Goal: Task Accomplishment & Management: Complete application form

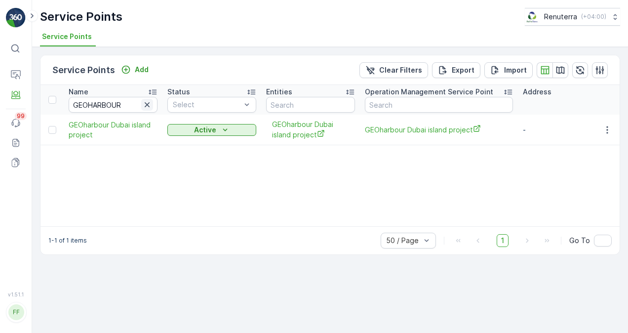
click at [146, 101] on icon "button" at bounding box center [147, 105] width 10 height 10
click at [116, 103] on input "text" at bounding box center [113, 105] width 89 height 16
paste input "Grand Nova Hotel"
type input "Grand Nova Hotel"
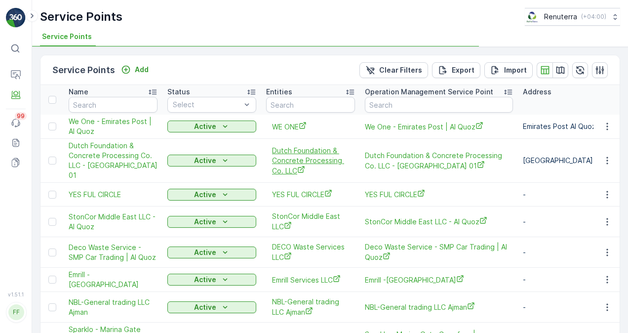
type input "Grand Nova Hotel"
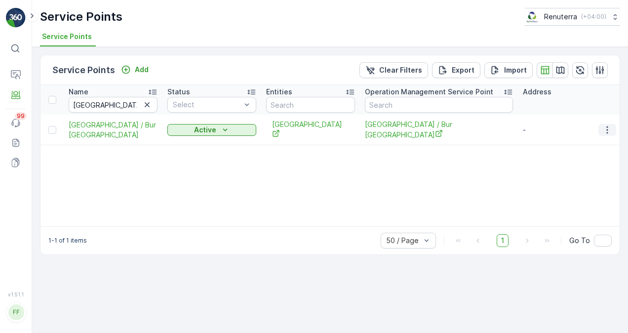
click at [609, 126] on icon "button" at bounding box center [607, 130] width 10 height 10
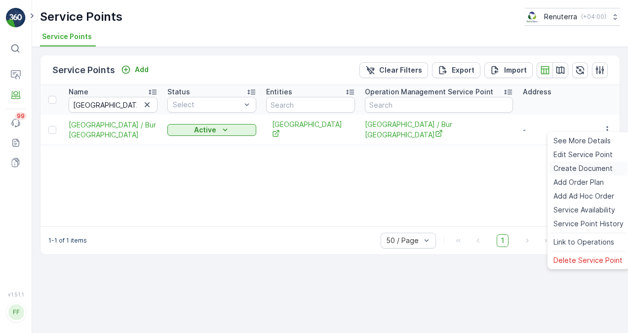
click at [586, 164] on span "Create Document" at bounding box center [582, 168] width 59 height 10
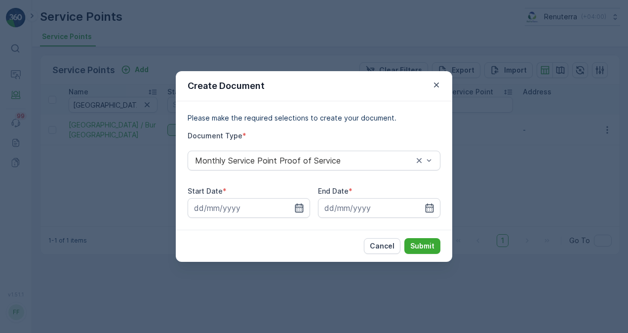
click at [302, 204] on icon "button" at bounding box center [299, 207] width 8 height 9
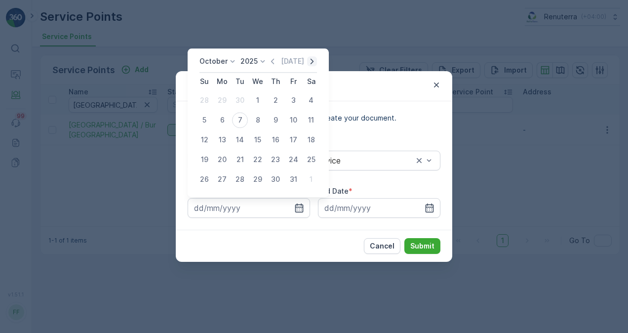
click at [312, 63] on icon "button" at bounding box center [312, 61] width 10 height 10
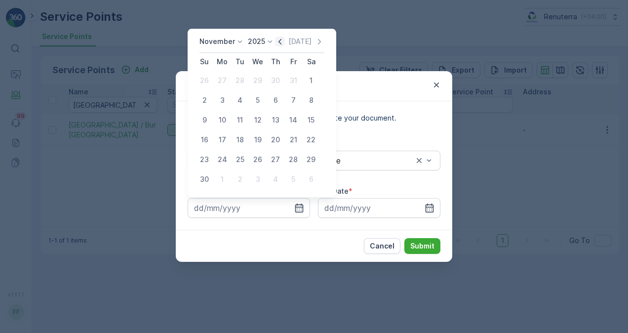
click at [281, 41] on icon "button" at bounding box center [280, 42] width 10 height 10
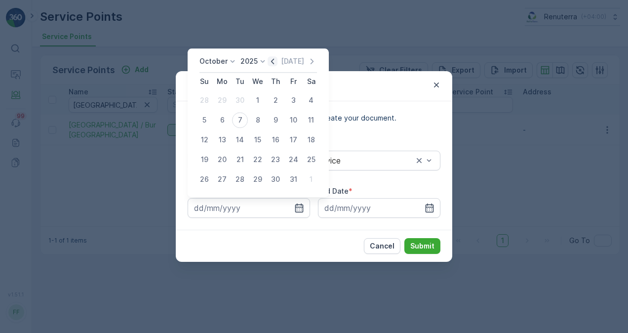
click at [281, 41] on div "Create Document Please make the required selections to create your document. Do…" at bounding box center [314, 166] width 628 height 333
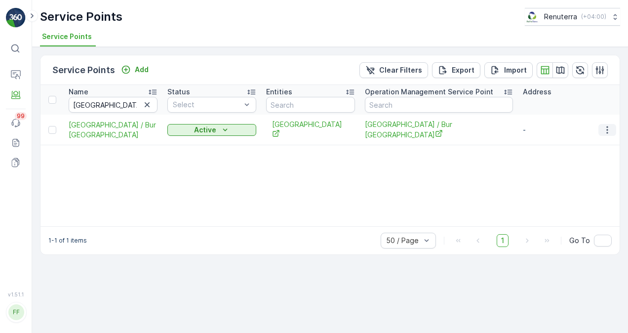
click at [611, 128] on icon "button" at bounding box center [607, 130] width 10 height 10
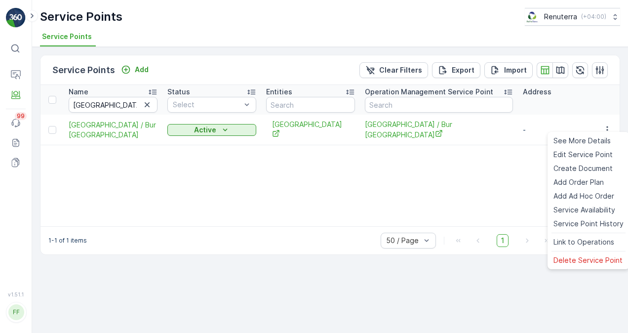
click at [467, 139] on div "Name Grand Nova Hotel Status Select Entities Operation Management Service Point…" at bounding box center [329, 155] width 579 height 141
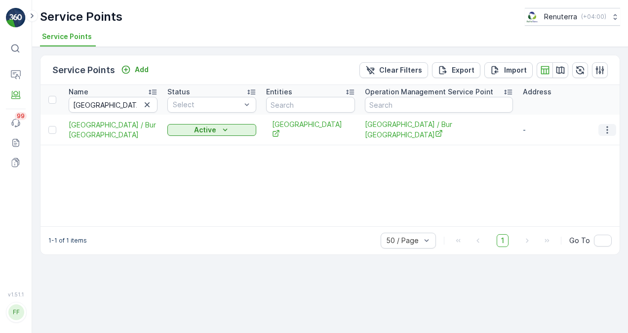
drag, startPoint x: 614, startPoint y: 122, endPoint x: 608, endPoint y: 128, distance: 9.1
click at [614, 124] on button "button" at bounding box center [607, 130] width 18 height 12
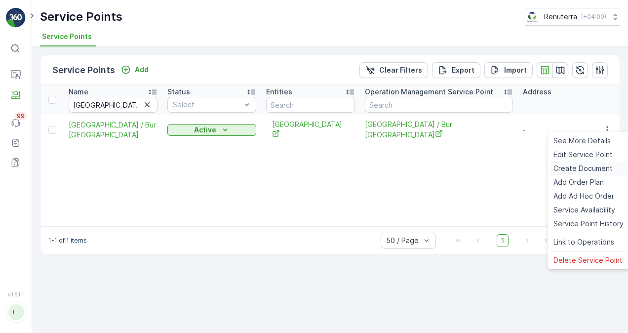
click at [586, 166] on span "Create Document" at bounding box center [582, 168] width 59 height 10
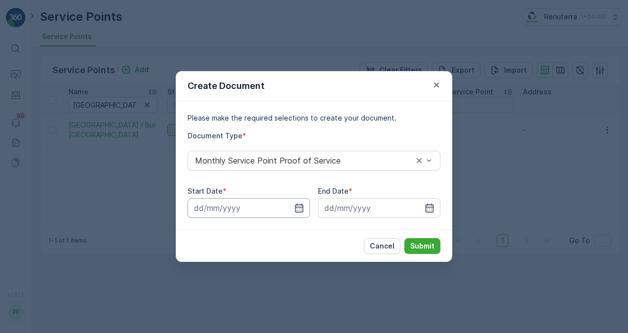
click at [299, 203] on icon "button" at bounding box center [299, 208] width 10 height 10
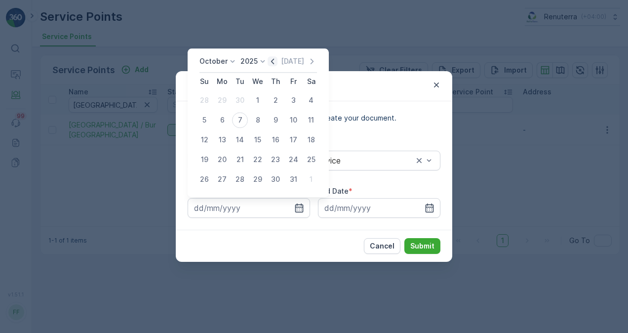
click at [272, 63] on icon "button" at bounding box center [273, 61] width 10 height 10
click at [221, 98] on div "1" at bounding box center [222, 100] width 16 height 16
type input "01.09.2025"
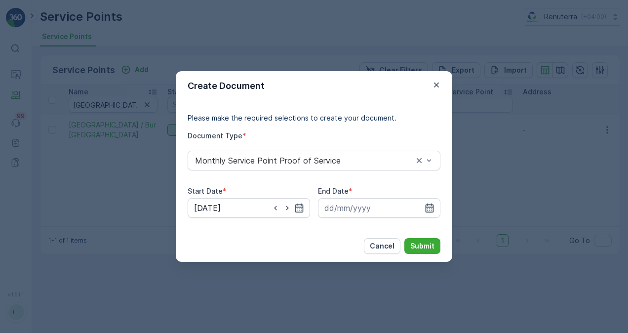
click at [430, 204] on icon "button" at bounding box center [429, 207] width 8 height 9
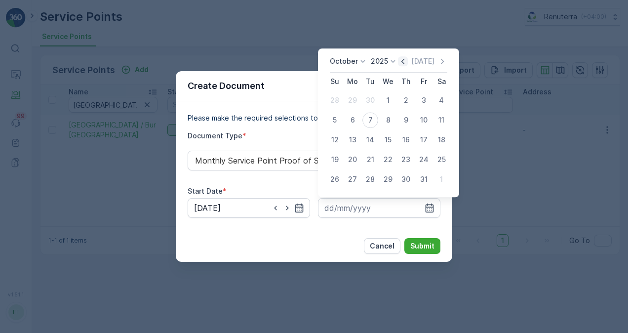
click at [408, 58] on icon "button" at bounding box center [403, 61] width 10 height 10
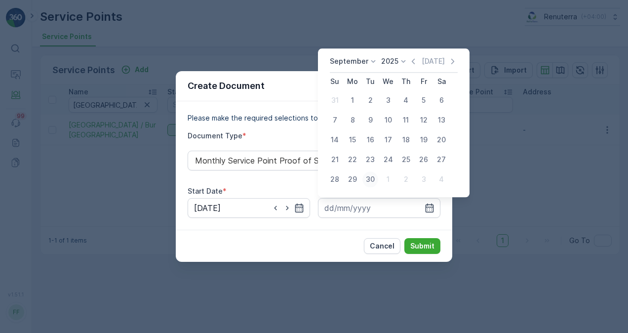
click at [373, 179] on div "30" at bounding box center [370, 179] width 16 height 16
type input "30.09.2025"
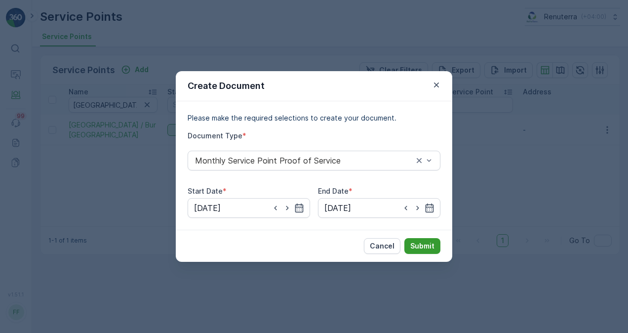
click at [422, 241] on p "Submit" at bounding box center [422, 246] width 24 height 10
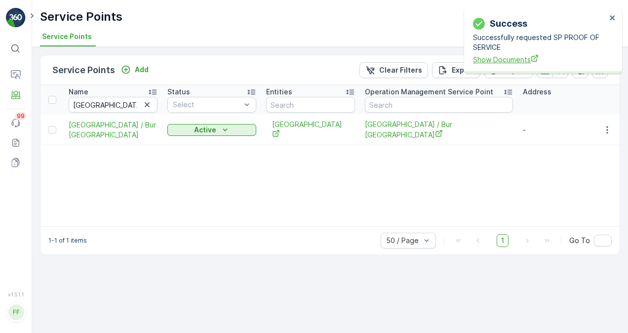
click at [503, 59] on span "Show Documents" at bounding box center [539, 59] width 133 height 10
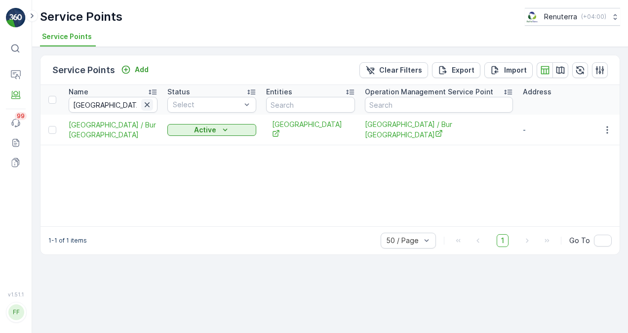
click at [146, 103] on icon "button" at bounding box center [147, 104] width 5 height 5
click at [122, 100] on input "text" at bounding box center [113, 105] width 89 height 16
click at [125, 106] on input "text" at bounding box center [113, 105] width 89 height 16
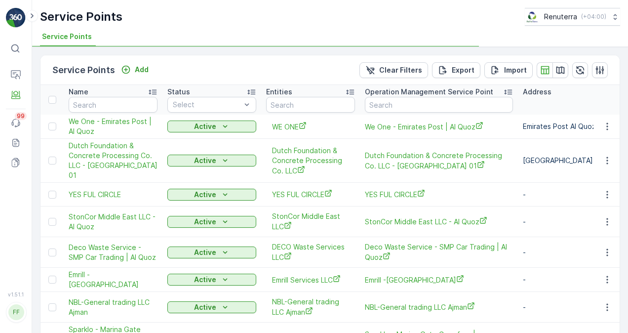
type input "GRAND ENTREE RESTAURANT"
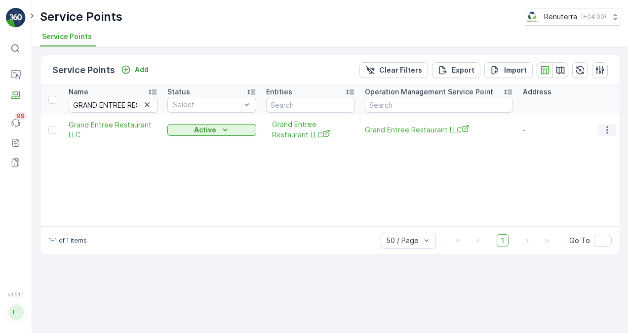
click at [608, 132] on icon "button" at bounding box center [607, 130] width 10 height 10
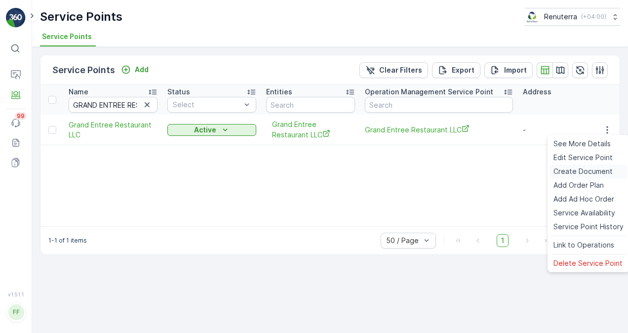
click at [597, 168] on span "Create Document" at bounding box center [582, 171] width 59 height 10
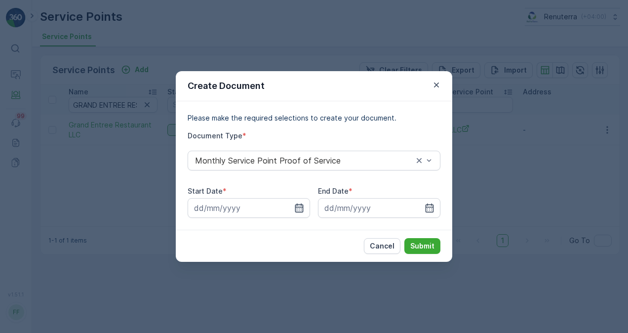
click at [302, 204] on icon "button" at bounding box center [299, 208] width 10 height 10
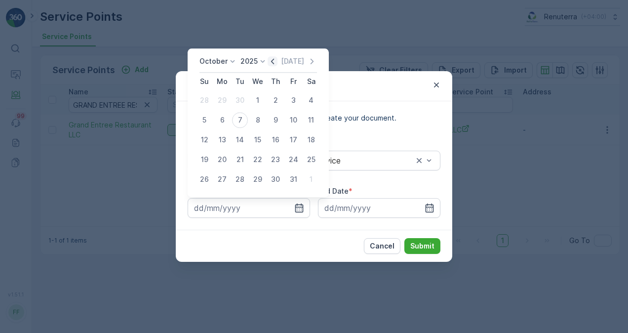
click at [277, 62] on icon "button" at bounding box center [273, 61] width 10 height 10
click at [225, 95] on div "1" at bounding box center [222, 100] width 16 height 16
type input "01.09.2025"
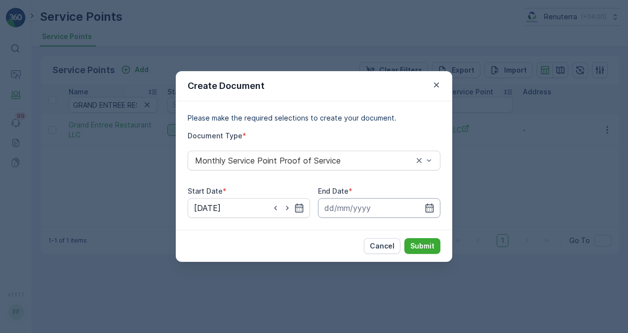
click at [437, 206] on input at bounding box center [379, 208] width 122 height 20
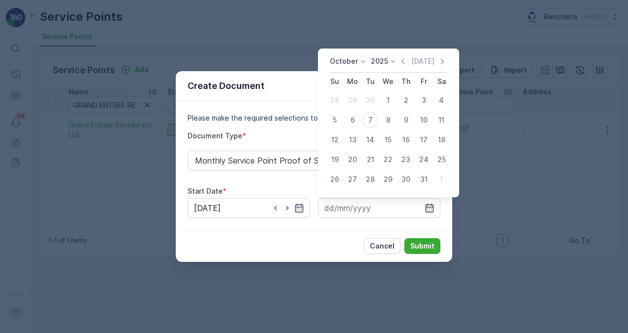
click at [401, 56] on div "October 2025 Today Su Mo Tu We Th Fr Sa 28 29 30 1 2 3 4 5 6 7 8 9 10 11 12 13 …" at bounding box center [388, 122] width 141 height 149
click at [405, 61] on icon "button" at bounding box center [403, 61] width 10 height 10
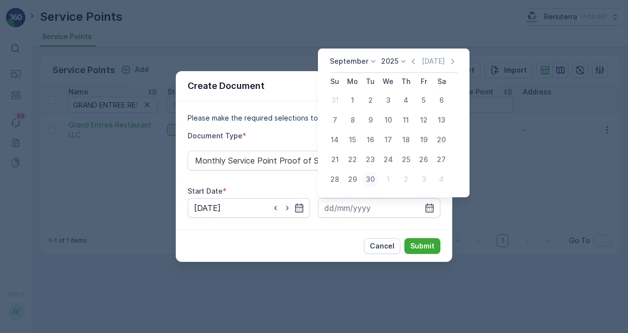
click at [372, 175] on div "30" at bounding box center [370, 179] width 16 height 16
type input "30.09.2025"
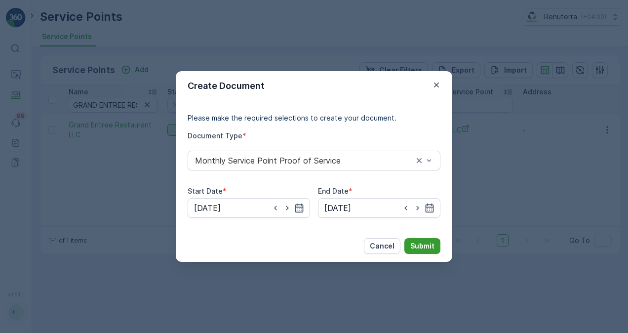
click at [416, 247] on p "Submit" at bounding box center [422, 246] width 24 height 10
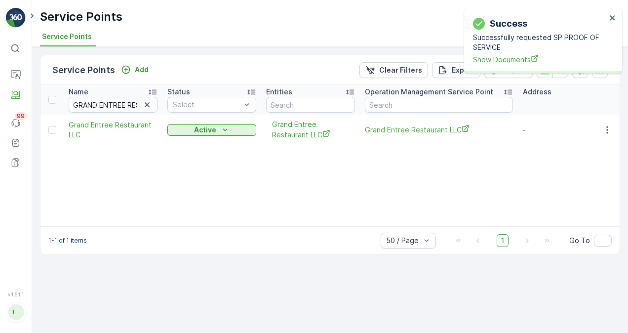
click at [518, 59] on span "Show Documents" at bounding box center [539, 59] width 133 height 10
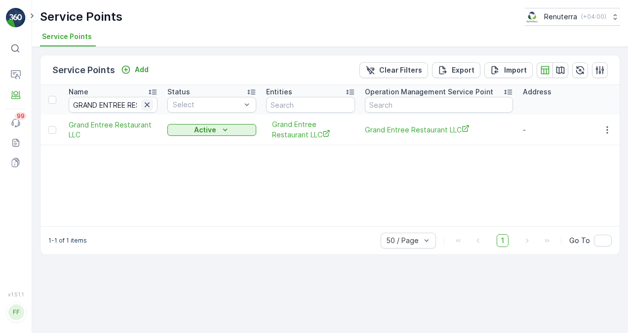
click at [149, 105] on icon "button" at bounding box center [147, 104] width 5 height 5
click at [122, 103] on input "text" at bounding box center [113, 105] width 89 height 16
click at [125, 105] on input "text" at bounding box center [113, 105] width 89 height 16
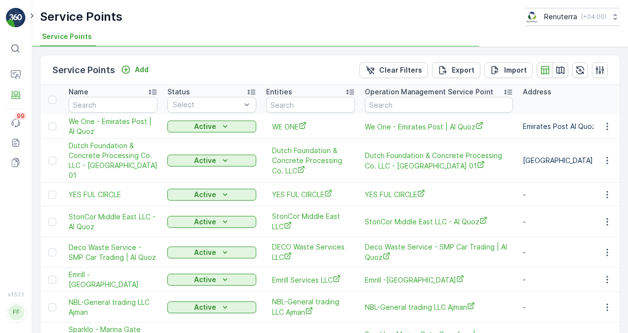
type input "Grans Contracting LLC"
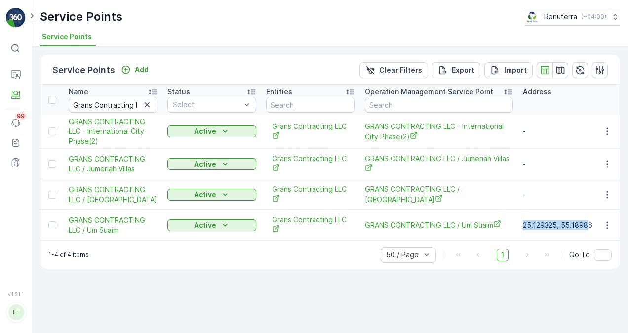
drag, startPoint x: 524, startPoint y: 224, endPoint x: 587, endPoint y: 229, distance: 62.9
click at [586, 229] on td "25.129325, 55.18986" at bounding box center [567, 225] width 99 height 31
drag, startPoint x: 587, startPoint y: 229, endPoint x: 603, endPoint y: 231, distance: 16.4
click at [602, 231] on td at bounding box center [606, 225] width 27 height 31
click at [609, 161] on icon "button" at bounding box center [607, 164] width 10 height 10
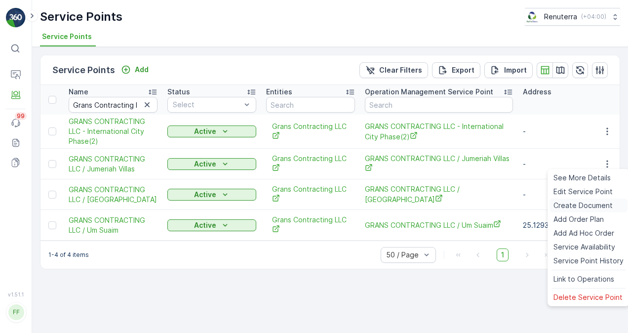
click at [574, 208] on span "Create Document" at bounding box center [582, 205] width 59 height 10
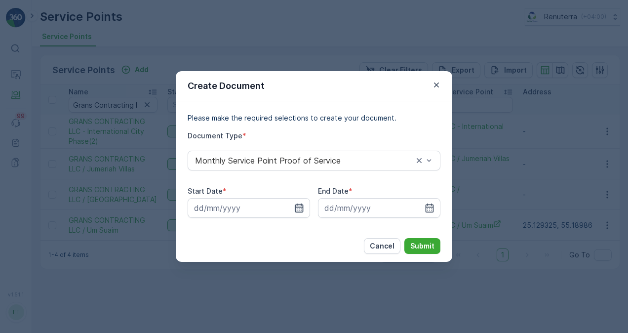
click at [299, 207] on icon "button" at bounding box center [299, 208] width 10 height 10
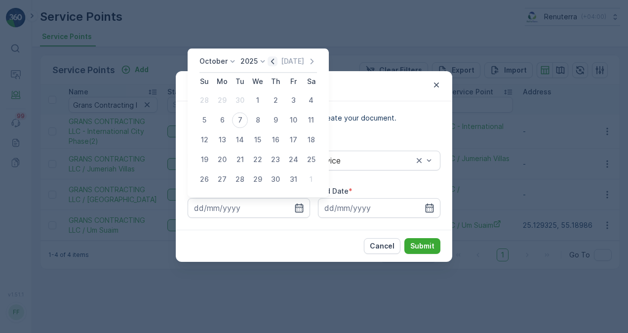
click at [271, 61] on icon "button" at bounding box center [273, 61] width 10 height 10
click at [221, 101] on div "1" at bounding box center [222, 100] width 16 height 16
type input "01.09.2025"
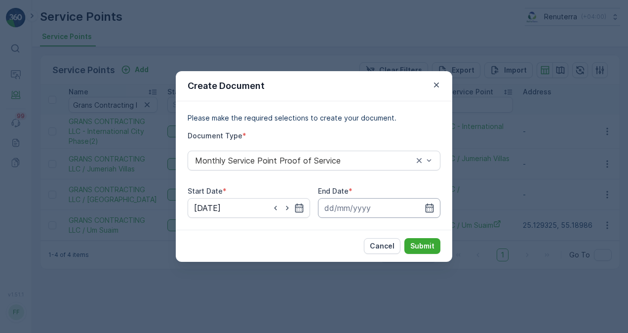
click at [431, 201] on input at bounding box center [379, 208] width 122 height 20
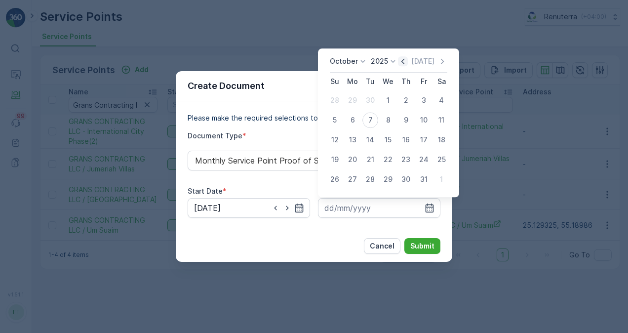
click at [406, 63] on icon "button" at bounding box center [403, 61] width 10 height 10
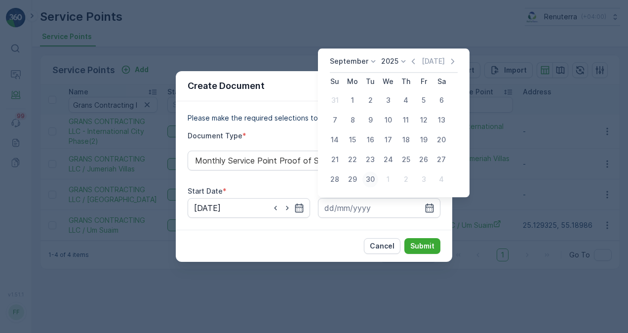
click at [373, 179] on div "30" at bounding box center [370, 179] width 16 height 16
type input "30.09.2025"
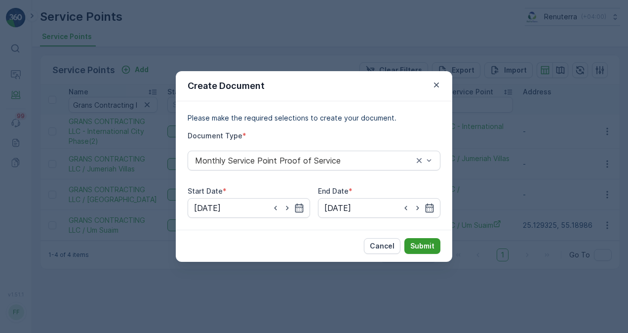
click at [421, 248] on p "Submit" at bounding box center [422, 246] width 24 height 10
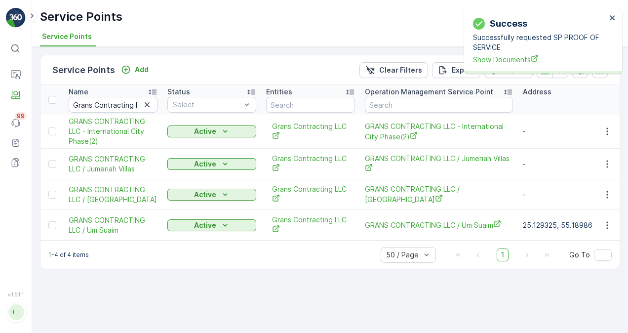
click at [516, 60] on span "Show Documents" at bounding box center [539, 59] width 133 height 10
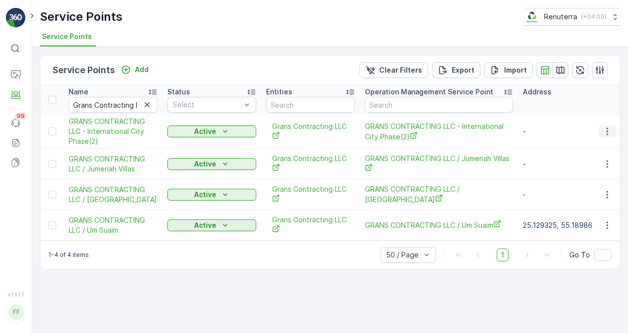
click at [604, 127] on icon "button" at bounding box center [607, 131] width 10 height 10
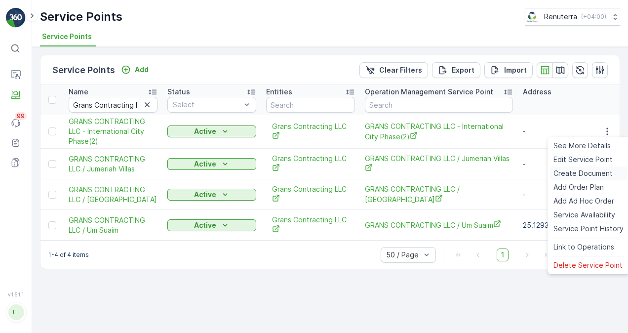
click at [591, 173] on span "Create Document" at bounding box center [582, 173] width 59 height 10
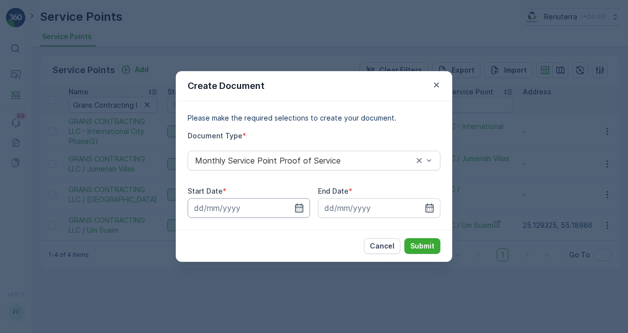
click at [291, 205] on input at bounding box center [249, 208] width 122 height 20
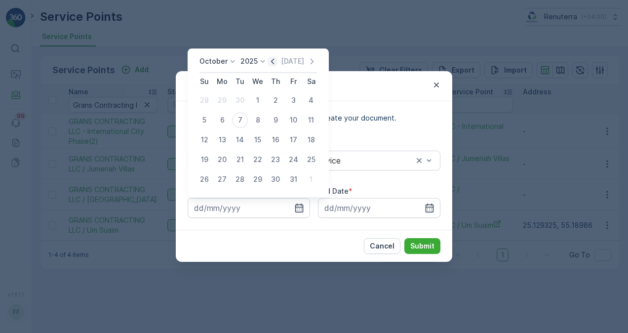
click at [276, 62] on icon "button" at bounding box center [273, 61] width 10 height 10
click at [226, 100] on div "1" at bounding box center [222, 100] width 16 height 16
type input "01.09.2025"
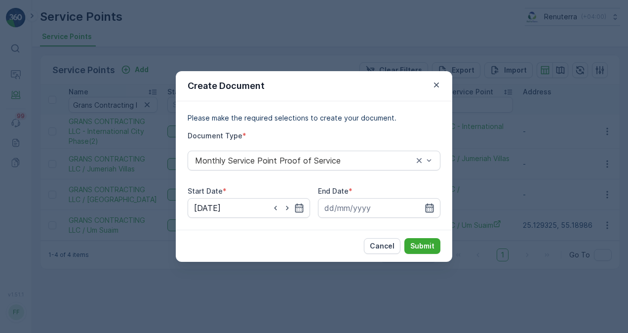
click at [426, 208] on icon "button" at bounding box center [429, 208] width 10 height 10
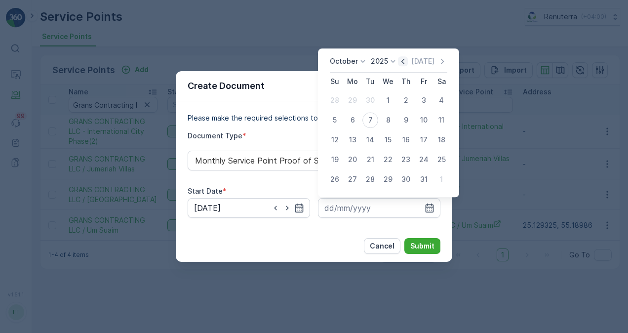
click at [400, 63] on icon "button" at bounding box center [403, 61] width 10 height 10
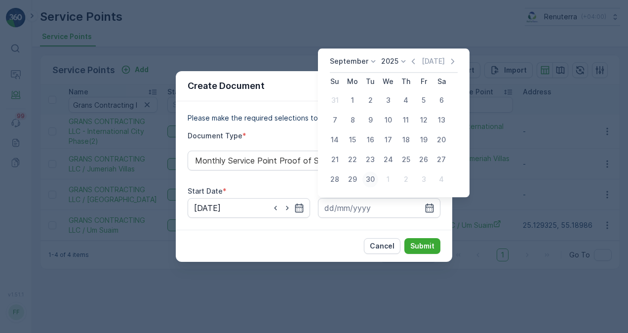
click at [371, 177] on div "30" at bounding box center [370, 179] width 16 height 16
type input "30.09.2025"
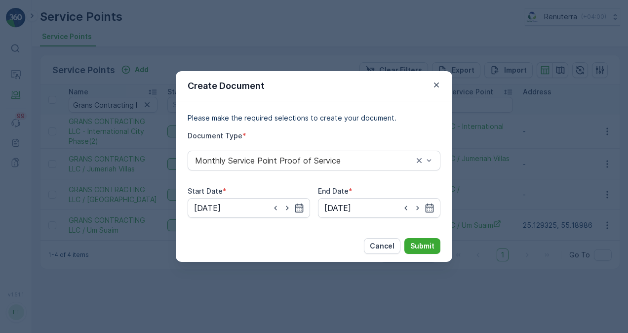
click at [414, 237] on div "Cancel Submit" at bounding box center [314, 245] width 276 height 32
click at [416, 242] on p "Submit" at bounding box center [422, 246] width 24 height 10
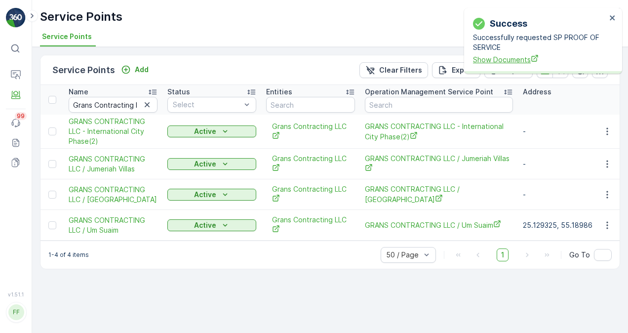
click at [493, 57] on span "Show Documents" at bounding box center [539, 59] width 133 height 10
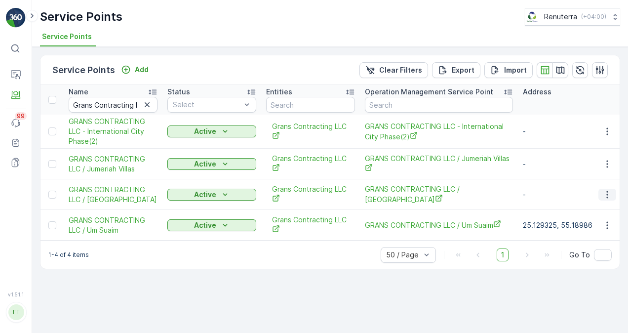
click at [610, 191] on icon "button" at bounding box center [607, 195] width 10 height 10
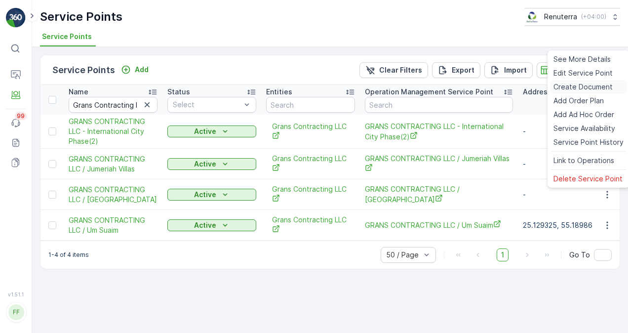
click at [591, 89] on span "Create Document" at bounding box center [582, 87] width 59 height 10
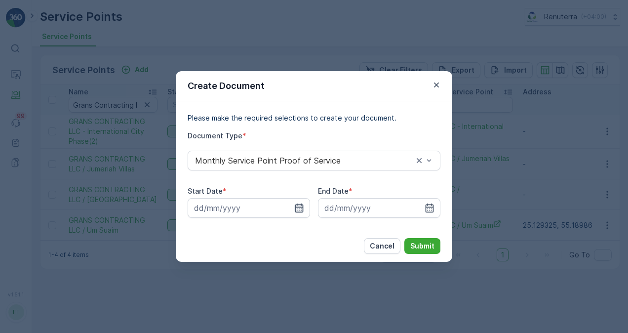
click at [297, 205] on icon "button" at bounding box center [299, 207] width 8 height 9
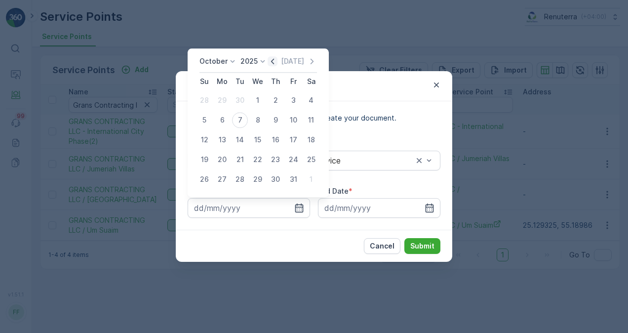
click at [275, 62] on icon "button" at bounding box center [273, 61] width 10 height 10
click at [223, 102] on div "1" at bounding box center [222, 100] width 16 height 16
type input "01.09.2025"
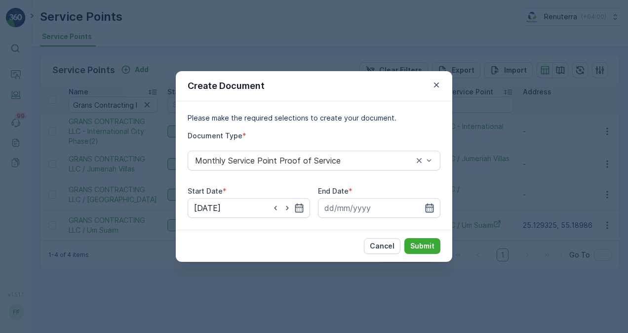
click at [428, 208] on icon "button" at bounding box center [429, 208] width 10 height 10
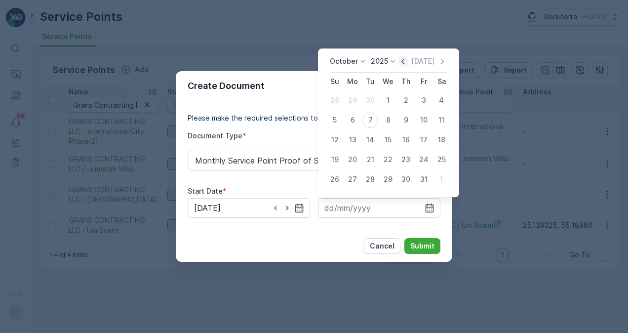
click at [405, 63] on icon "button" at bounding box center [403, 61] width 10 height 10
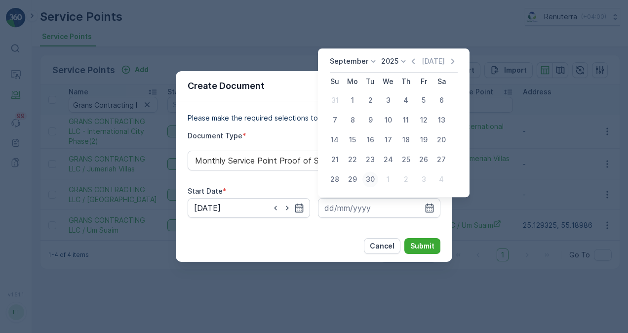
click at [368, 177] on div "30" at bounding box center [370, 179] width 16 height 16
type input "30.09.2025"
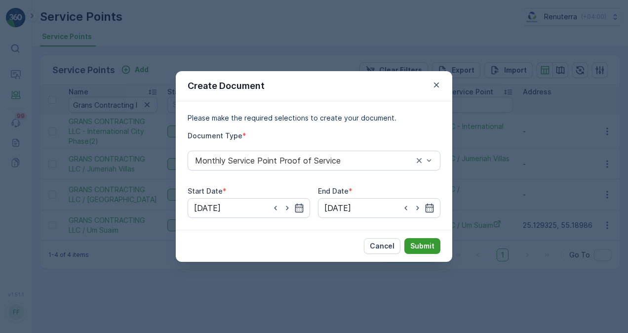
click at [429, 246] on p "Submit" at bounding box center [422, 246] width 24 height 10
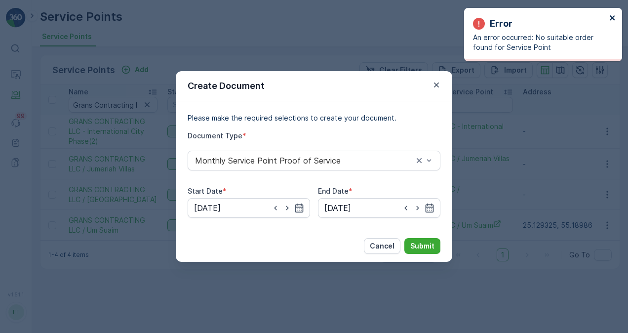
click at [614, 18] on icon "close" at bounding box center [612, 18] width 7 height 8
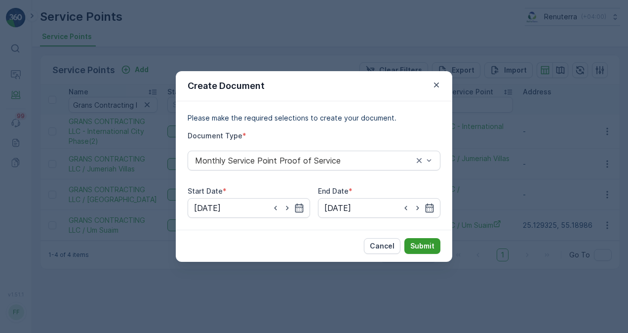
click at [420, 244] on p "Submit" at bounding box center [422, 246] width 24 height 10
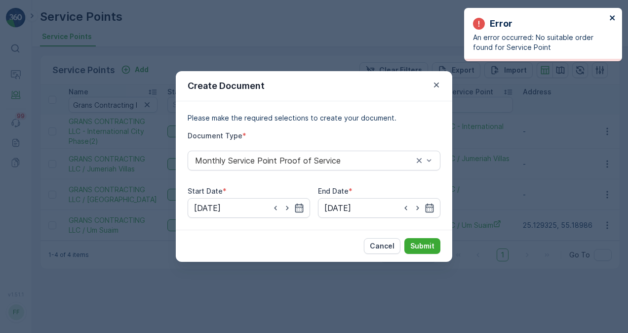
click at [612, 17] on icon "close" at bounding box center [612, 17] width 5 height 5
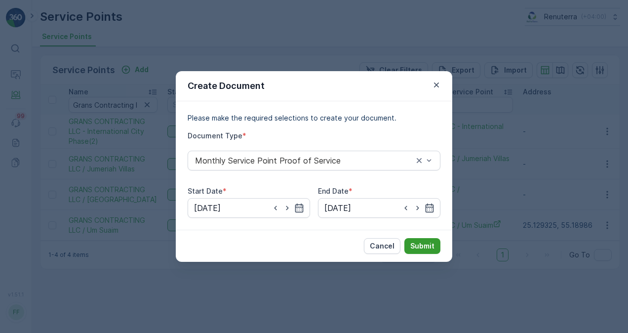
click at [416, 243] on p "Submit" at bounding box center [422, 246] width 24 height 10
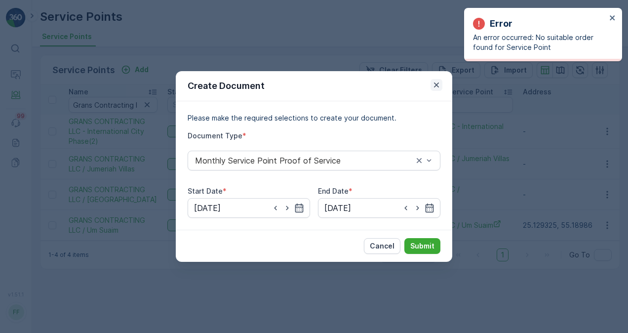
click at [438, 83] on icon "button" at bounding box center [436, 84] width 5 height 5
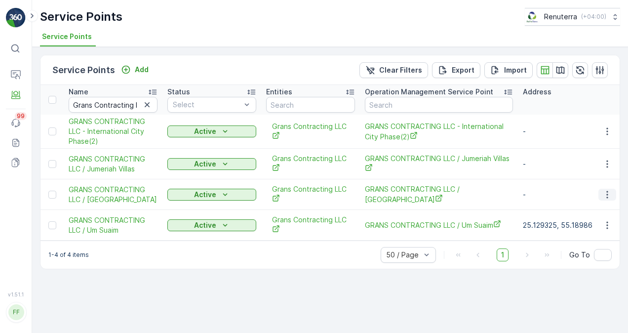
click at [610, 195] on icon "button" at bounding box center [607, 195] width 10 height 10
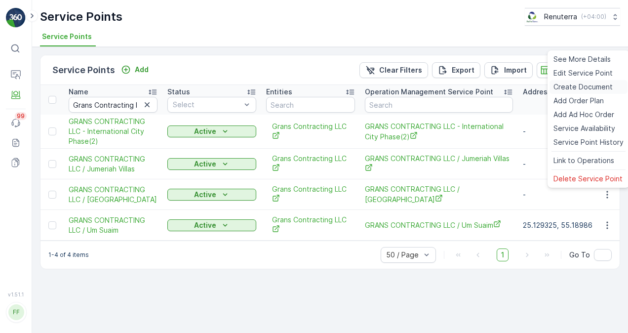
click at [573, 88] on span "Create Document" at bounding box center [582, 87] width 59 height 10
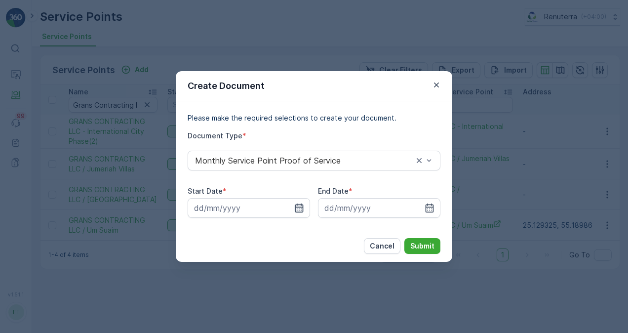
click at [298, 206] on icon "button" at bounding box center [299, 208] width 10 height 10
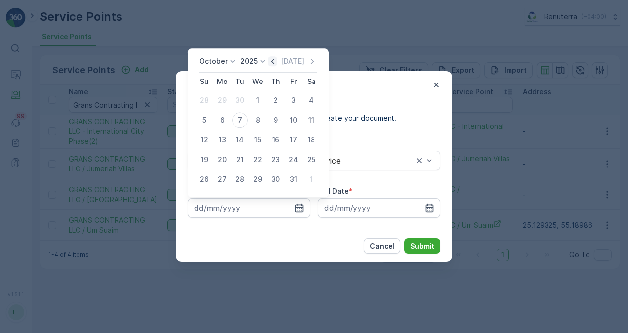
click at [271, 61] on icon "button" at bounding box center [273, 61] width 10 height 10
click at [218, 104] on div "1" at bounding box center [222, 100] width 16 height 16
type input "01.09.2025"
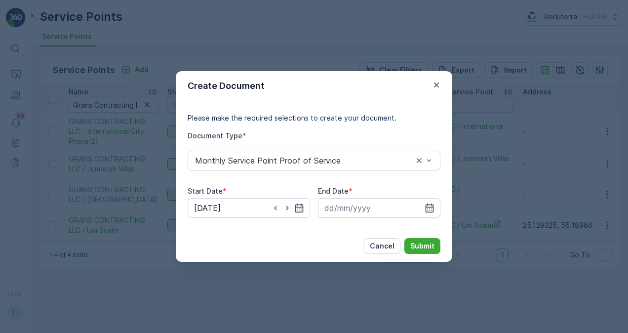
drag, startPoint x: 430, startPoint y: 212, endPoint x: 436, endPoint y: 187, distance: 25.9
click at [430, 214] on div at bounding box center [379, 208] width 122 height 20
click at [432, 204] on icon "button" at bounding box center [429, 208] width 10 height 10
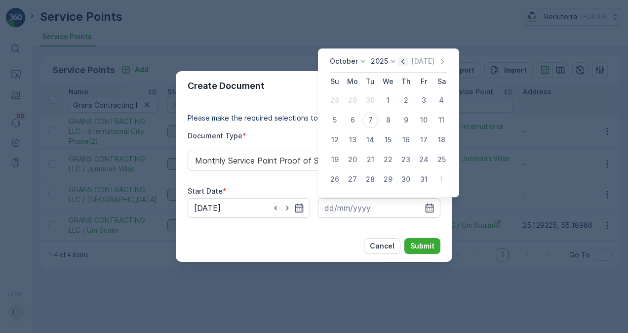
click at [406, 66] on icon "button" at bounding box center [403, 61] width 10 height 10
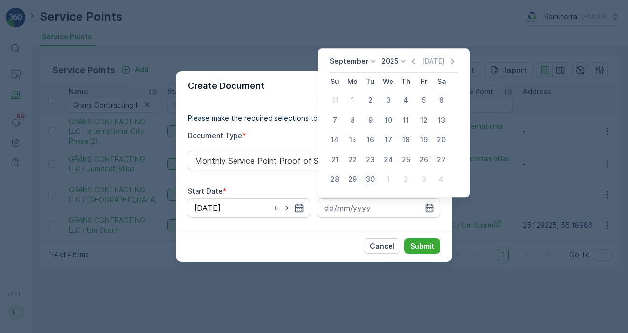
click at [370, 179] on div "30" at bounding box center [370, 179] width 16 height 16
type input "30.09.2025"
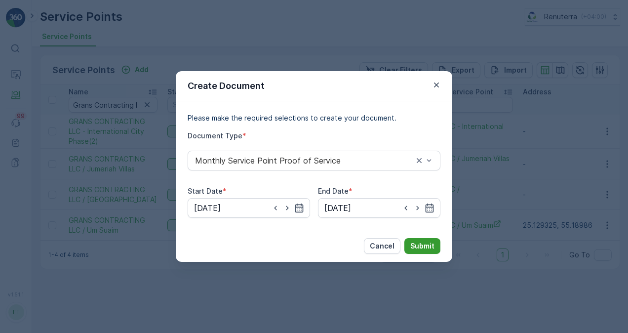
click at [427, 249] on p "Submit" at bounding box center [422, 246] width 24 height 10
click at [437, 83] on icon "button" at bounding box center [436, 85] width 10 height 10
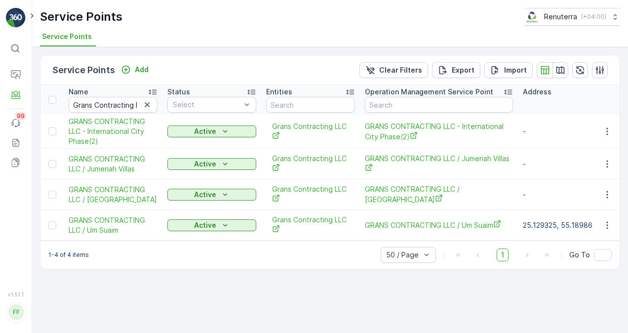
click at [146, 107] on icon "button" at bounding box center [147, 105] width 10 height 10
paste input "FINJA JEWELLERY DMCC"
type input "FINJA JEWELLERY DMCC"
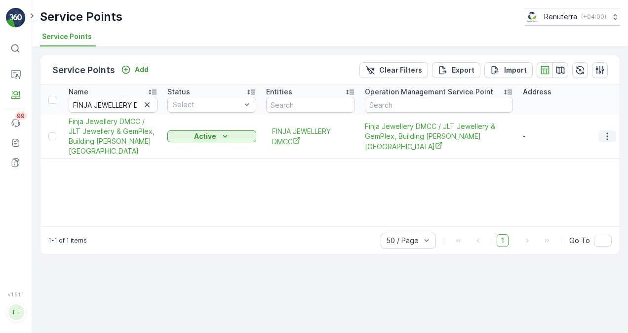
click at [608, 139] on icon "button" at bounding box center [607, 136] width 10 height 10
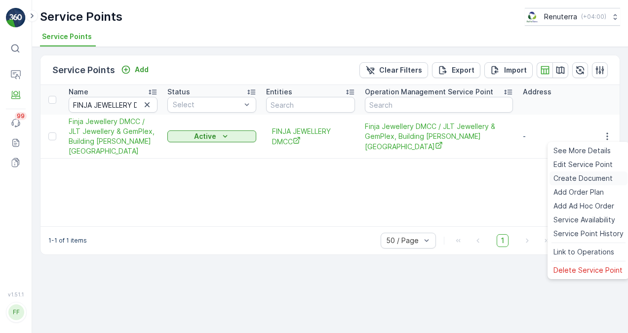
click at [593, 173] on div "Create Document" at bounding box center [588, 178] width 78 height 14
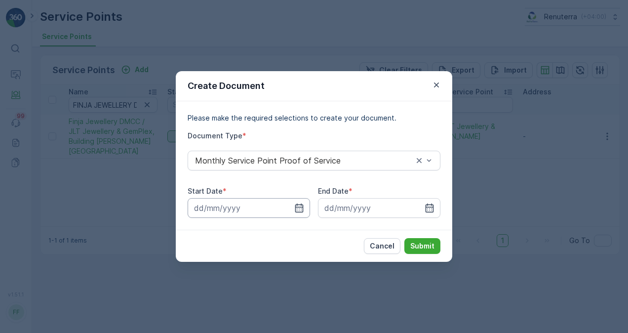
click at [293, 210] on input at bounding box center [249, 208] width 122 height 20
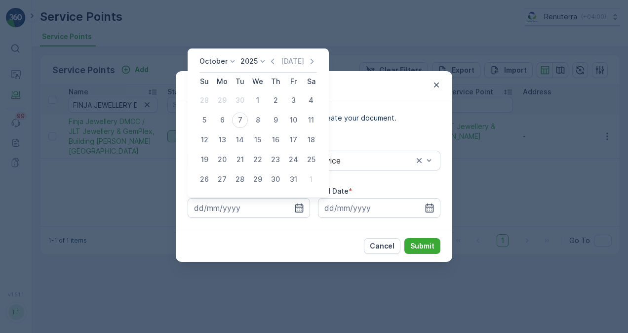
click at [270, 68] on div "October 2025 Today" at bounding box center [257, 64] width 117 height 16
click at [275, 62] on icon "button" at bounding box center [273, 61] width 10 height 10
click at [222, 104] on div "1" at bounding box center [222, 100] width 16 height 16
type input "01.09.2025"
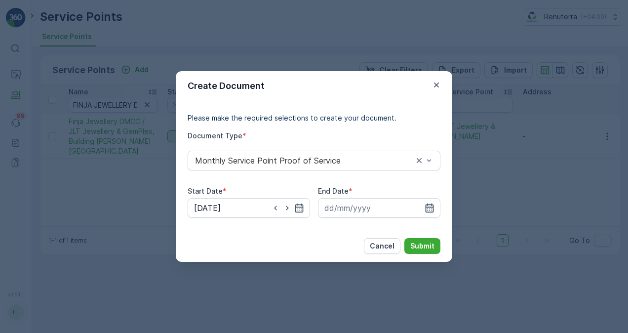
click at [432, 205] on icon "button" at bounding box center [429, 208] width 10 height 10
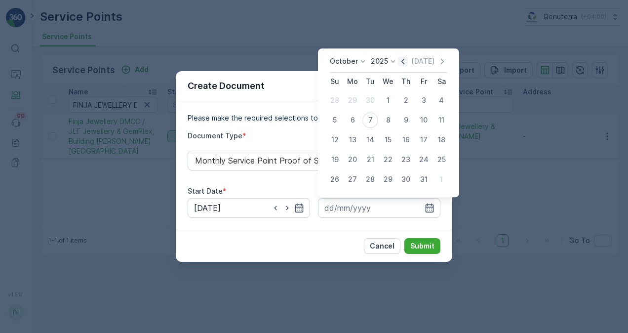
click at [406, 62] on icon "button" at bounding box center [403, 61] width 10 height 10
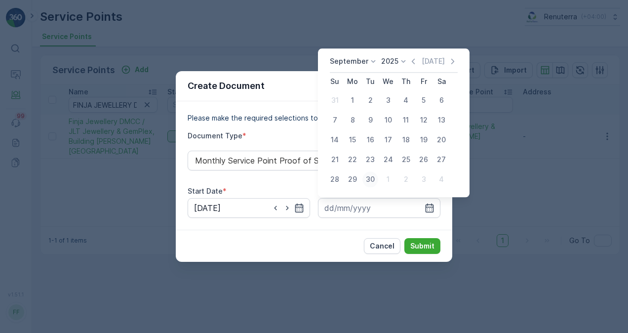
click at [365, 182] on div "30" at bounding box center [370, 179] width 16 height 16
type input "30.09.2025"
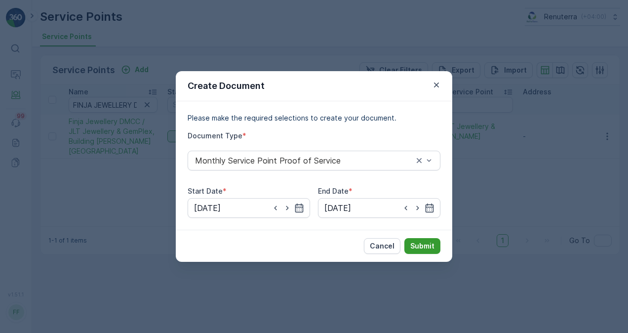
click at [425, 246] on p "Submit" at bounding box center [422, 246] width 24 height 10
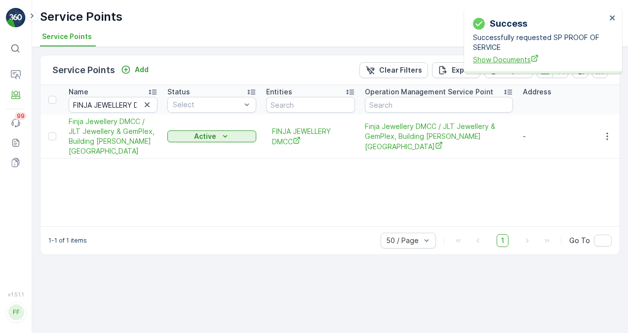
click at [500, 60] on span "Show Documents" at bounding box center [539, 59] width 133 height 10
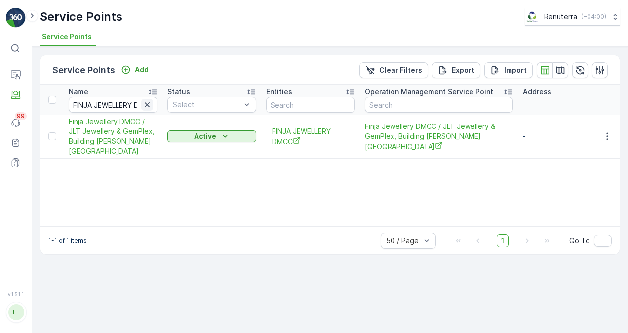
click at [149, 104] on icon "button" at bounding box center [147, 105] width 10 height 10
paste input "FAHAD YOUSUF"
type input "FAHAD YOUSUF"
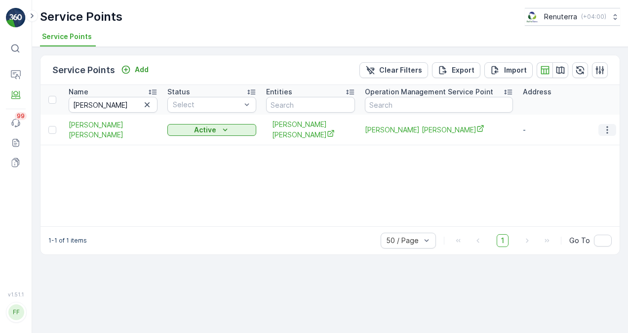
click at [604, 132] on icon "button" at bounding box center [607, 130] width 10 height 10
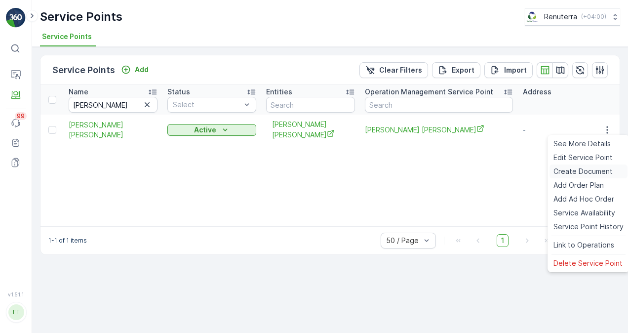
click at [584, 171] on span "Create Document" at bounding box center [582, 171] width 59 height 10
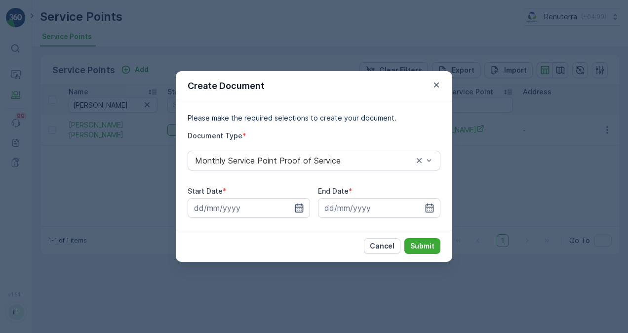
click at [295, 209] on icon "button" at bounding box center [299, 207] width 8 height 9
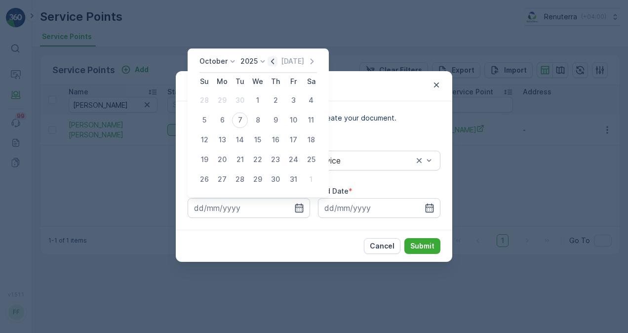
click at [276, 65] on icon "button" at bounding box center [273, 61] width 10 height 10
click at [222, 104] on div "1" at bounding box center [222, 100] width 16 height 16
type input "01.09.2025"
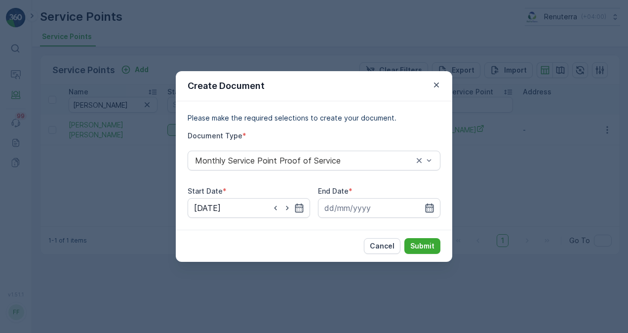
drag, startPoint x: 428, startPoint y: 206, endPoint x: 424, endPoint y: 201, distance: 6.3
click at [428, 206] on icon "button" at bounding box center [429, 208] width 10 height 10
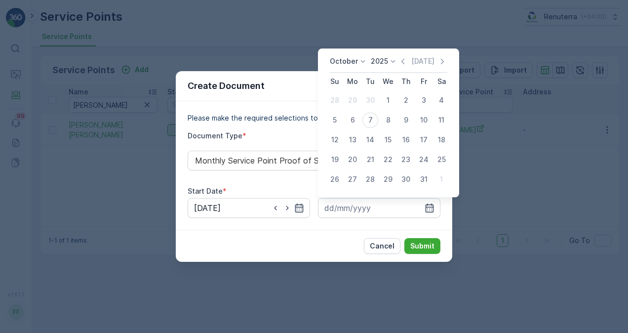
click at [405, 68] on div "October 2025 Today" at bounding box center [388, 64] width 117 height 16
click at [403, 61] on icon "button" at bounding box center [403, 61] width 10 height 10
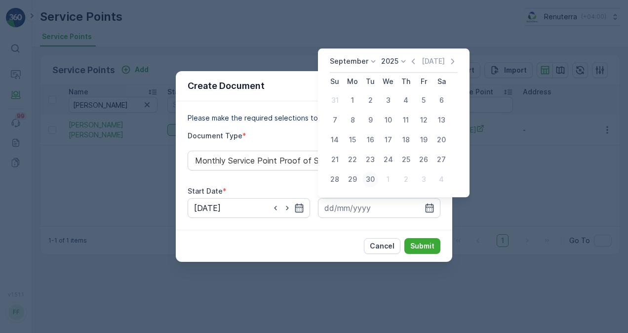
click at [374, 180] on div "30" at bounding box center [370, 179] width 16 height 16
type input "30.09.2025"
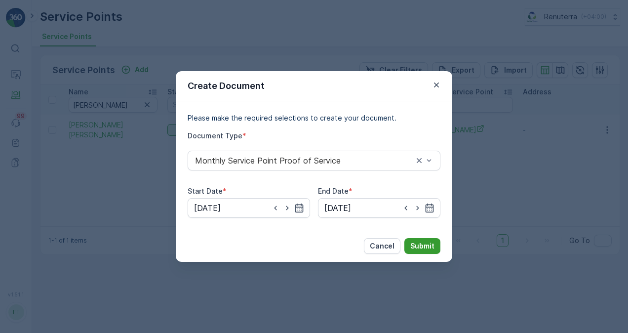
click at [419, 243] on p "Submit" at bounding box center [422, 246] width 24 height 10
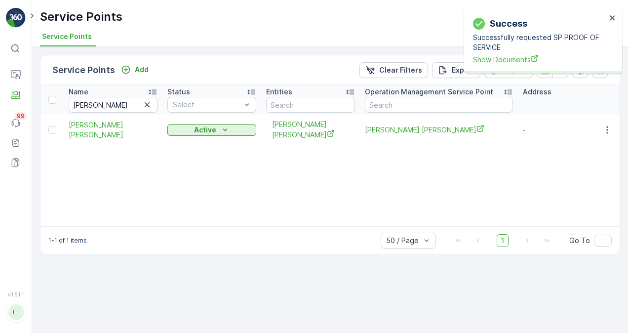
drag, startPoint x: 506, startPoint y: 53, endPoint x: 503, endPoint y: 61, distance: 8.2
click at [506, 53] on div "Successfully requested SP PROOF OF SERVICE Show Documents" at bounding box center [539, 49] width 133 height 32
click at [502, 61] on span "Show Documents" at bounding box center [539, 59] width 133 height 10
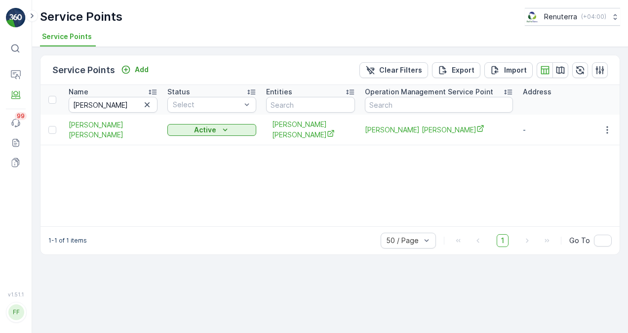
click at [233, 169] on div "Name FAHAD YOUSUF Status Select Entities Operation Management Service Point Add…" at bounding box center [329, 155] width 579 height 141
click at [147, 104] on icon "button" at bounding box center [147, 104] width 5 height 5
paste input "Home Made Restaurant"
type input "Home Made Restaurant"
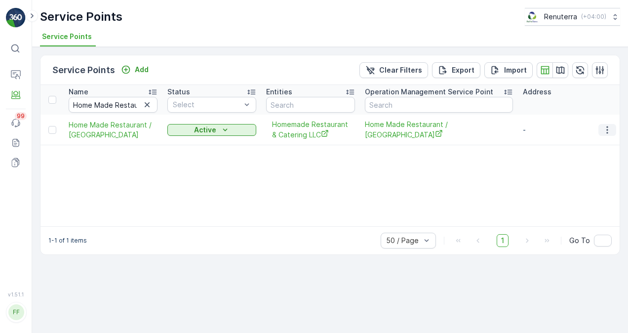
click at [607, 129] on icon "button" at bounding box center [606, 129] width 1 height 7
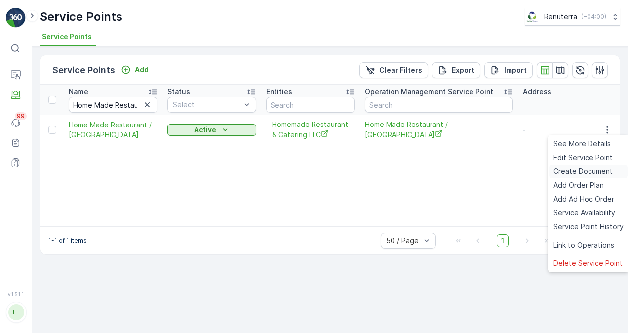
click at [599, 173] on span "Create Document" at bounding box center [582, 171] width 59 height 10
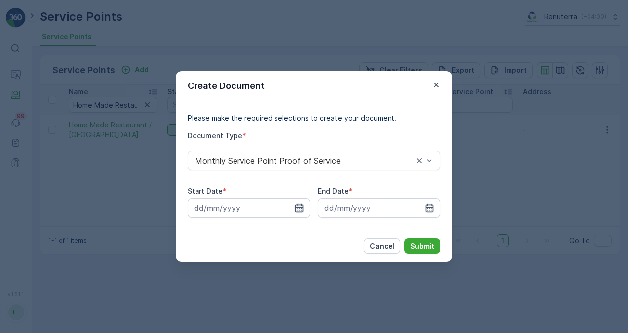
click at [303, 203] on icon "button" at bounding box center [299, 208] width 10 height 10
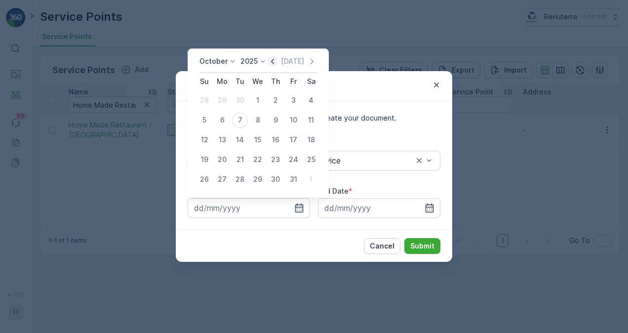
click at [277, 61] on icon "button" at bounding box center [273, 61] width 10 height 10
click at [225, 96] on div "1" at bounding box center [222, 100] width 16 height 16
type input "01.09.2025"
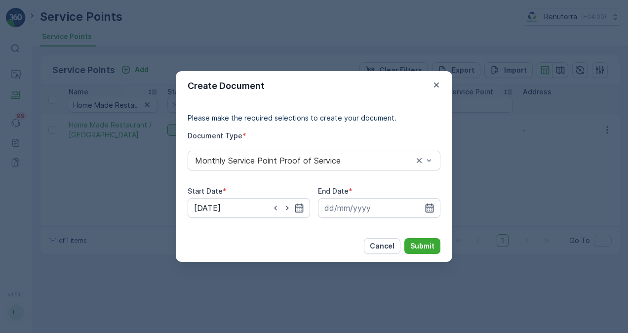
click at [430, 203] on div at bounding box center [379, 208] width 122 height 20
click at [432, 206] on icon "button" at bounding box center [429, 208] width 10 height 10
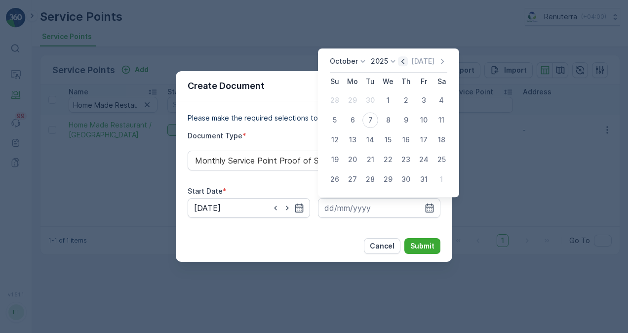
click at [404, 64] on icon "button" at bounding box center [403, 61] width 10 height 10
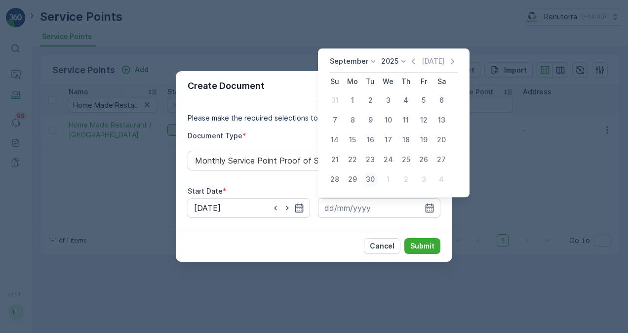
click at [378, 175] on button "30" at bounding box center [370, 179] width 18 height 18
type input "30.09.2025"
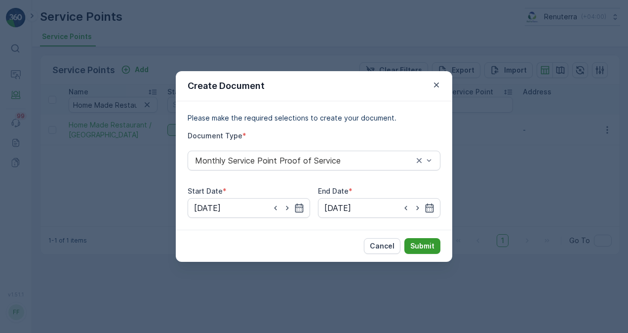
click at [427, 244] on p "Submit" at bounding box center [422, 246] width 24 height 10
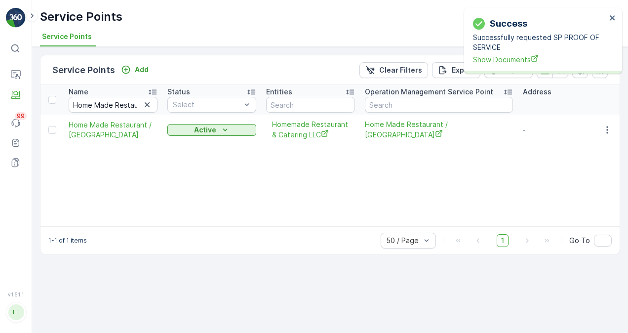
click at [491, 56] on span "Show Documents" at bounding box center [539, 59] width 133 height 10
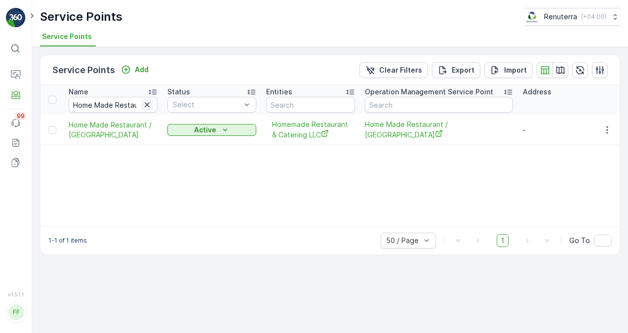
click at [142, 105] on button "button" at bounding box center [147, 105] width 12 height 12
click at [132, 101] on input "text" at bounding box center [113, 105] width 89 height 16
paste input "ISLAND BOBA CAFETERIA L.L.C"
type input "ISLAND BOBA CAFETERIA L.L.C"
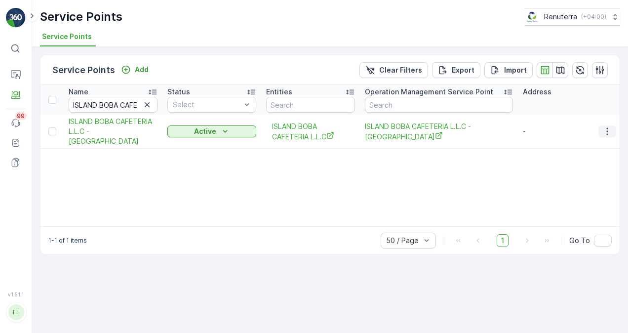
click at [609, 126] on icon "button" at bounding box center [607, 131] width 10 height 10
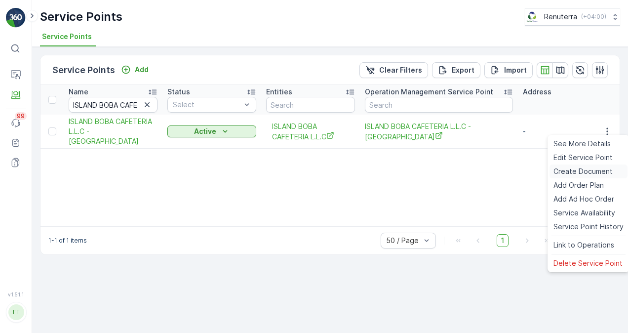
click at [598, 168] on span "Create Document" at bounding box center [582, 171] width 59 height 10
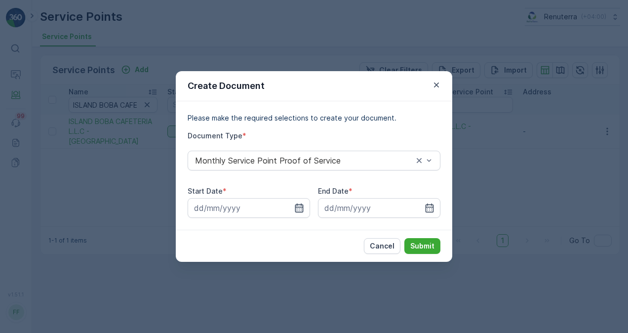
click at [298, 204] on icon "button" at bounding box center [299, 207] width 8 height 9
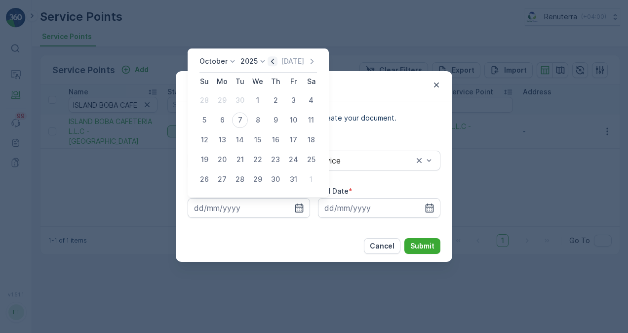
click at [275, 64] on icon "button" at bounding box center [273, 61] width 10 height 10
click at [224, 100] on div "1" at bounding box center [222, 100] width 16 height 16
type input "01.09.2025"
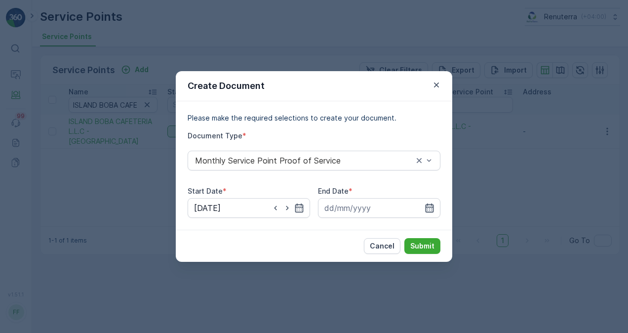
click at [429, 207] on icon "button" at bounding box center [429, 208] width 10 height 10
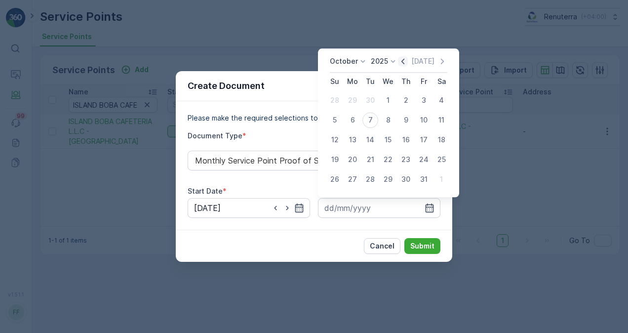
click at [404, 62] on icon "button" at bounding box center [403, 61] width 10 height 10
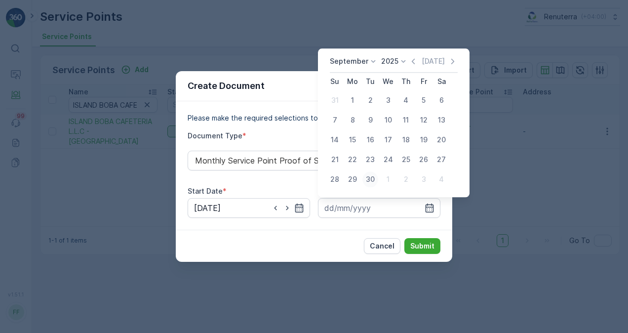
click at [368, 180] on div "30" at bounding box center [370, 179] width 16 height 16
type input "30.09.2025"
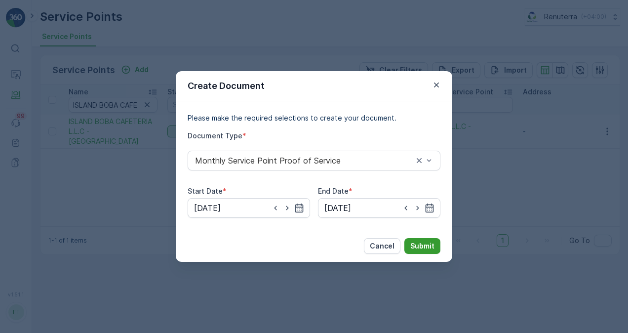
click at [419, 245] on p "Submit" at bounding box center [422, 246] width 24 height 10
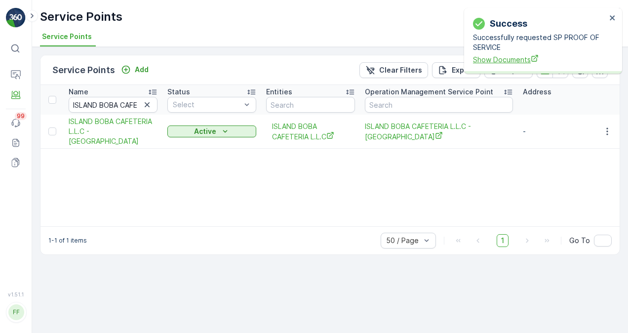
click at [485, 57] on span "Show Documents" at bounding box center [539, 59] width 133 height 10
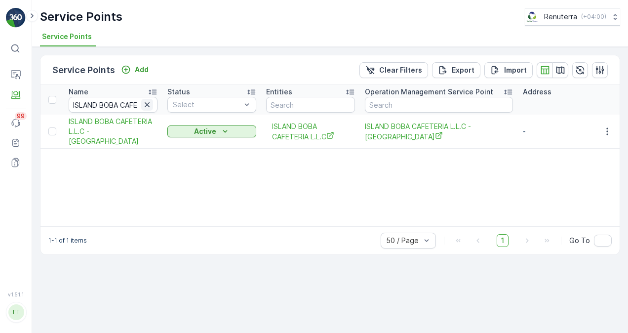
click at [147, 101] on icon "button" at bounding box center [147, 105] width 10 height 10
paste input "JUMEIRAH AMERICAN CLINIC L.L.C"
type input "JUMEIRAH AMERICAN CLINIC L.L.C"
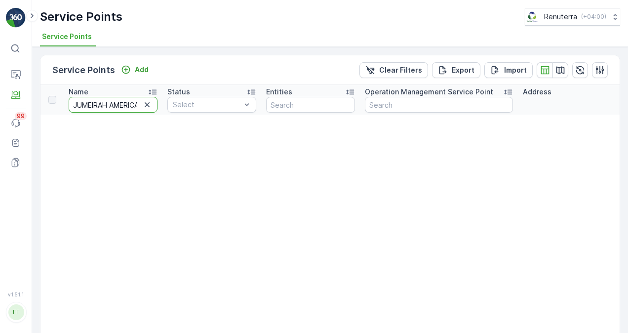
click at [134, 106] on input "JUMEIRAH AMERICAN CLINIC L.L.C" at bounding box center [113, 105] width 89 height 16
drag, startPoint x: 137, startPoint y: 108, endPoint x: 182, endPoint y: 108, distance: 44.9
click at [98, 102] on input "JUMEIRAH AMERICAN CLINIC L.L.C" at bounding box center [113, 105] width 89 height 16
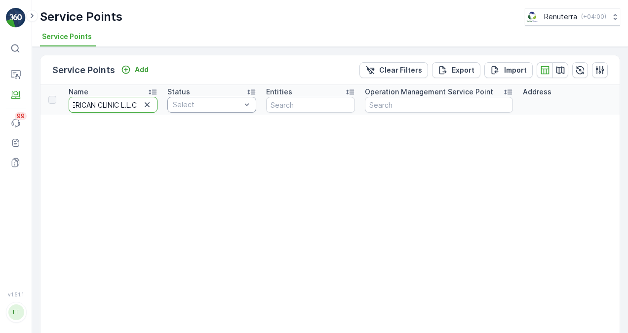
drag, startPoint x: 97, startPoint y: 102, endPoint x: 228, endPoint y: 104, distance: 131.3
type input "JUMEIRAH AMERICAN"
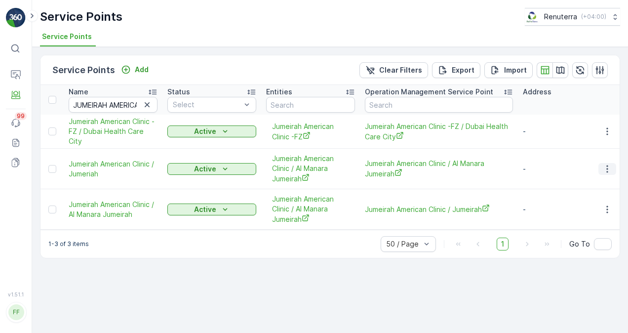
click at [613, 166] on button "button" at bounding box center [607, 169] width 18 height 12
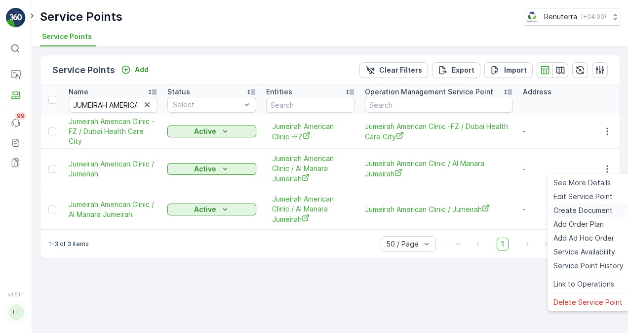
click at [602, 205] on span "Create Document" at bounding box center [582, 210] width 59 height 10
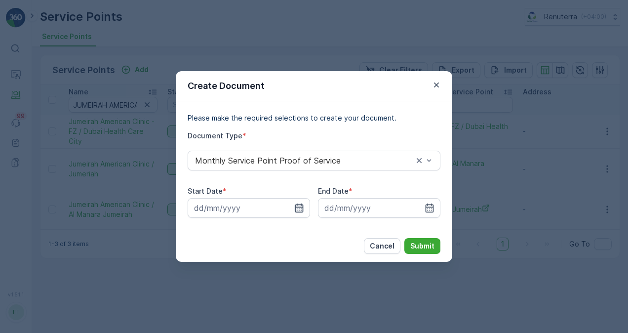
click at [298, 211] on icon "button" at bounding box center [299, 208] width 10 height 10
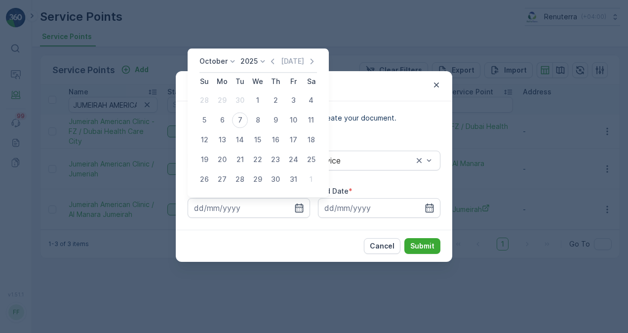
click at [277, 54] on div "October 2025 Today Su Mo Tu We Th Fr Sa 28 29 30 1 2 3 4 5 6 7 8 9 10 11 12 13 …" at bounding box center [258, 122] width 141 height 149
click at [274, 64] on icon "button" at bounding box center [273, 61] width 10 height 10
click at [219, 105] on div "1" at bounding box center [222, 100] width 16 height 16
type input "01.09.2025"
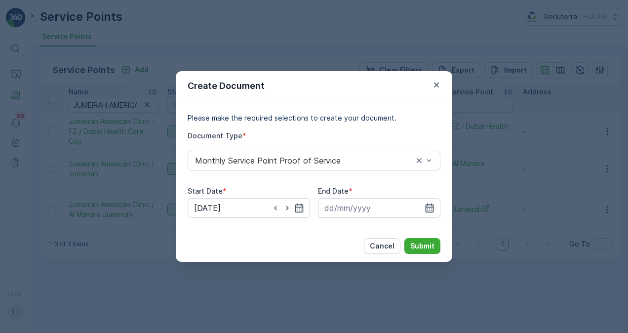
click at [431, 204] on icon "button" at bounding box center [429, 207] width 8 height 9
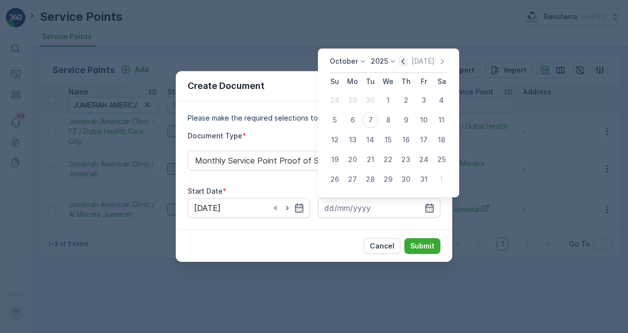
click at [403, 62] on icon "button" at bounding box center [403, 61] width 10 height 10
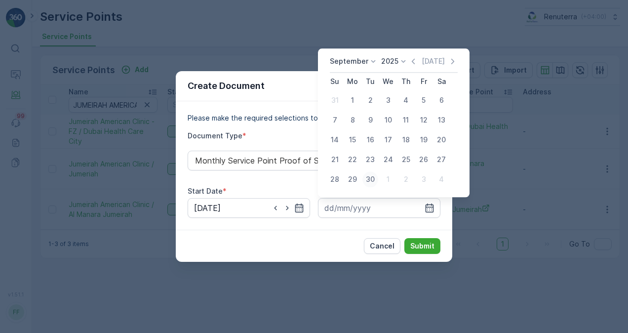
click at [371, 176] on div "30" at bounding box center [370, 179] width 16 height 16
type input "30.09.2025"
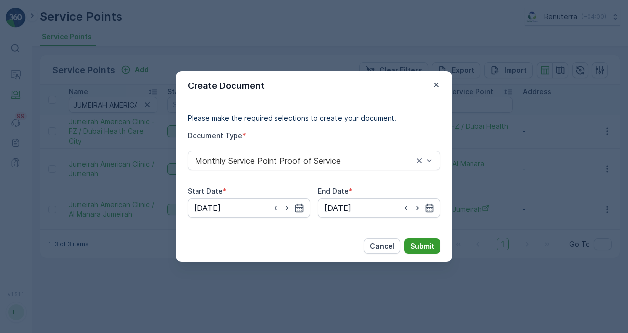
click at [424, 245] on p "Submit" at bounding box center [422, 246] width 24 height 10
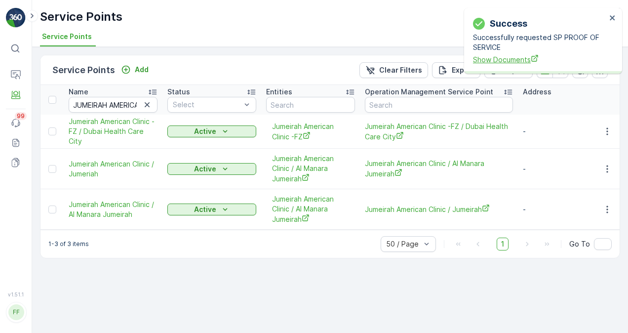
click at [499, 60] on span "Show Documents" at bounding box center [539, 59] width 133 height 10
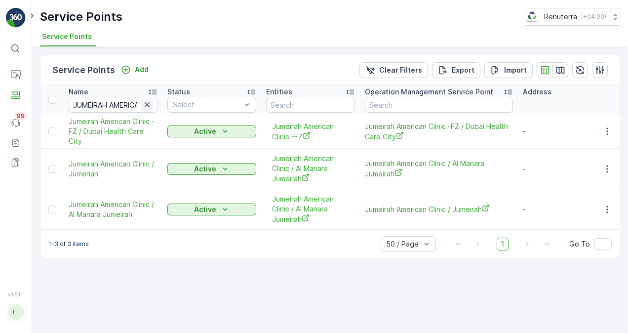
click at [146, 105] on icon "button" at bounding box center [147, 104] width 5 height 5
paste input "IWONA SPECIALITY CLINIC"
type input "IWONA SPECIALITY CLINIC"
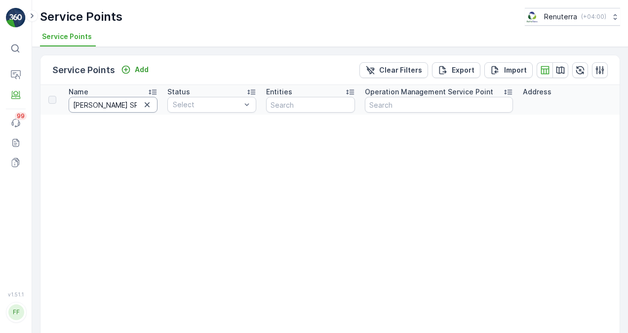
click at [128, 105] on input "IWONA SPECIALITY CLINIC" at bounding box center [113, 105] width 89 height 16
drag, startPoint x: 137, startPoint y: 106, endPoint x: 177, endPoint y: 113, distance: 40.2
type input "IWONA SPECIALITY"
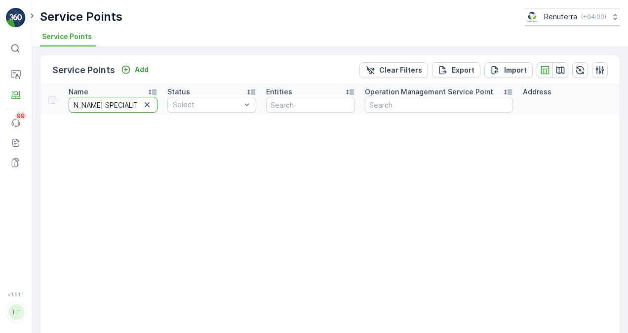
scroll to position [0, 0]
click at [136, 106] on input "IWONA SPECIALITY" at bounding box center [113, 105] width 89 height 16
type input "IWONA SPECIALIT"
drag, startPoint x: 129, startPoint y: 103, endPoint x: 102, endPoint y: 102, distance: 27.7
click at [98, 102] on input "IWONA SPECIALI" at bounding box center [113, 105] width 89 height 16
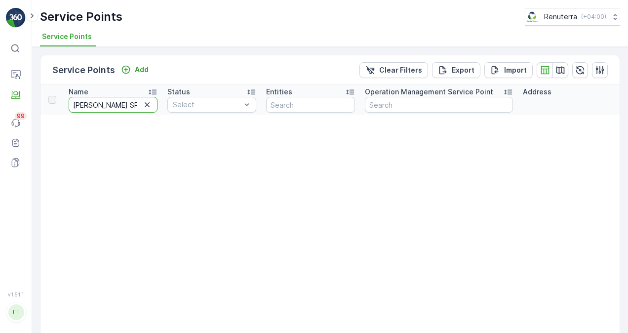
type input "IWONA"
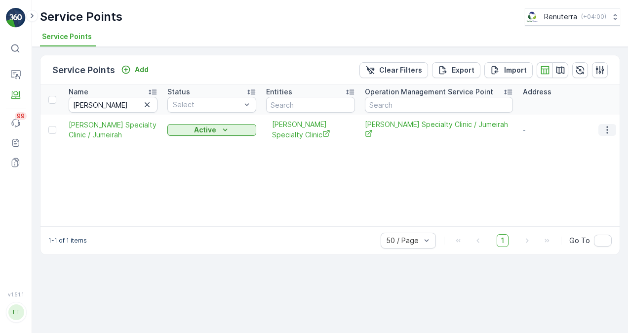
click at [611, 126] on icon "button" at bounding box center [607, 130] width 10 height 10
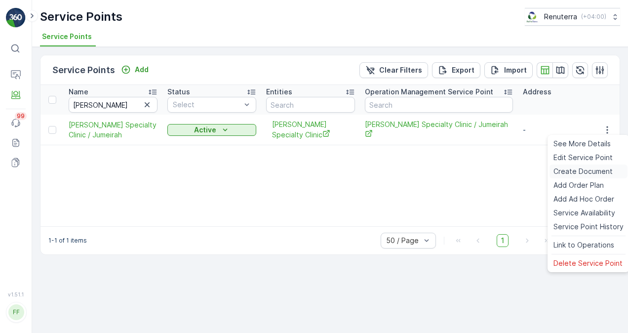
click at [585, 172] on span "Create Document" at bounding box center [582, 171] width 59 height 10
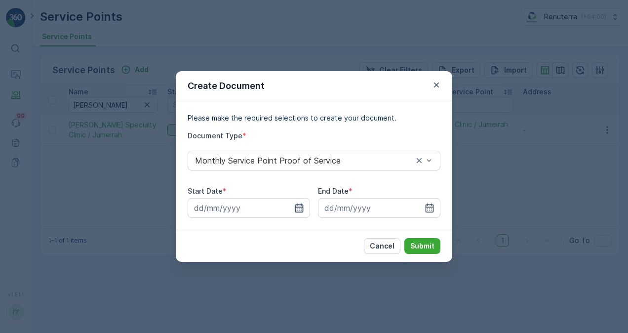
click at [301, 207] on icon "button" at bounding box center [299, 207] width 8 height 9
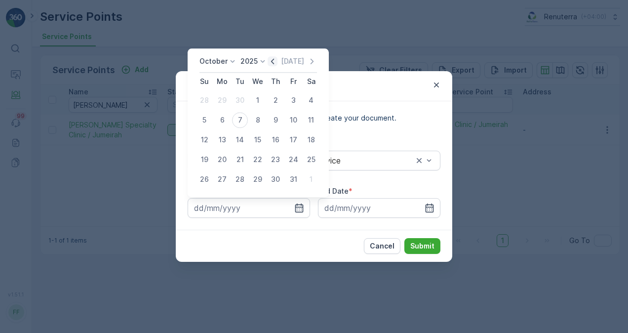
click at [272, 62] on icon "button" at bounding box center [273, 61] width 10 height 10
click at [221, 104] on div "1" at bounding box center [222, 100] width 16 height 16
type input "01.09.2025"
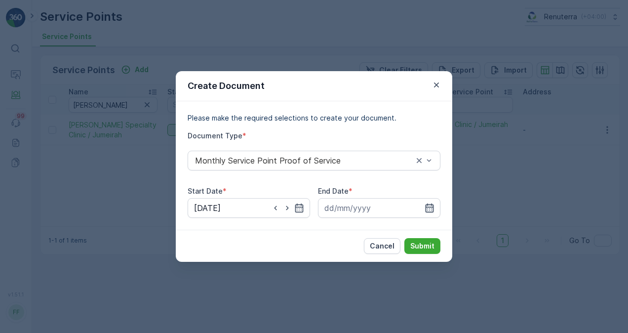
click at [426, 208] on icon "button" at bounding box center [429, 208] width 10 height 10
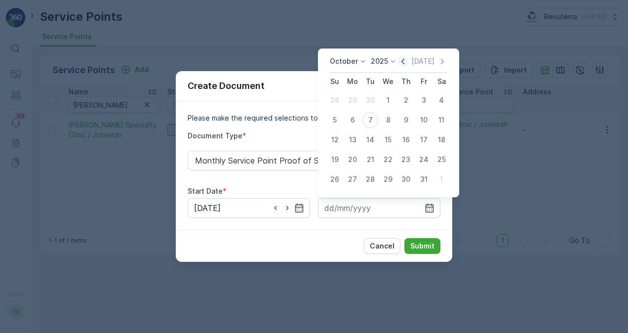
click at [406, 61] on icon "button" at bounding box center [403, 61] width 10 height 10
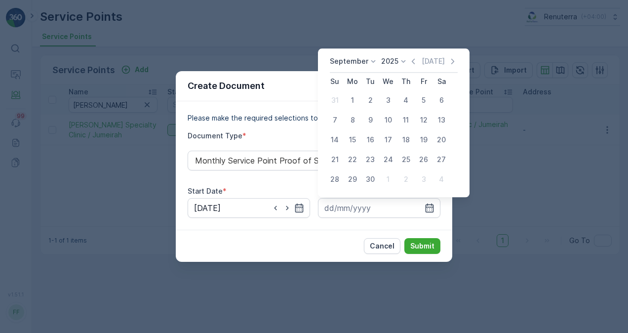
click at [364, 180] on div "30" at bounding box center [370, 179] width 16 height 16
type input "30.09.2025"
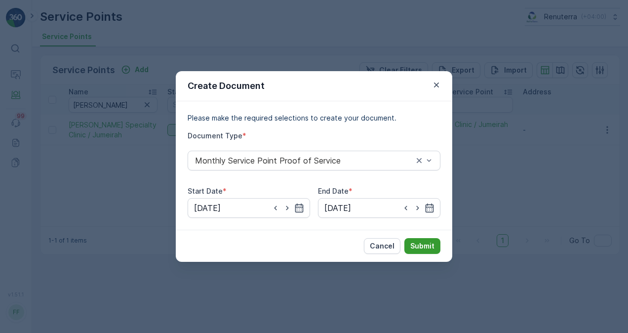
click at [409, 240] on button "Submit" at bounding box center [422, 246] width 36 height 16
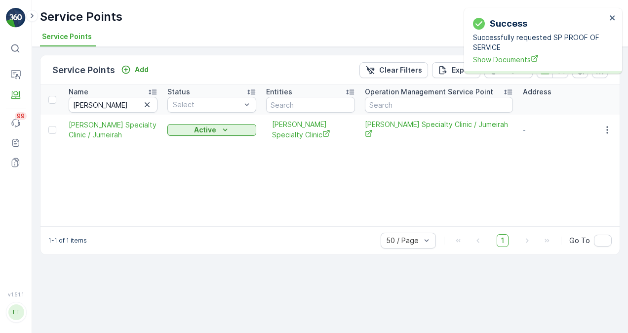
click at [485, 63] on span "Show Documents" at bounding box center [539, 59] width 133 height 10
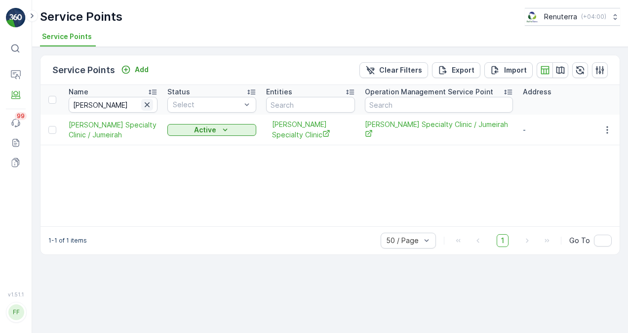
click at [149, 104] on icon "button" at bounding box center [147, 105] width 10 height 10
click at [150, 102] on input "text" at bounding box center [113, 105] width 89 height 16
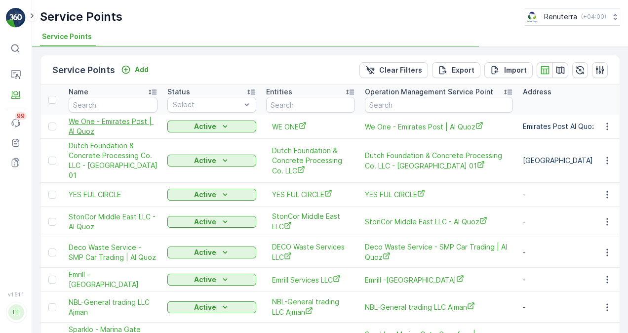
type input "World Express Restaurant"
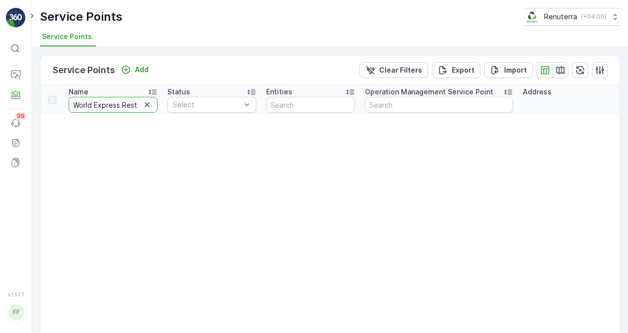
scroll to position [0, 20]
drag, startPoint x: 94, startPoint y: 102, endPoint x: 306, endPoint y: 104, distance: 212.2
type input "World"
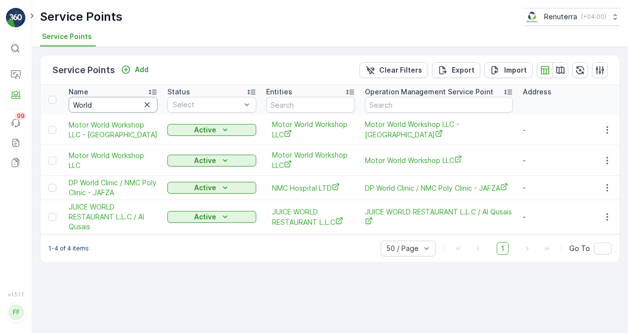
click at [104, 109] on input "World" at bounding box center [113, 105] width 89 height 16
click at [103, 107] on input "World" at bounding box center [113, 105] width 89 height 16
click at [103, 106] on input "World" at bounding box center [113, 105] width 89 height 16
click at [103, 105] on input "World" at bounding box center [113, 105] width 89 height 16
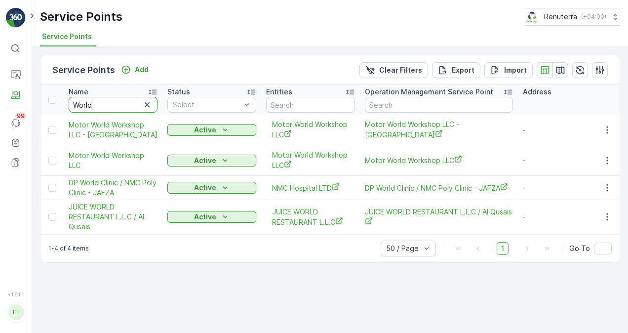
click at [103, 105] on input "World" at bounding box center [113, 105] width 89 height 16
click at [103, 104] on input "World" at bounding box center [113, 105] width 89 height 16
paste input "Juice World"
type input "Juice World"
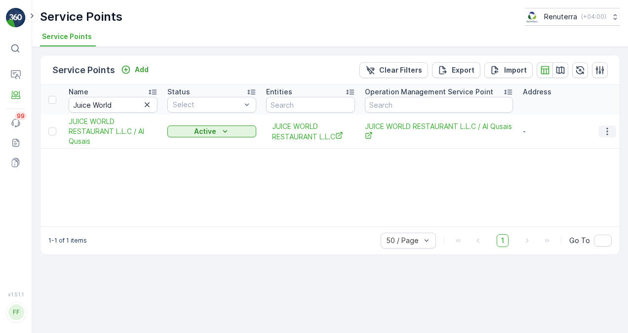
click at [603, 131] on icon "button" at bounding box center [607, 131] width 10 height 10
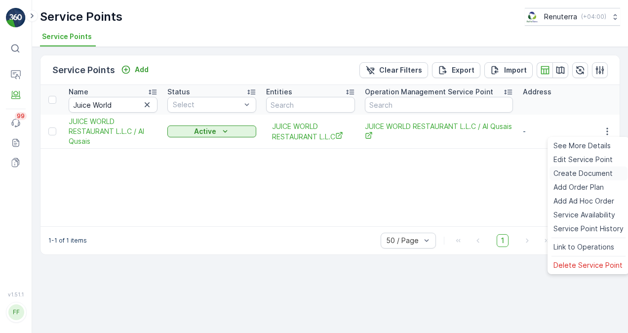
click at [595, 170] on span "Create Document" at bounding box center [582, 173] width 59 height 10
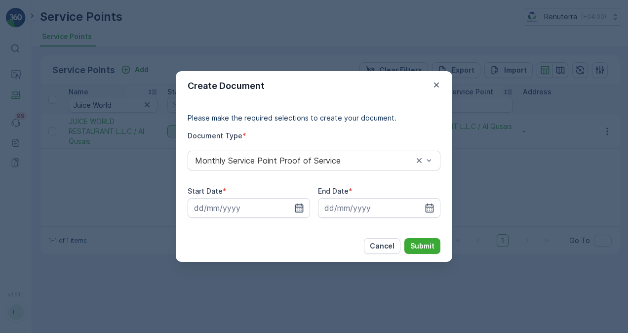
click at [295, 211] on icon "button" at bounding box center [299, 208] width 10 height 10
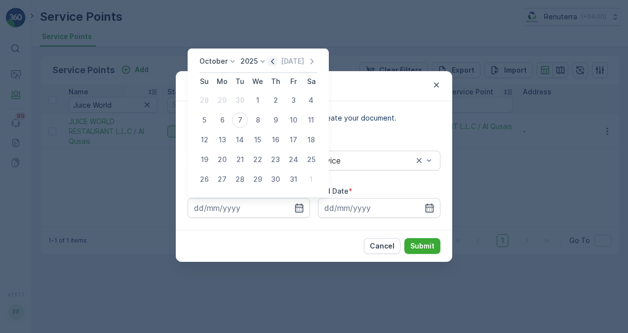
click at [272, 65] on icon "button" at bounding box center [273, 61] width 10 height 10
click at [225, 99] on div "1" at bounding box center [222, 100] width 16 height 16
type input "01.09.2025"
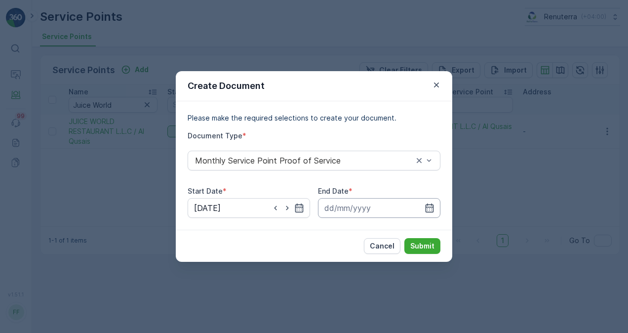
click at [429, 216] on input at bounding box center [379, 208] width 122 height 20
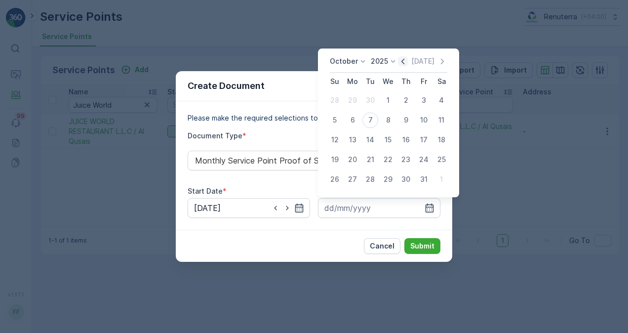
click at [403, 63] on icon "button" at bounding box center [403, 61] width 10 height 10
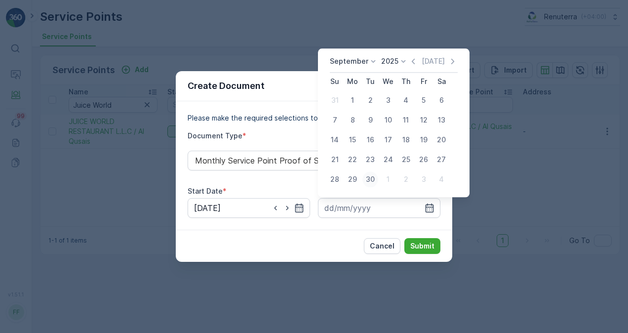
click at [372, 177] on div "30" at bounding box center [370, 179] width 16 height 16
type input "30.09.2025"
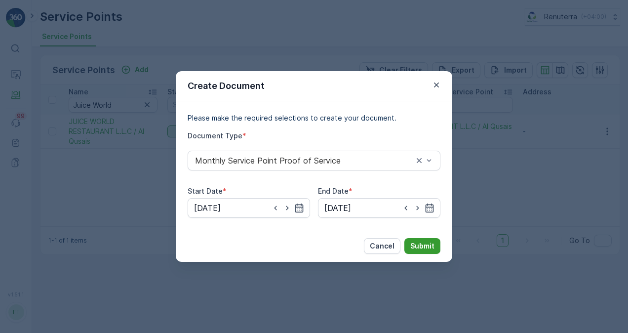
click at [410, 244] on button "Submit" at bounding box center [422, 246] width 36 height 16
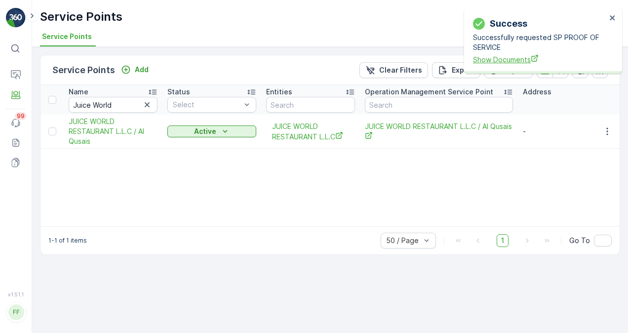
click at [509, 61] on span "Show Documents" at bounding box center [539, 59] width 133 height 10
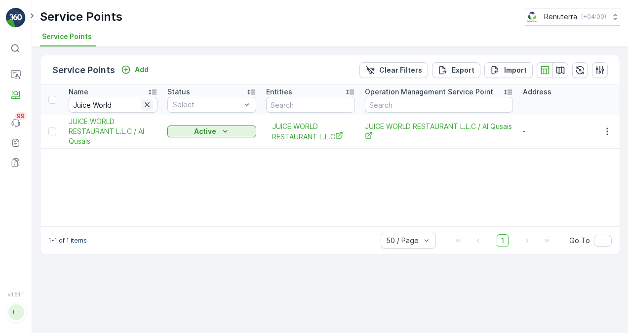
click at [145, 106] on icon "button" at bounding box center [147, 104] width 5 height 5
paste input "SYMBIOSIS"
type input "SYMBIOSIS"
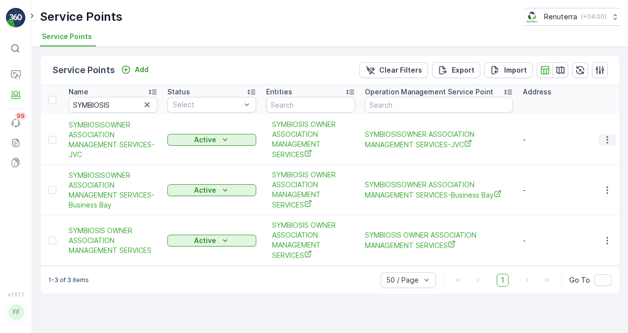
click at [598, 138] on button "button" at bounding box center [607, 140] width 18 height 12
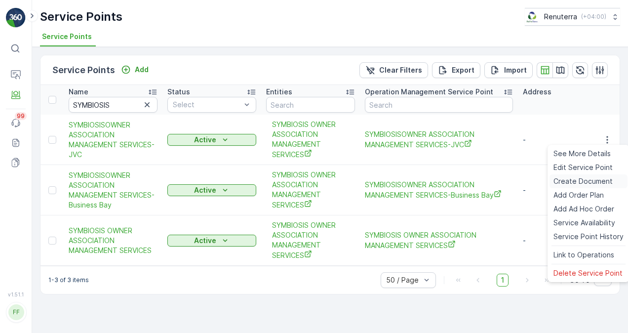
click at [583, 182] on span "Create Document" at bounding box center [582, 181] width 59 height 10
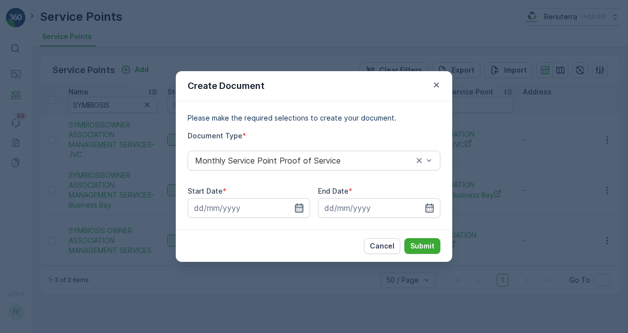
click at [300, 207] on icon "button" at bounding box center [299, 207] width 8 height 9
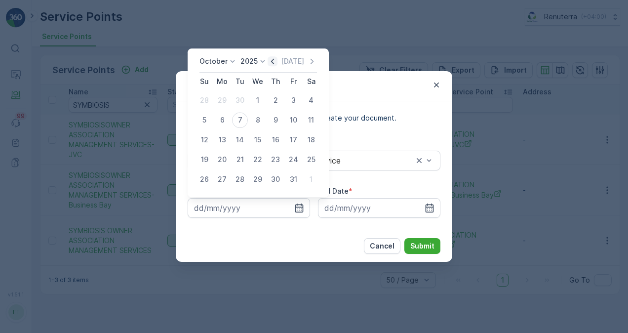
click at [270, 61] on icon "button" at bounding box center [273, 61] width 10 height 10
click at [225, 101] on div "1" at bounding box center [222, 100] width 16 height 16
type input "01.09.2025"
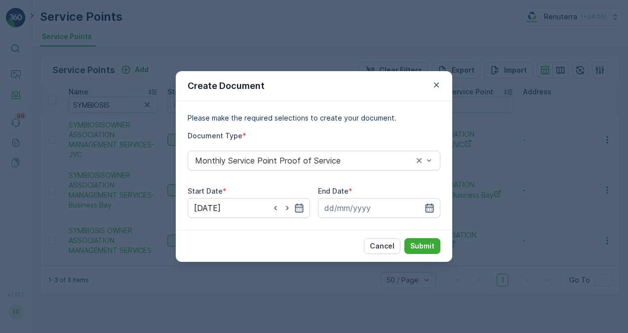
click at [433, 203] on icon "button" at bounding box center [429, 208] width 10 height 10
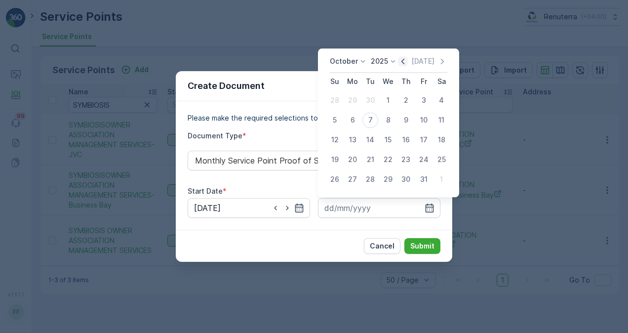
click at [404, 59] on icon "button" at bounding box center [402, 61] width 3 height 5
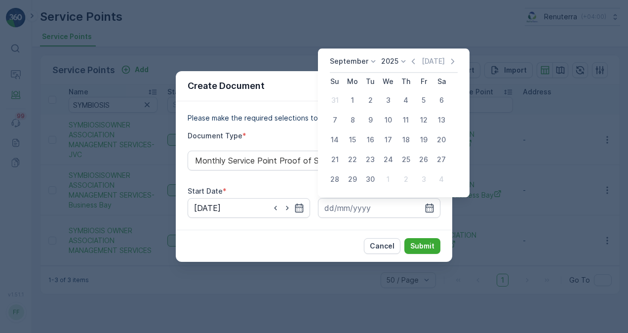
click at [372, 184] on div "30" at bounding box center [370, 179] width 16 height 16
type input "30.09.2025"
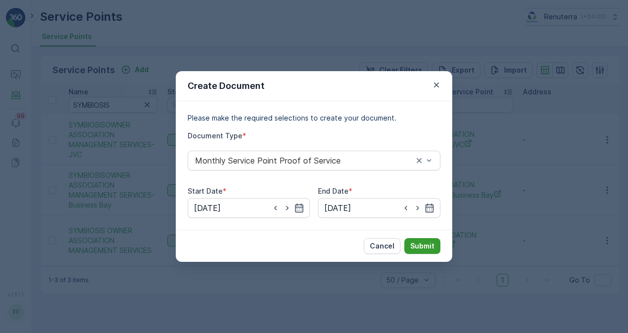
click at [415, 243] on p "Submit" at bounding box center [422, 246] width 24 height 10
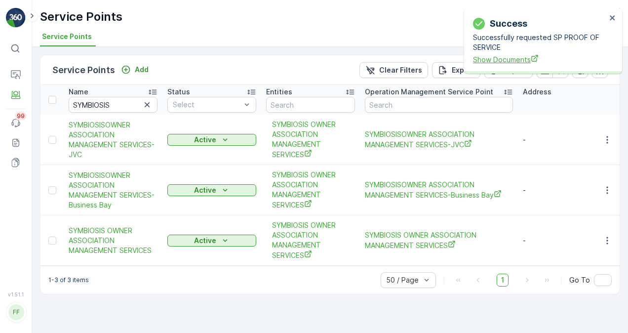
click at [497, 55] on span "Show Documents" at bounding box center [539, 59] width 133 height 10
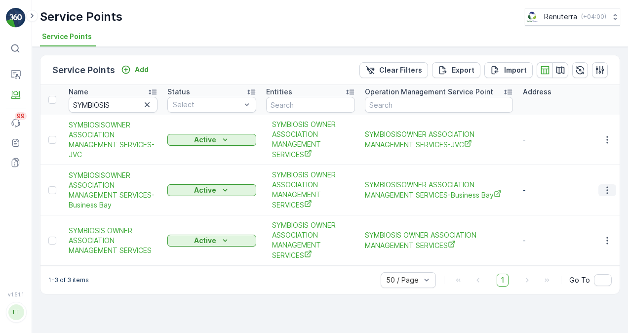
click at [602, 190] on icon "button" at bounding box center [607, 190] width 10 height 10
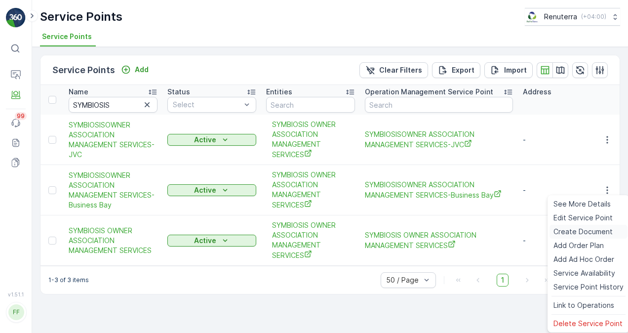
click at [597, 232] on span "Create Document" at bounding box center [582, 232] width 59 height 10
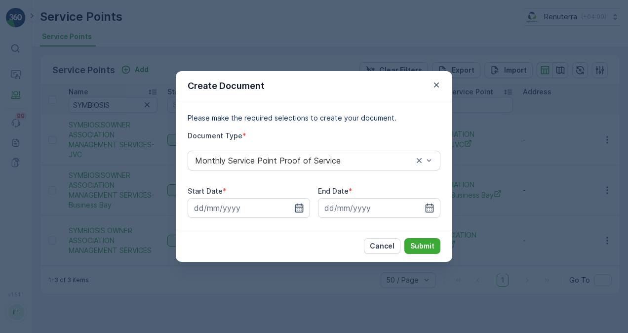
click at [296, 208] on icon "button" at bounding box center [299, 208] width 10 height 10
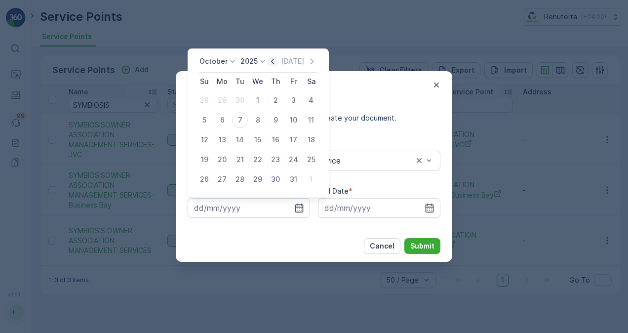
click at [274, 63] on icon "button" at bounding box center [272, 61] width 3 height 5
click at [226, 101] on div "1" at bounding box center [222, 100] width 16 height 16
type input "01.09.2025"
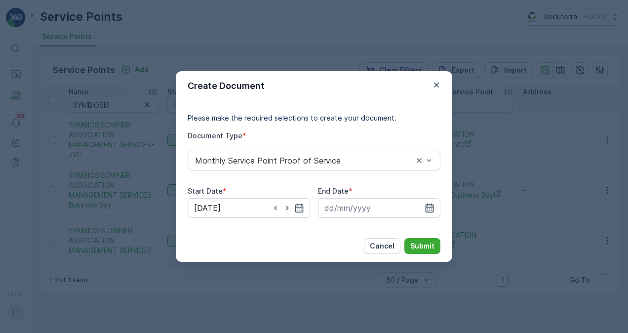
click at [433, 212] on icon "button" at bounding box center [429, 207] width 8 height 9
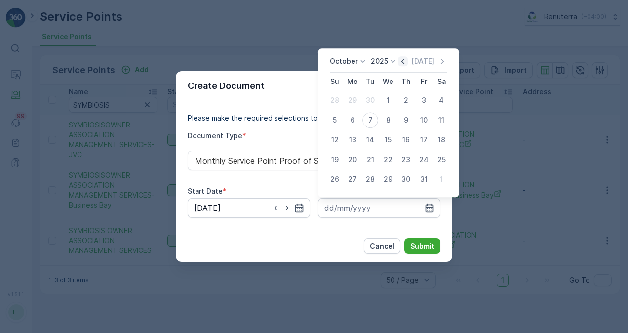
click at [406, 62] on icon "button" at bounding box center [403, 61] width 10 height 10
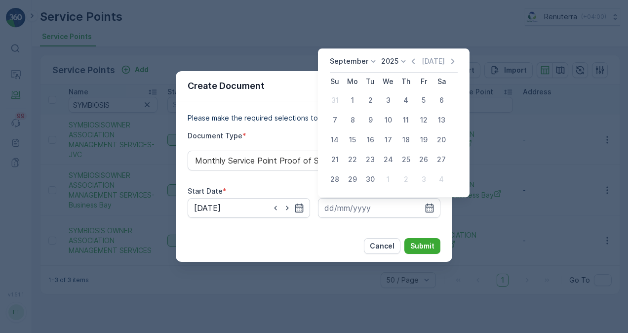
drag, startPoint x: 370, startPoint y: 181, endPoint x: 380, endPoint y: 196, distance: 18.5
click at [370, 180] on div "30" at bounding box center [370, 179] width 16 height 16
type input "30.09.2025"
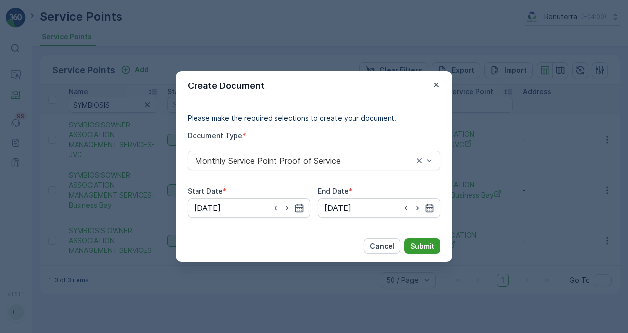
click at [427, 248] on p "Submit" at bounding box center [422, 246] width 24 height 10
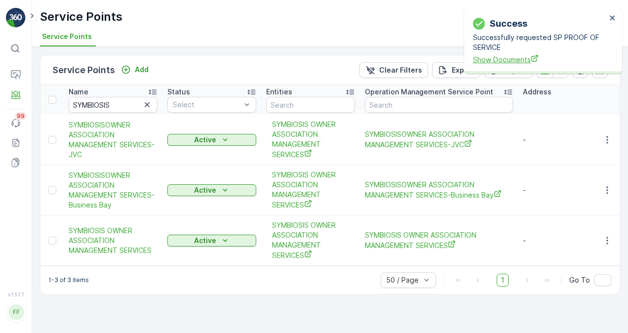
click at [489, 58] on span "Show Documents" at bounding box center [539, 59] width 133 height 10
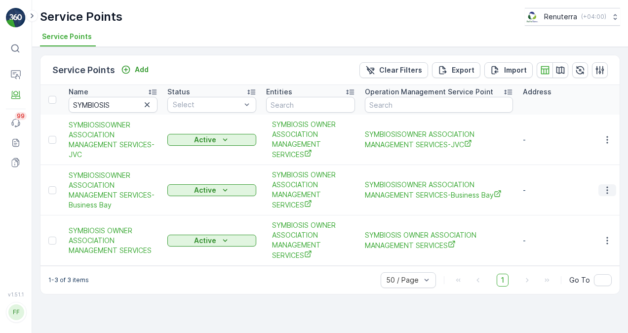
click at [610, 190] on icon "button" at bounding box center [607, 190] width 10 height 10
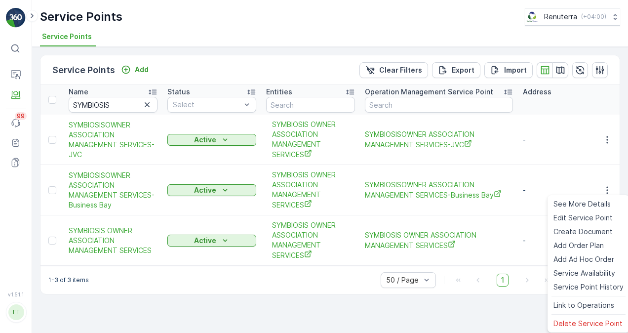
click at [514, 206] on td "SYMBIOSISOWNER ASSOCIATION MANAGEMENT SERVICES-Business Bay" at bounding box center [439, 190] width 158 height 50
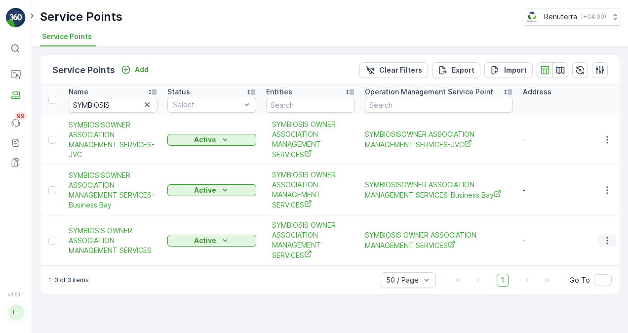
click at [611, 235] on icon "button" at bounding box center [607, 240] width 10 height 10
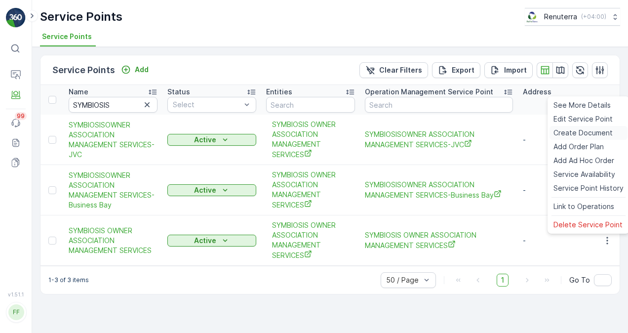
click at [588, 130] on span "Create Document" at bounding box center [582, 133] width 59 height 10
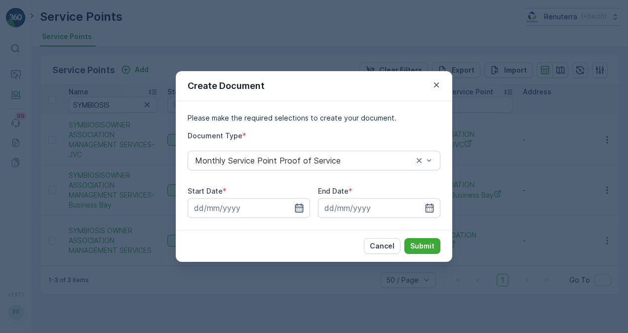
click at [304, 207] on icon "button" at bounding box center [299, 208] width 10 height 10
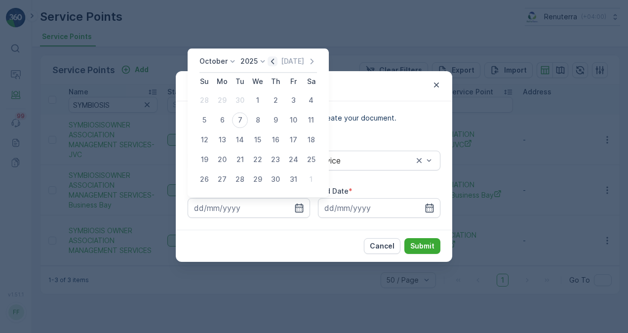
click at [273, 57] on icon "button" at bounding box center [273, 61] width 10 height 10
click at [226, 99] on div "1" at bounding box center [222, 100] width 16 height 16
type input "01.09.2025"
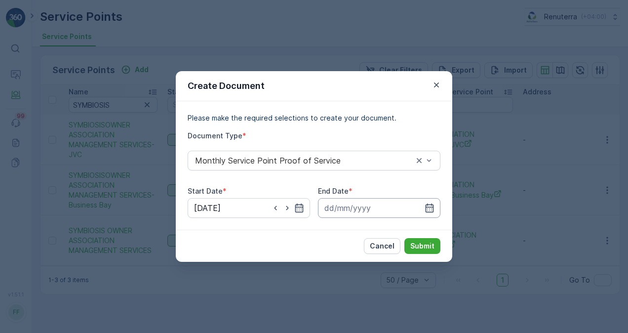
click at [438, 205] on input at bounding box center [379, 208] width 122 height 20
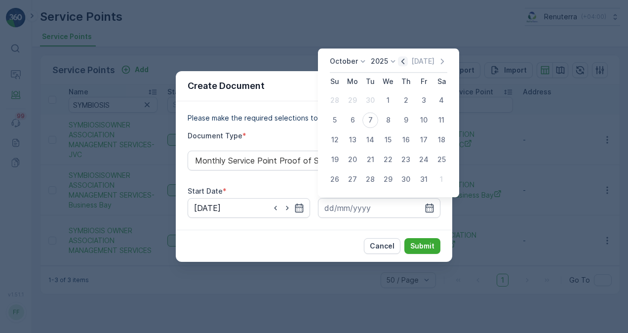
click at [404, 64] on icon "button" at bounding box center [403, 61] width 10 height 10
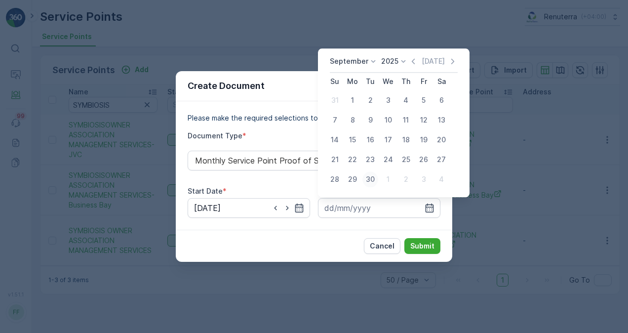
click at [370, 179] on div "30" at bounding box center [370, 179] width 16 height 16
type input "30.09.2025"
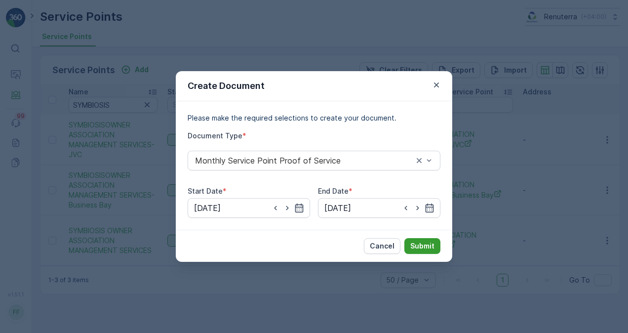
click at [425, 243] on p "Submit" at bounding box center [422, 246] width 24 height 10
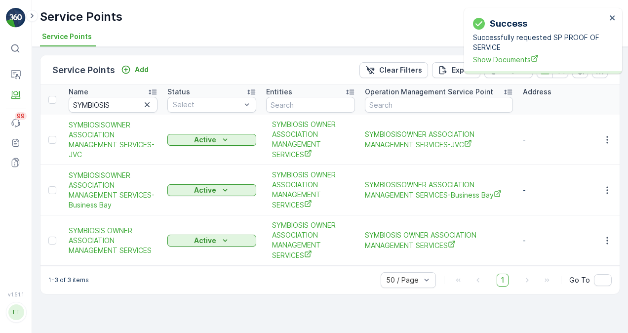
click at [519, 63] on span "Show Documents" at bounding box center [539, 59] width 133 height 10
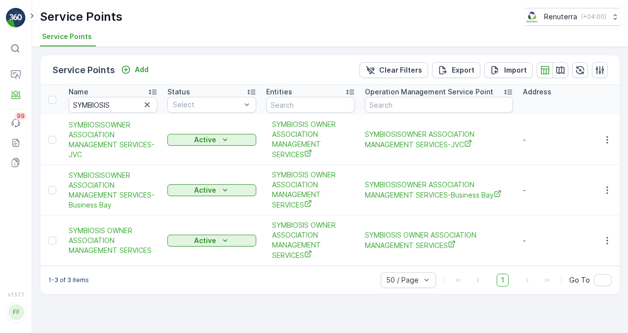
click at [144, 101] on icon "button" at bounding box center [147, 105] width 10 height 10
paste input "SALEH AHMED S AL NAHDI"
type input "SALEH AHMED S AL NAHDI"
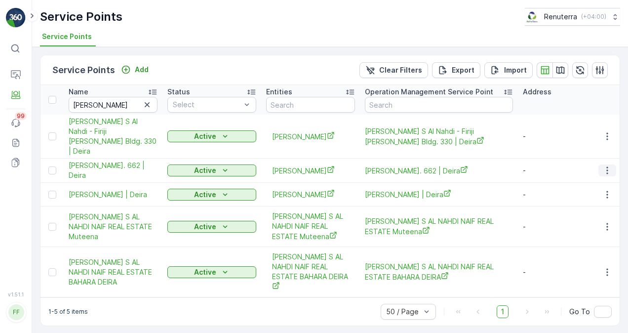
click at [604, 165] on icon "button" at bounding box center [607, 170] width 10 height 10
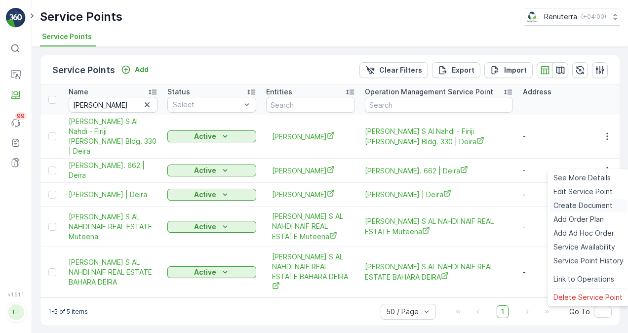
click at [575, 206] on span "Create Document" at bounding box center [582, 205] width 59 height 10
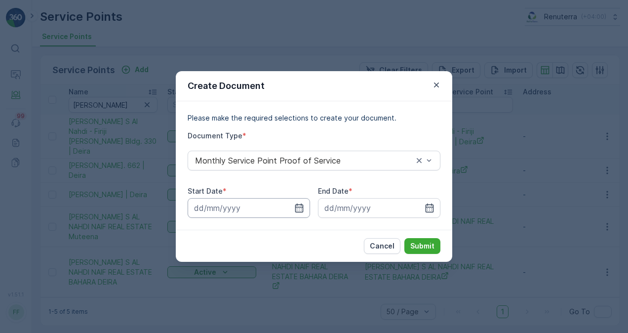
click at [298, 201] on input at bounding box center [249, 208] width 122 height 20
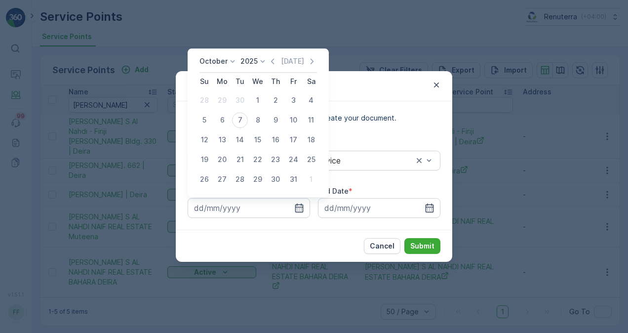
click at [271, 61] on icon "button" at bounding box center [273, 61] width 10 height 10
click at [228, 97] on div "1" at bounding box center [222, 100] width 16 height 16
type input "01.09.2025"
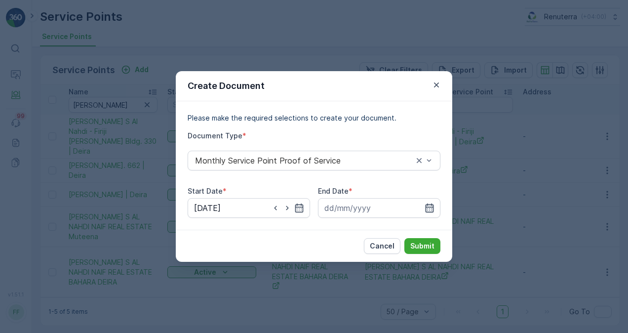
click at [432, 210] on icon "button" at bounding box center [429, 208] width 10 height 10
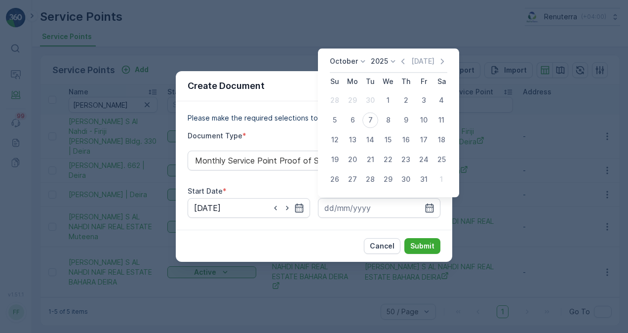
click at [410, 65] on div "Today" at bounding box center [422, 61] width 49 height 10
click at [406, 62] on icon "button" at bounding box center [403, 61] width 10 height 10
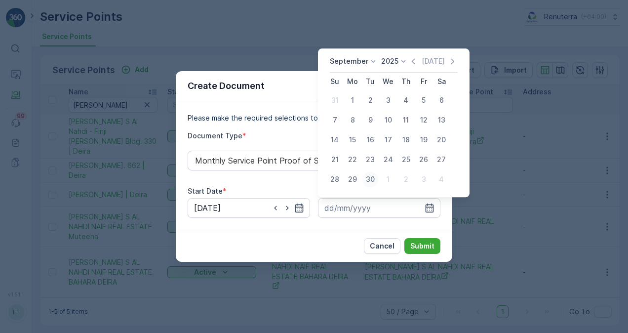
click at [364, 182] on div "30" at bounding box center [370, 179] width 16 height 16
type input "30.09.2025"
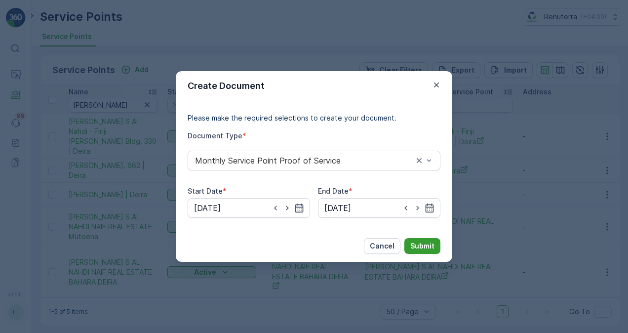
click at [413, 245] on p "Submit" at bounding box center [422, 246] width 24 height 10
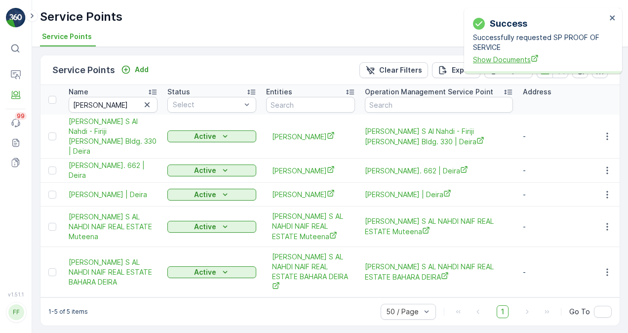
click at [482, 55] on span "Show Documents" at bounding box center [539, 59] width 133 height 10
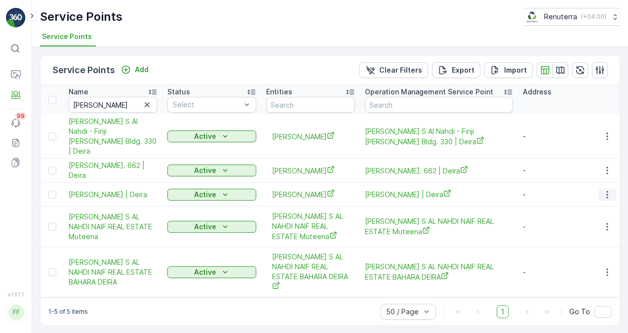
click at [599, 194] on button "button" at bounding box center [607, 195] width 18 height 12
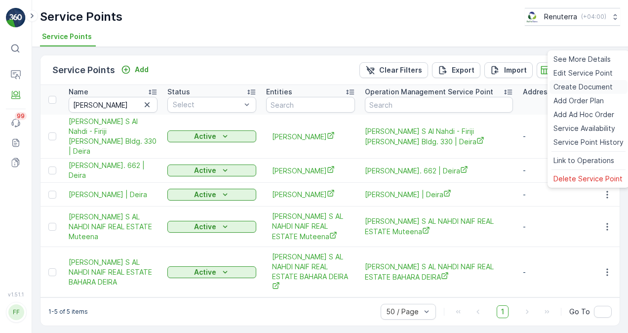
click at [572, 87] on span "Create Document" at bounding box center [582, 87] width 59 height 10
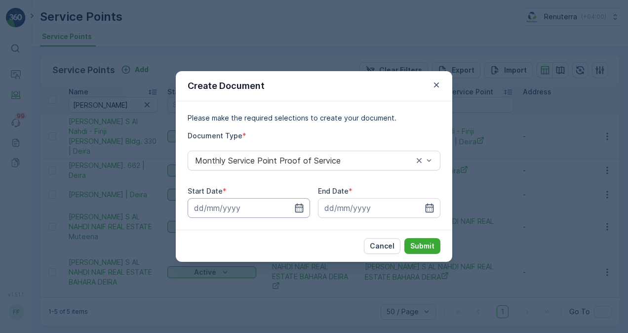
click at [302, 206] on icon "button" at bounding box center [299, 208] width 10 height 10
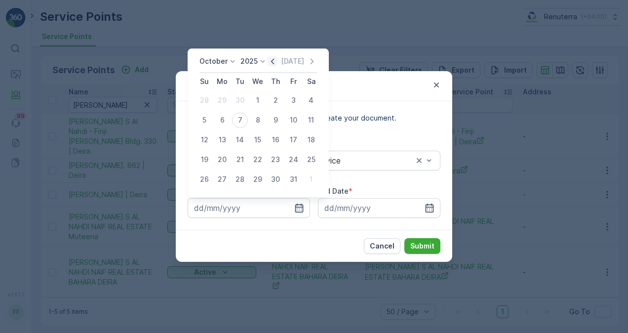
click at [271, 60] on icon "button" at bounding box center [273, 61] width 10 height 10
click at [221, 99] on div "1" at bounding box center [222, 100] width 16 height 16
type input "01.09.2025"
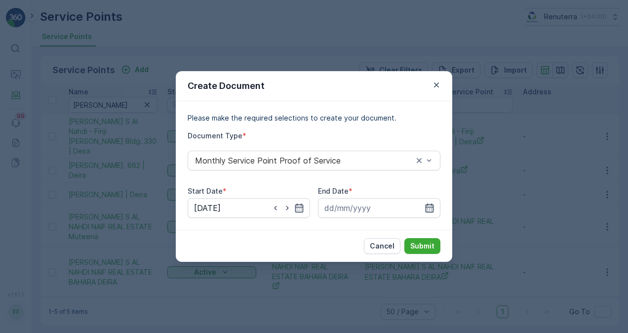
click at [430, 205] on icon "button" at bounding box center [429, 208] width 10 height 10
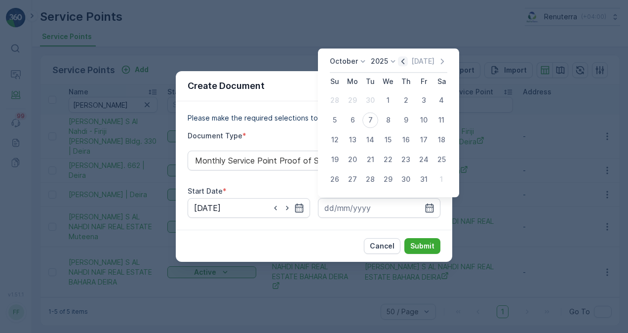
click at [401, 58] on icon "button" at bounding box center [403, 61] width 10 height 10
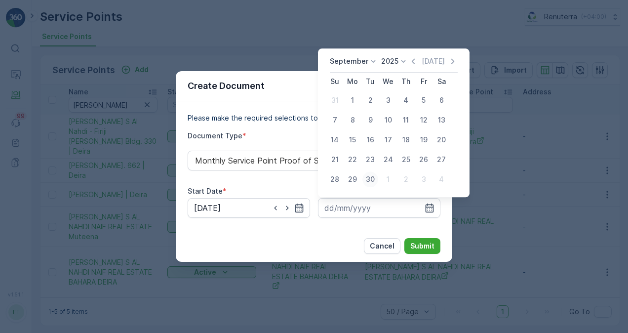
click at [368, 180] on div "30" at bounding box center [370, 179] width 16 height 16
type input "30.09.2025"
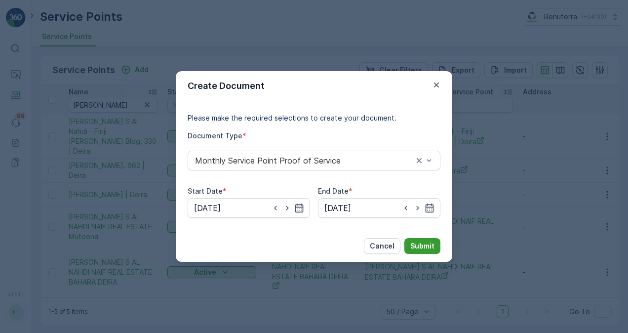
click at [427, 241] on p "Submit" at bounding box center [422, 246] width 24 height 10
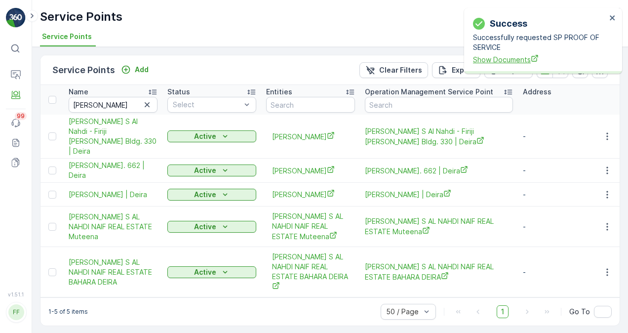
click at [506, 58] on span "Show Documents" at bounding box center [539, 59] width 133 height 10
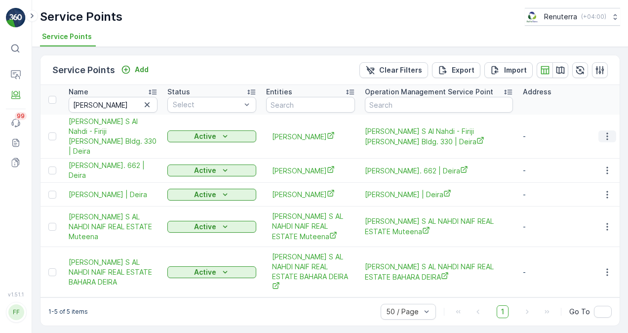
click at [607, 131] on icon "button" at bounding box center [607, 136] width 10 height 10
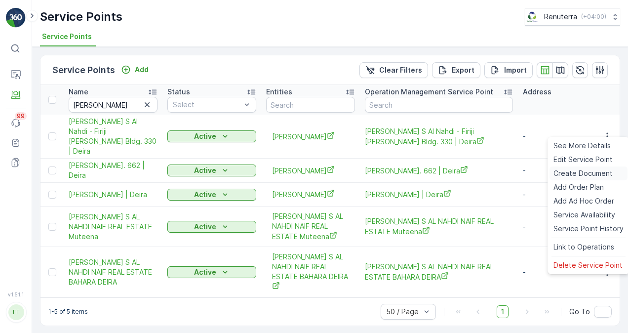
click at [583, 173] on span "Create Document" at bounding box center [582, 173] width 59 height 10
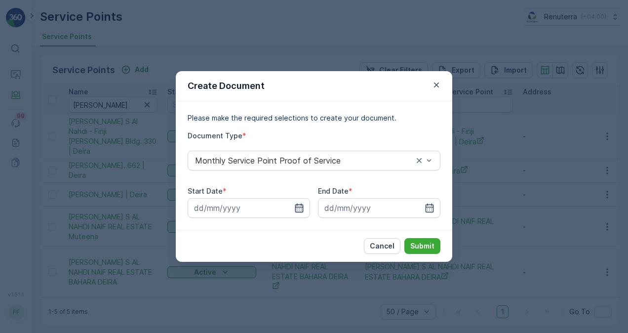
click at [300, 206] on icon "button" at bounding box center [299, 207] width 8 height 9
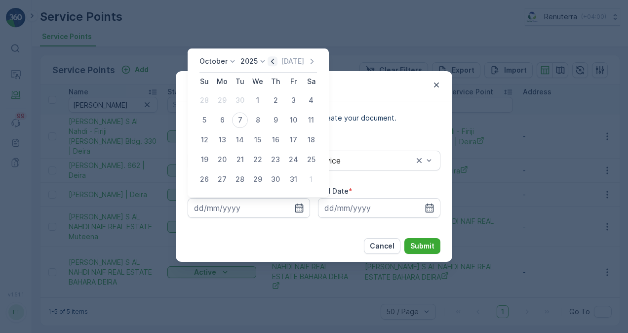
click at [272, 63] on icon "button" at bounding box center [273, 61] width 10 height 10
click at [220, 104] on div "1" at bounding box center [222, 100] width 16 height 16
type input "01.09.2025"
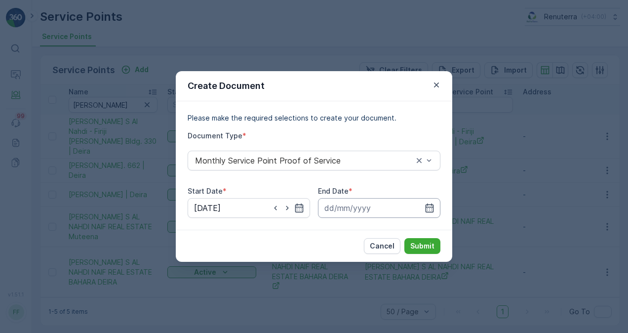
click at [431, 203] on icon "button" at bounding box center [429, 208] width 10 height 10
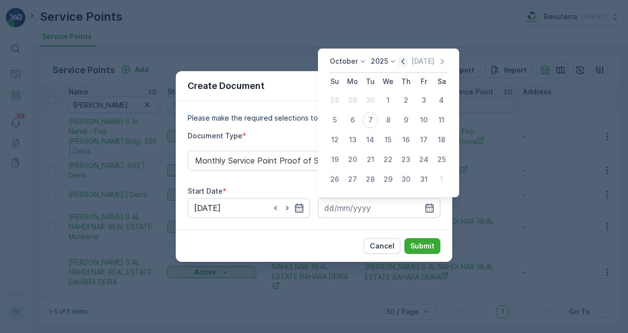
click at [404, 63] on icon "button" at bounding box center [403, 61] width 10 height 10
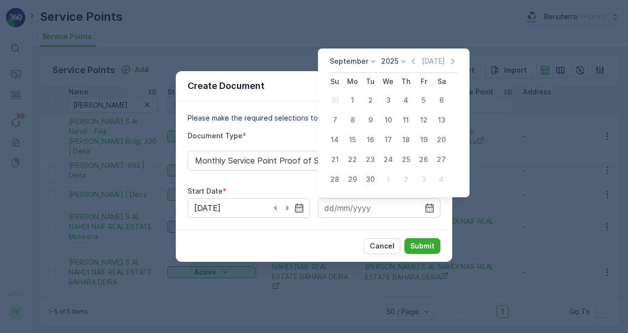
click at [368, 180] on div "30" at bounding box center [370, 179] width 16 height 16
type input "30.09.2025"
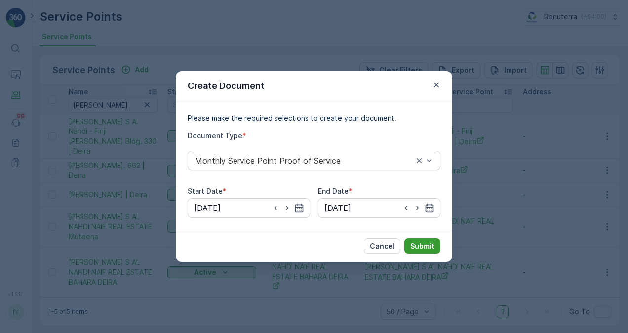
click at [415, 252] on button "Submit" at bounding box center [422, 246] width 36 height 16
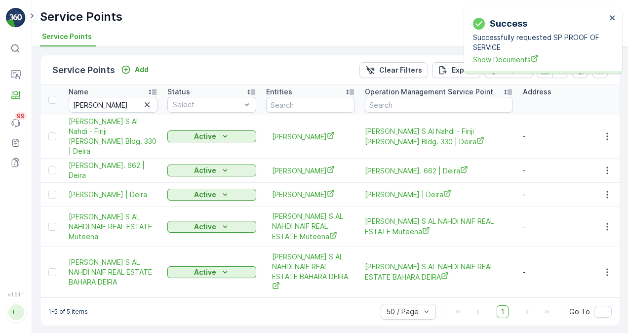
click at [512, 57] on span "Show Documents" at bounding box center [539, 59] width 133 height 10
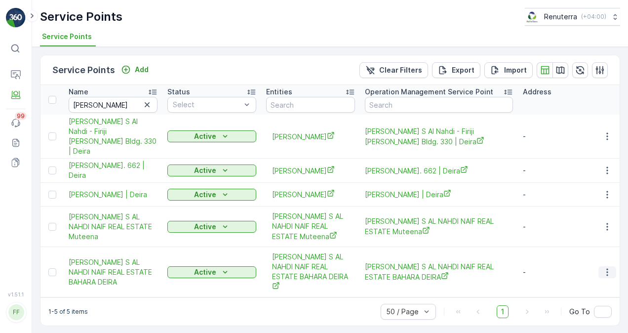
click at [607, 272] on icon "button" at bounding box center [607, 272] width 10 height 10
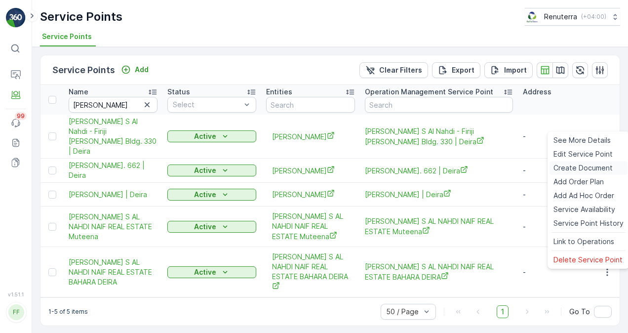
click at [578, 168] on span "Create Document" at bounding box center [582, 168] width 59 height 10
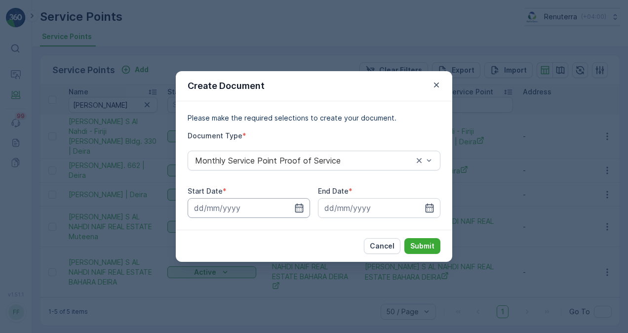
click at [306, 205] on input at bounding box center [249, 208] width 122 height 20
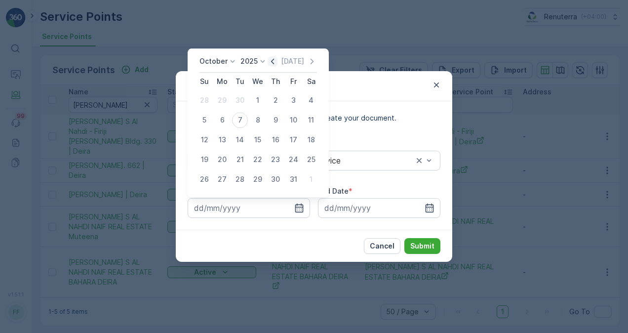
click at [272, 61] on icon "button" at bounding box center [273, 61] width 10 height 10
click at [225, 98] on div "1" at bounding box center [222, 100] width 16 height 16
type input "01.09.2025"
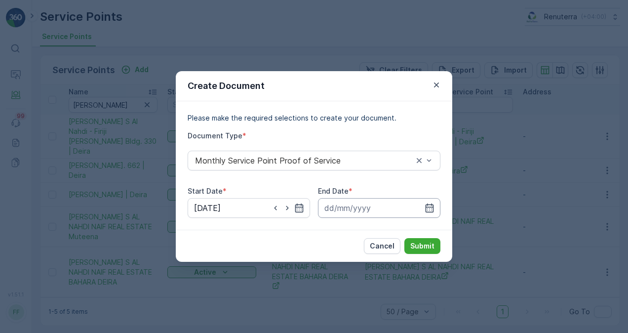
click at [424, 206] on input at bounding box center [379, 208] width 122 height 20
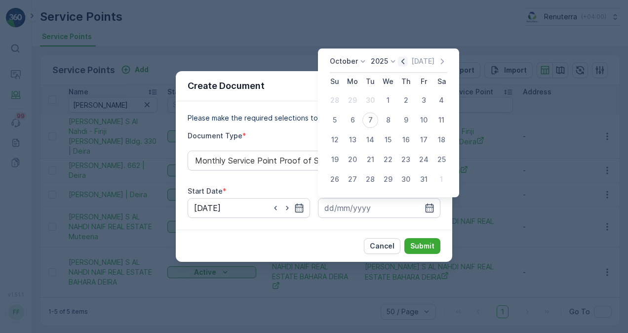
click at [403, 59] on icon "button" at bounding box center [403, 61] width 10 height 10
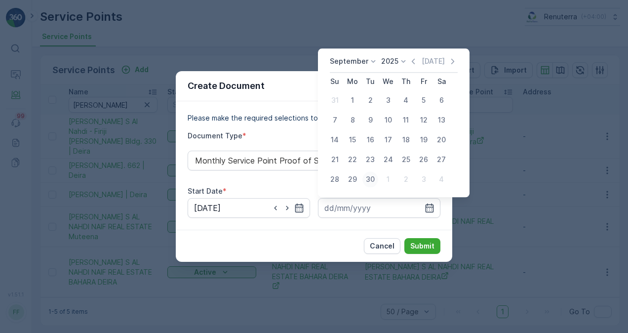
click at [371, 183] on div "30" at bounding box center [370, 179] width 16 height 16
type input "30.09.2025"
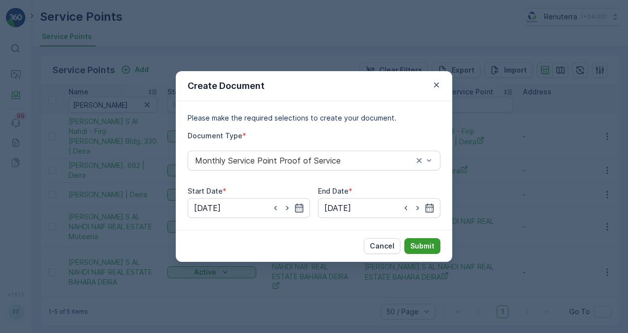
click at [420, 249] on p "Submit" at bounding box center [422, 246] width 24 height 10
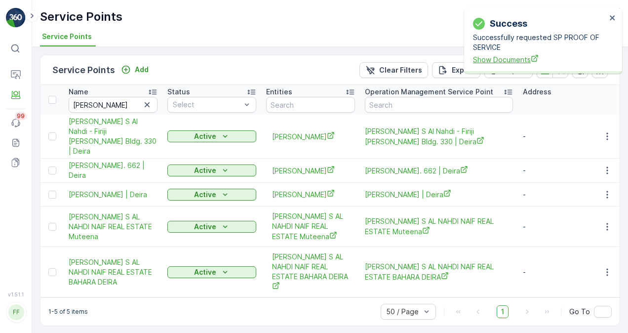
click at [505, 63] on span "Show Documents" at bounding box center [539, 59] width 133 height 10
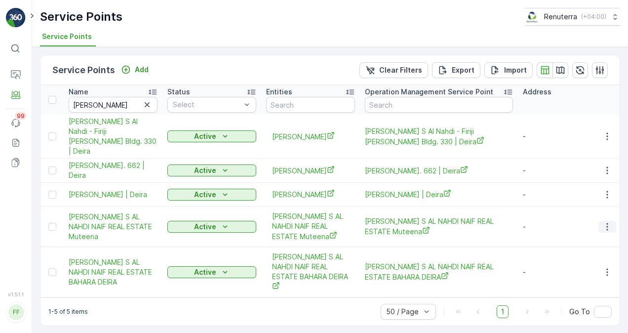
click at [604, 231] on icon "button" at bounding box center [607, 227] width 10 height 10
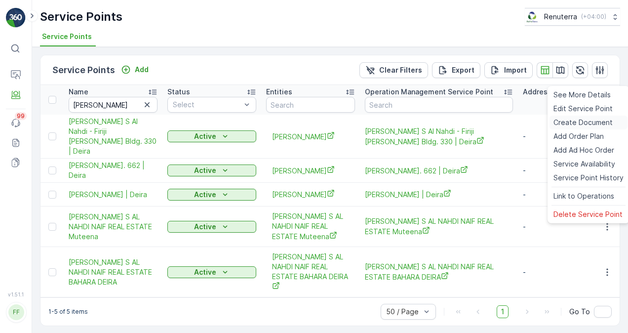
click at [574, 120] on span "Create Document" at bounding box center [582, 122] width 59 height 10
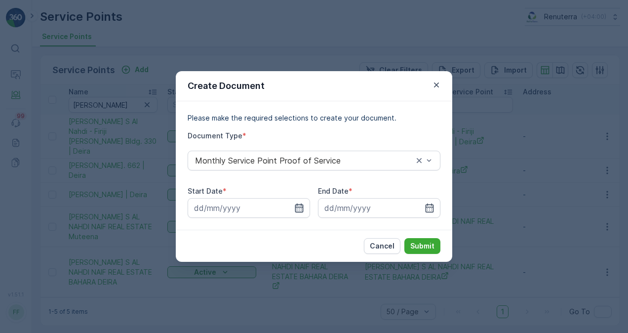
click at [299, 211] on icon "button" at bounding box center [299, 208] width 10 height 10
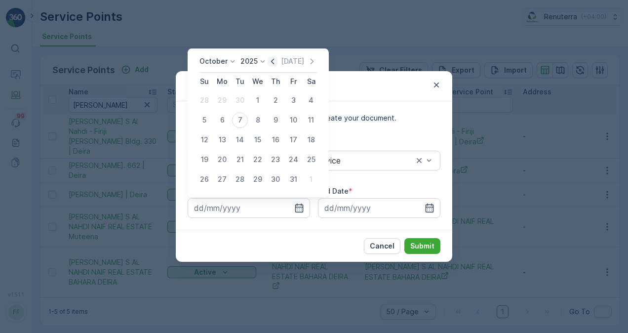
click at [276, 60] on icon "button" at bounding box center [273, 61] width 10 height 10
click at [222, 103] on div "1" at bounding box center [222, 100] width 16 height 16
type input "01.09.2025"
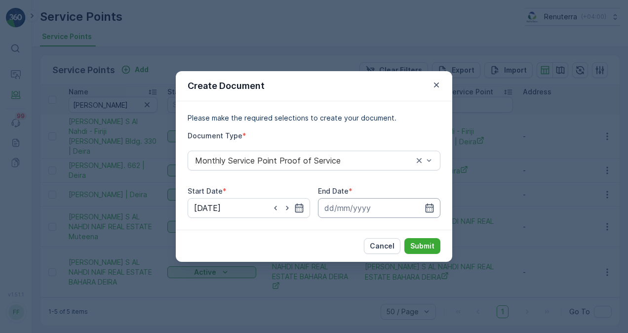
drag, startPoint x: 429, startPoint y: 205, endPoint x: 424, endPoint y: 198, distance: 7.8
click at [429, 204] on icon "button" at bounding box center [429, 208] width 10 height 10
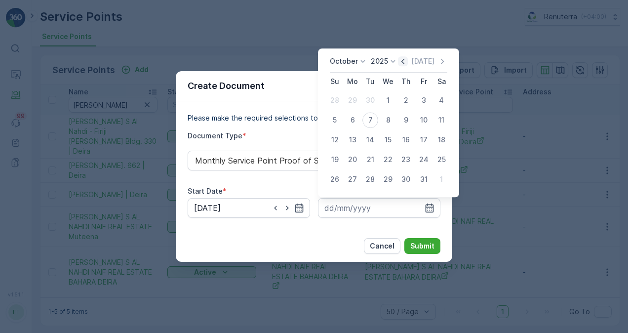
click at [400, 64] on icon "button" at bounding box center [403, 61] width 10 height 10
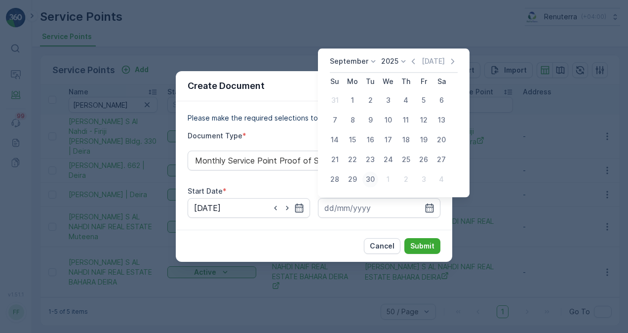
click at [373, 175] on div "30" at bounding box center [370, 179] width 16 height 16
type input "30.09.2025"
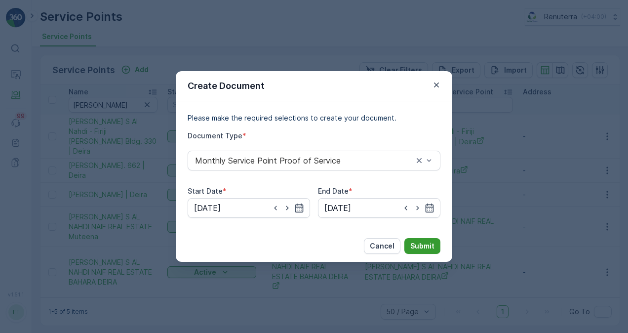
click at [424, 246] on p "Submit" at bounding box center [422, 246] width 24 height 10
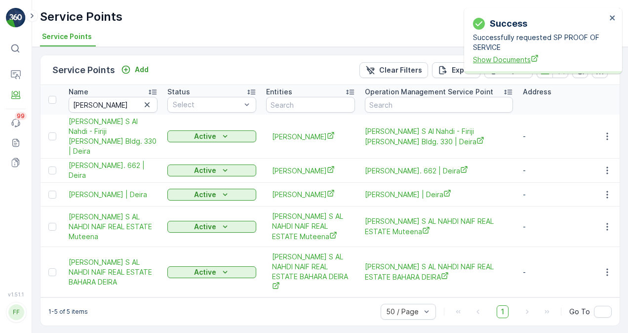
click at [501, 54] on span "Show Documents" at bounding box center [539, 59] width 133 height 10
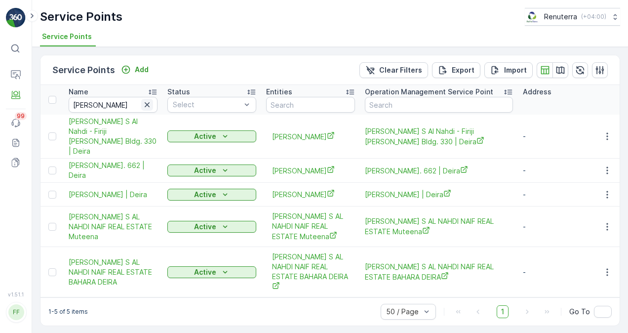
click at [146, 105] on icon "button" at bounding box center [147, 104] width 5 height 5
click at [122, 110] on input "text" at bounding box center [113, 105] width 89 height 16
paste input "TARABICHI STAMMBERGER DAY SURGICAL CENTER L.L.C"
type input "TARABICHI STAMMBERGER DAY SURGICAL CENTER L.L.C"
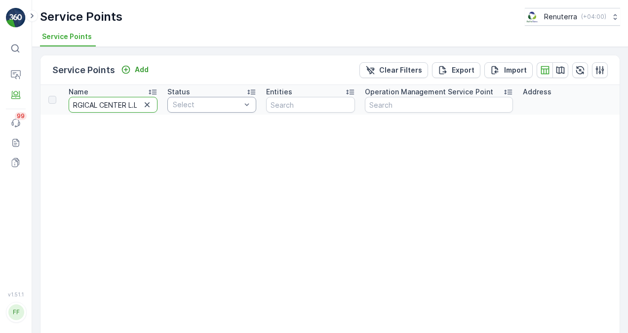
scroll to position [0, 216]
drag, startPoint x: 112, startPoint y: 104, endPoint x: 229, endPoint y: 104, distance: 117.0
type input "TARABICHI"
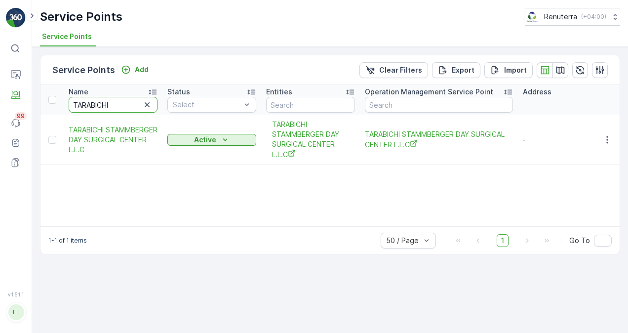
click at [128, 107] on input "TARABICHI" at bounding box center [113, 105] width 89 height 16
type input "TARABICH"
click at [608, 135] on icon "button" at bounding box center [607, 140] width 10 height 10
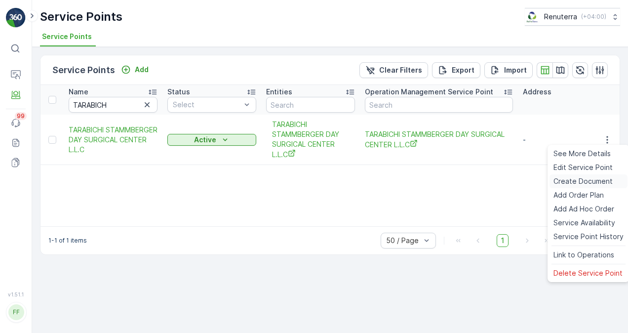
click at [608, 177] on span "Create Document" at bounding box center [582, 181] width 59 height 10
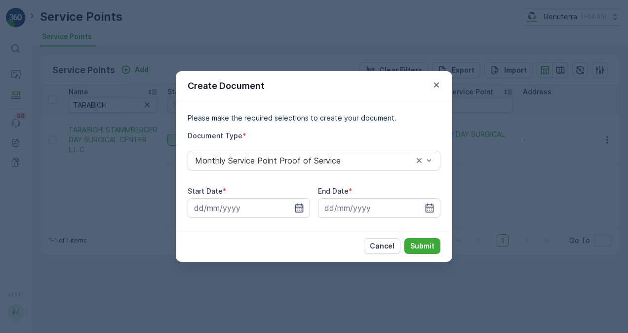
click at [299, 208] on icon "button" at bounding box center [299, 208] width 10 height 10
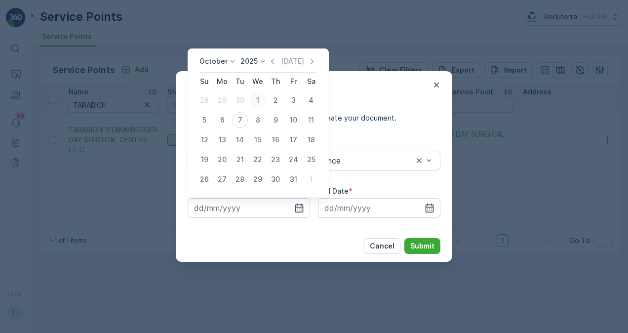
click at [259, 100] on div "1" at bounding box center [258, 100] width 16 height 16
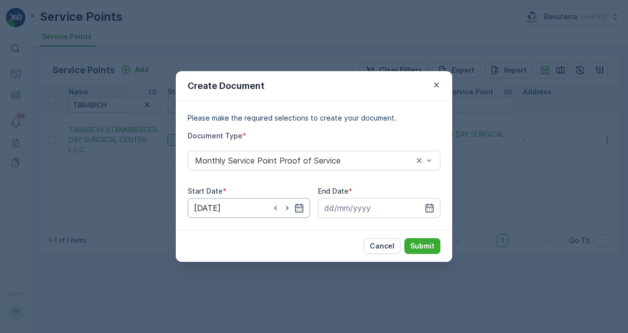
click at [296, 205] on icon "button" at bounding box center [299, 208] width 10 height 10
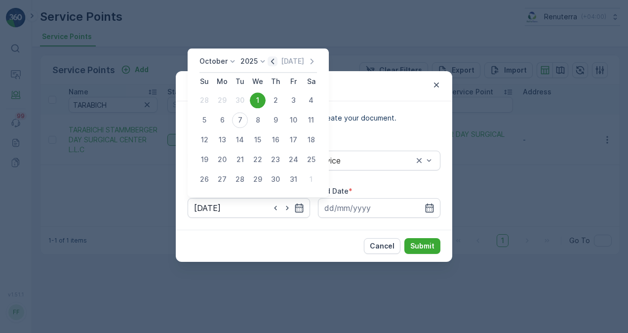
click at [273, 58] on icon "button" at bounding box center [273, 61] width 10 height 10
click at [220, 104] on div "1" at bounding box center [222, 100] width 16 height 16
type input "01.09.2025"
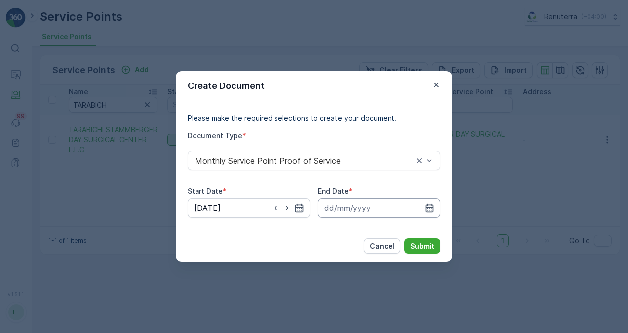
click at [434, 203] on input at bounding box center [379, 208] width 122 height 20
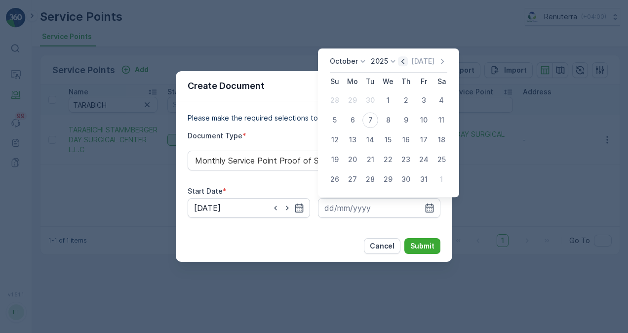
click at [404, 60] on icon "button" at bounding box center [402, 61] width 3 height 5
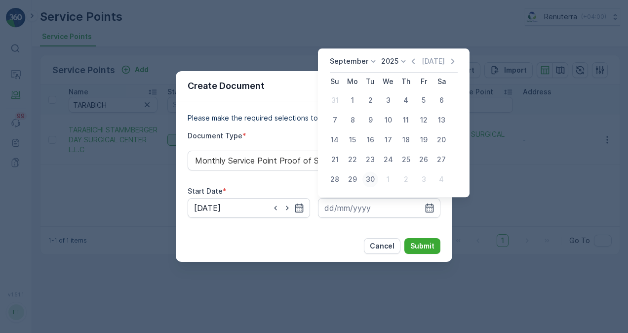
click at [372, 183] on div "30" at bounding box center [370, 179] width 16 height 16
type input "30.09.2025"
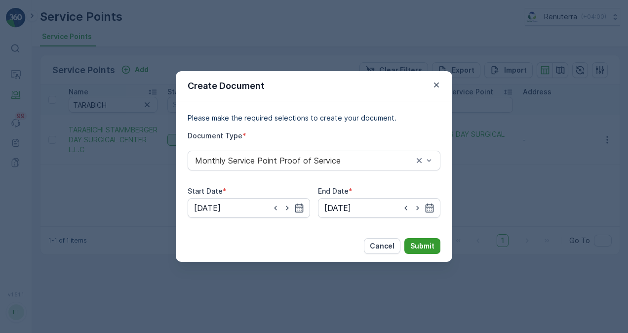
click at [421, 242] on p "Submit" at bounding box center [422, 246] width 24 height 10
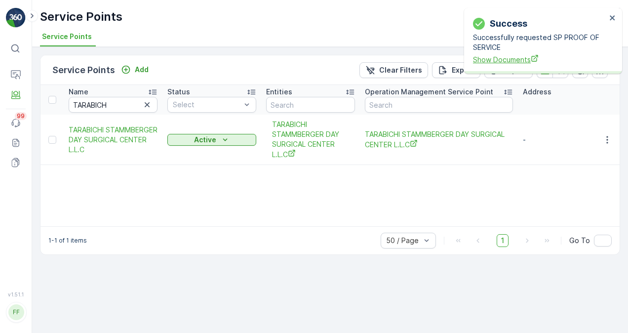
click at [489, 55] on span "Show Documents" at bounding box center [539, 59] width 133 height 10
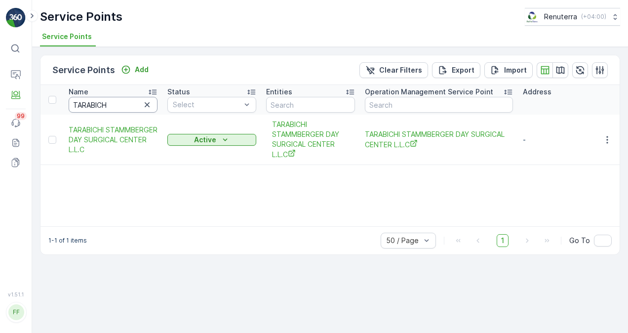
click at [115, 104] on input "TARABICH" at bounding box center [113, 105] width 89 height 16
paste input "ECHNICAL GLASS"
type input "TECHNICAL GLASS"
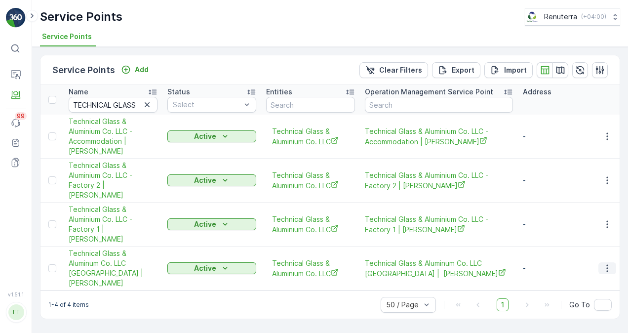
click at [610, 263] on icon "button" at bounding box center [607, 268] width 10 height 10
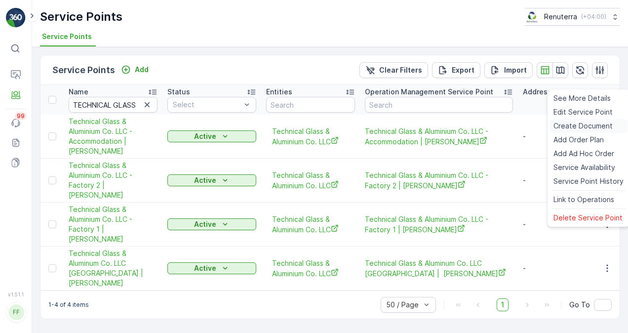
click at [581, 127] on span "Create Document" at bounding box center [582, 126] width 59 height 10
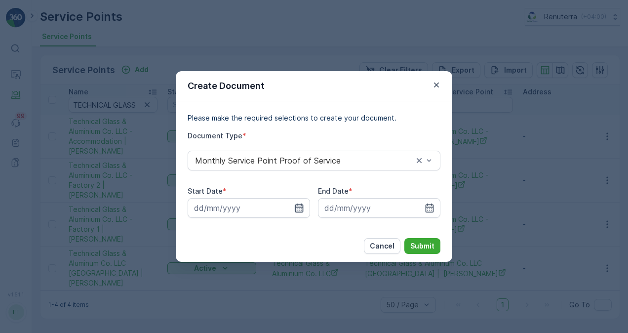
click at [300, 210] on icon "button" at bounding box center [299, 208] width 10 height 10
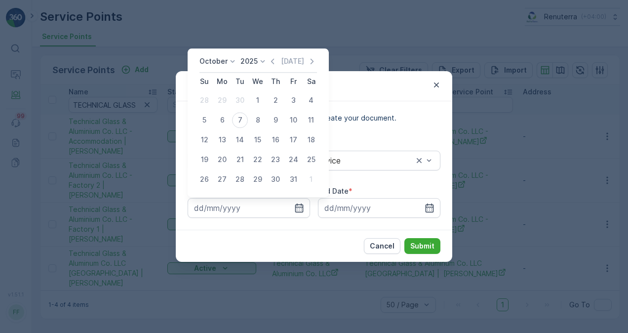
click at [276, 55] on div "October 2025 Today Su Mo Tu We Th Fr Sa 28 29 30 1 2 3 4 5 6 7 8 9 10 11 12 13 …" at bounding box center [258, 122] width 141 height 149
click at [276, 56] on icon "button" at bounding box center [273, 61] width 10 height 10
click at [223, 98] on div "1" at bounding box center [222, 100] width 16 height 16
type input "01.09.2025"
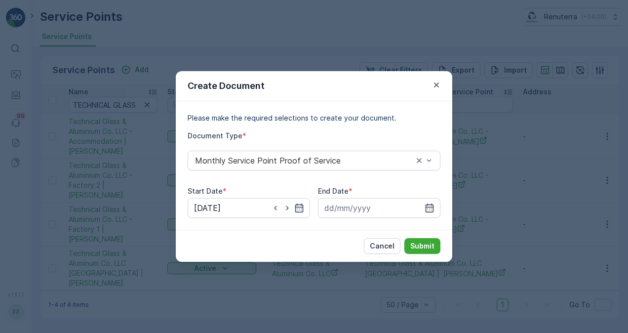
click at [439, 216] on div at bounding box center [379, 208] width 122 height 20
click at [428, 207] on icon "button" at bounding box center [429, 208] width 10 height 10
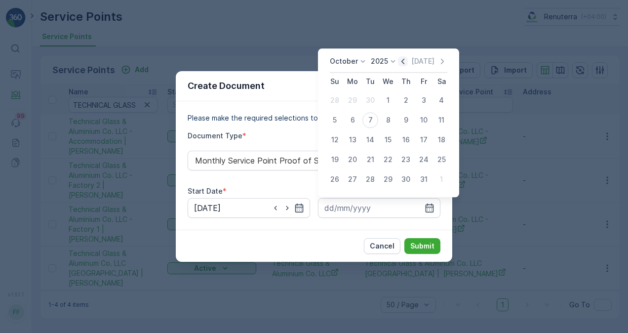
click at [403, 63] on icon "button" at bounding box center [403, 61] width 10 height 10
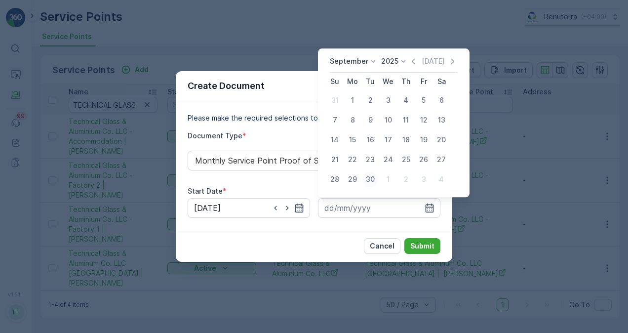
click at [374, 182] on div "30" at bounding box center [370, 179] width 16 height 16
type input "30.09.2025"
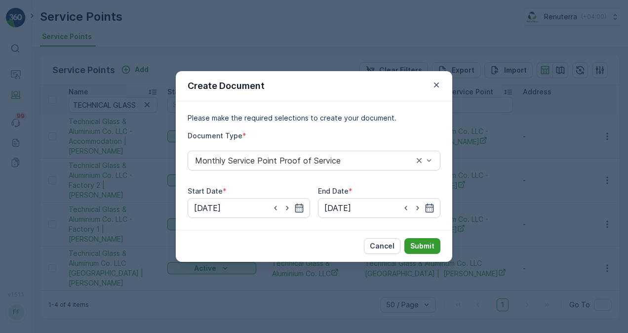
click at [421, 245] on p "Submit" at bounding box center [422, 246] width 24 height 10
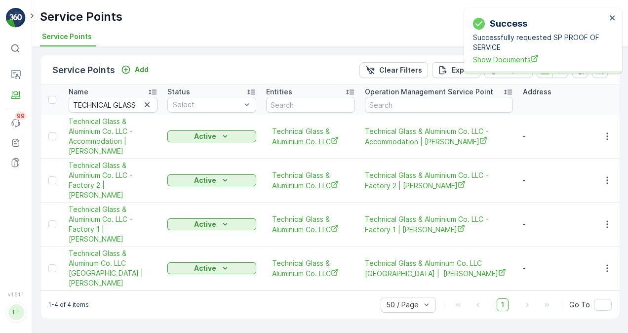
click at [492, 59] on span "Show Documents" at bounding box center [539, 59] width 133 height 10
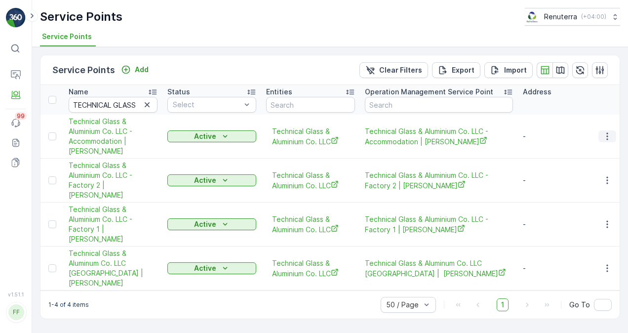
click at [604, 131] on icon "button" at bounding box center [607, 136] width 10 height 10
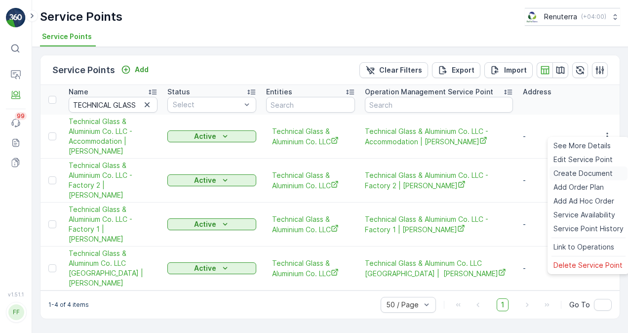
click at [584, 167] on div "Create Document" at bounding box center [588, 173] width 78 height 14
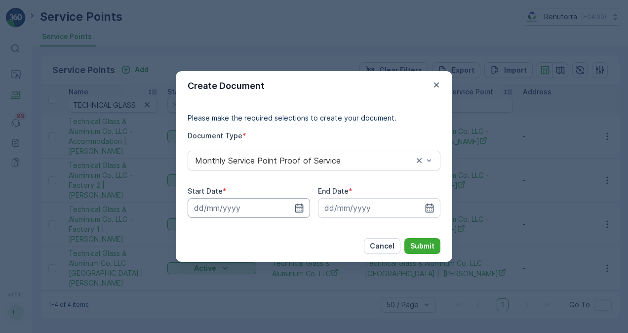
click at [306, 205] on input at bounding box center [249, 208] width 122 height 20
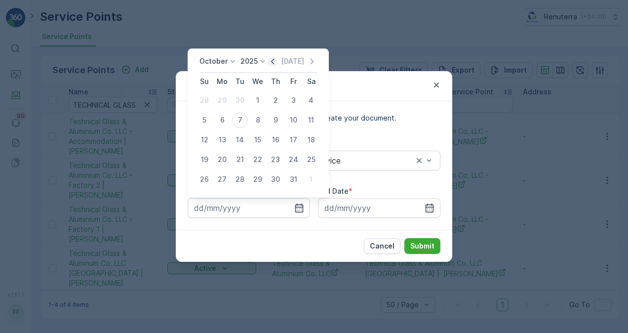
click at [272, 63] on icon "button" at bounding box center [273, 61] width 10 height 10
click at [223, 103] on div "1" at bounding box center [222, 100] width 16 height 16
type input "01.09.2025"
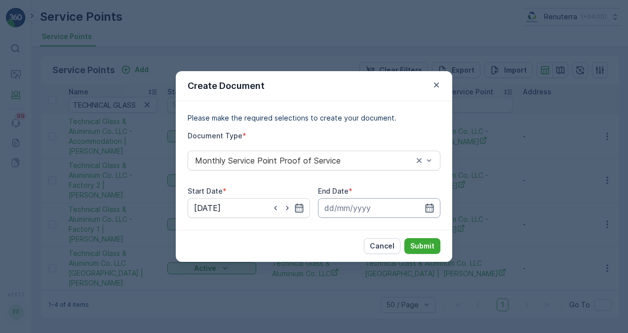
click at [428, 202] on input at bounding box center [379, 208] width 122 height 20
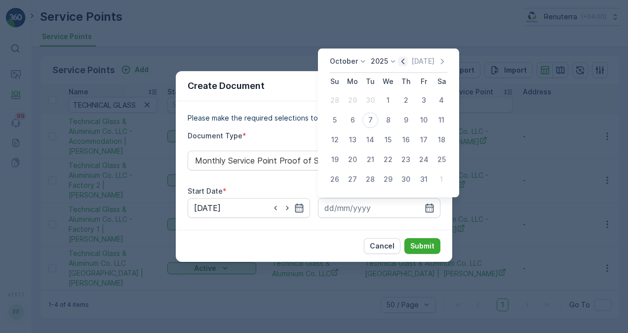
click at [406, 56] on icon "button" at bounding box center [403, 61] width 10 height 10
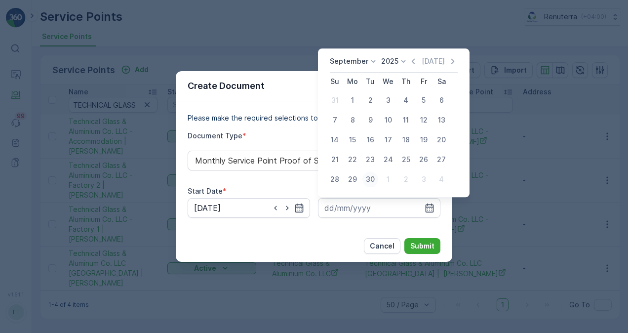
click at [368, 181] on div "30" at bounding box center [370, 179] width 16 height 16
type input "30.09.2025"
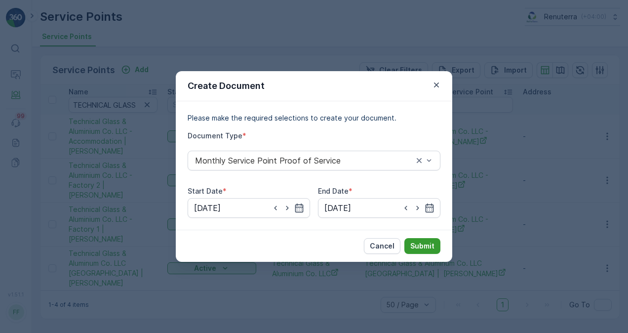
click at [422, 243] on p "Submit" at bounding box center [422, 246] width 24 height 10
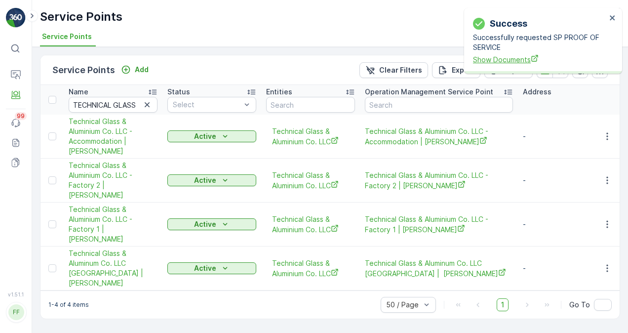
click at [516, 61] on span "Show Documents" at bounding box center [539, 59] width 133 height 10
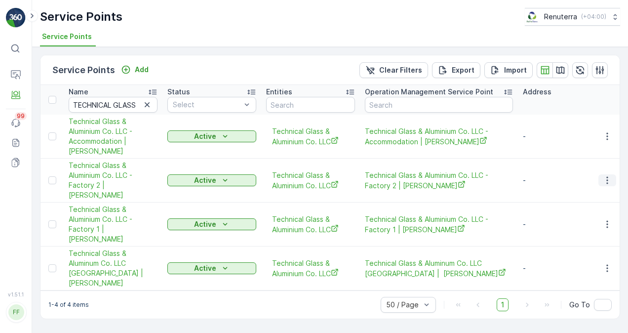
click at [609, 175] on icon "button" at bounding box center [607, 180] width 10 height 10
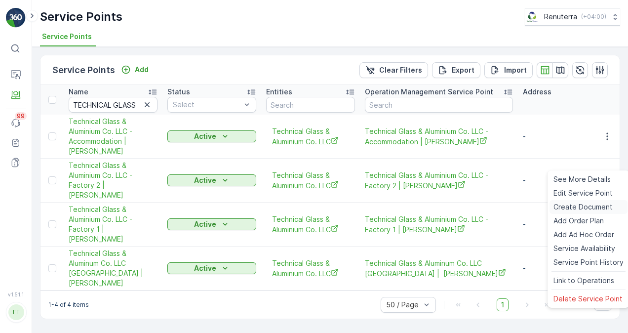
click at [595, 203] on span "Create Document" at bounding box center [582, 207] width 59 height 10
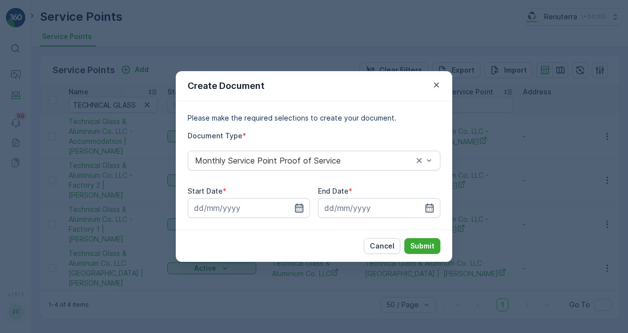
click at [297, 203] on icon "button" at bounding box center [299, 207] width 8 height 9
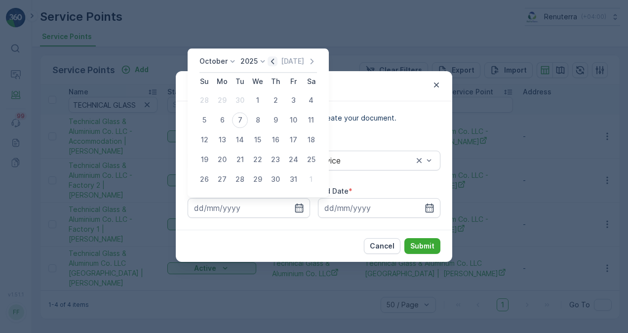
click at [271, 61] on icon "button" at bounding box center [273, 61] width 10 height 10
click at [220, 99] on div "1" at bounding box center [222, 100] width 16 height 16
type input "01.09.2025"
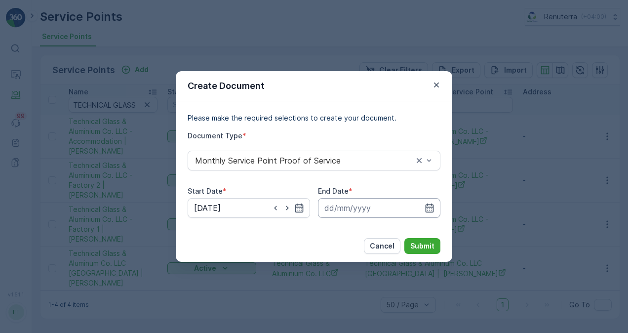
click at [434, 203] on input at bounding box center [379, 208] width 122 height 20
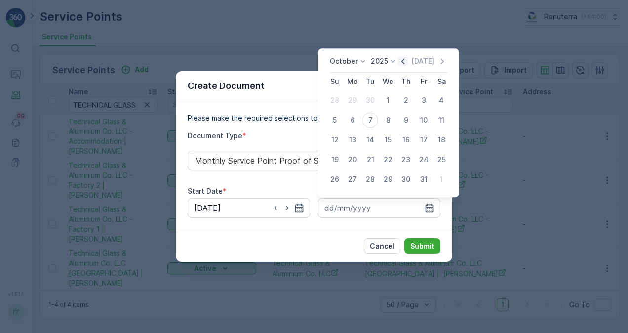
click at [405, 64] on icon "button" at bounding box center [403, 61] width 10 height 10
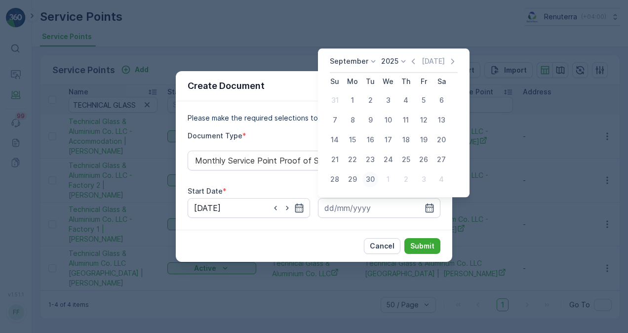
click at [372, 179] on div "30" at bounding box center [370, 179] width 16 height 16
type input "30.09.2025"
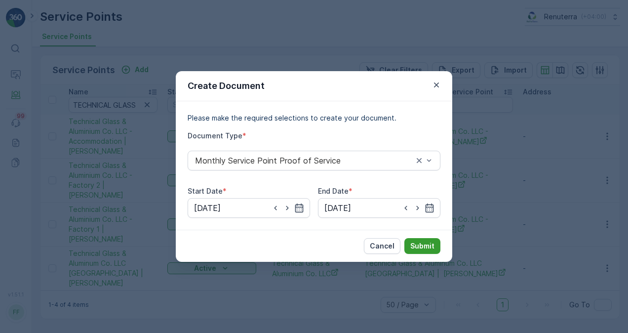
click at [424, 253] on button "Submit" at bounding box center [422, 246] width 36 height 16
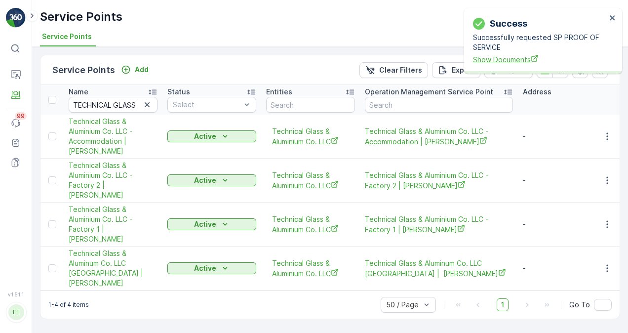
click at [486, 62] on span "Show Documents" at bounding box center [539, 59] width 133 height 10
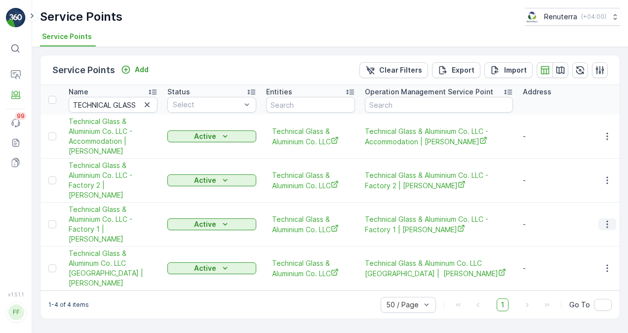
click at [609, 219] on icon "button" at bounding box center [607, 224] width 10 height 10
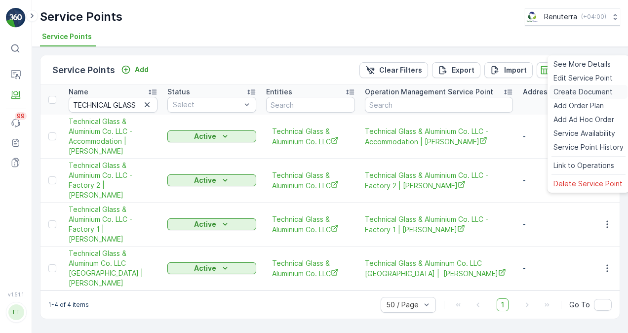
click at [570, 91] on span "Create Document" at bounding box center [582, 92] width 59 height 10
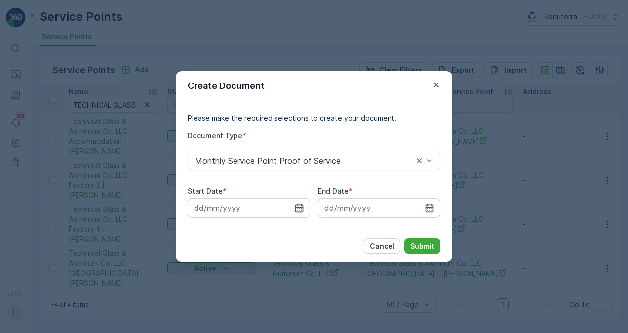
click at [299, 209] on icon "button" at bounding box center [299, 208] width 10 height 10
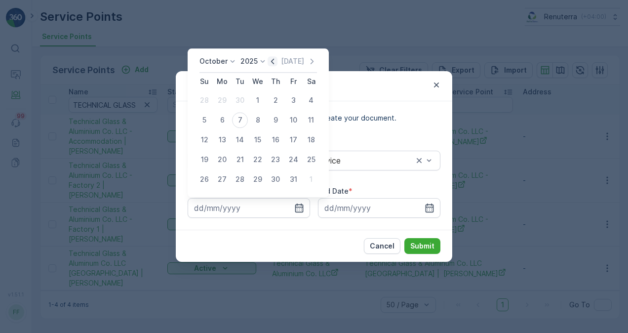
click at [274, 63] on icon "button" at bounding box center [272, 61] width 3 height 5
click at [225, 100] on div "1" at bounding box center [222, 100] width 16 height 16
type input "01.09.2025"
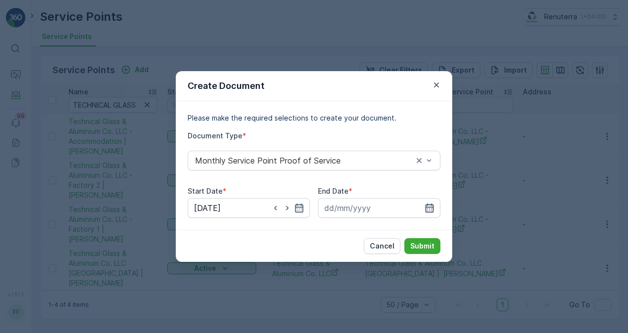
click at [432, 209] on icon "button" at bounding box center [429, 208] width 10 height 10
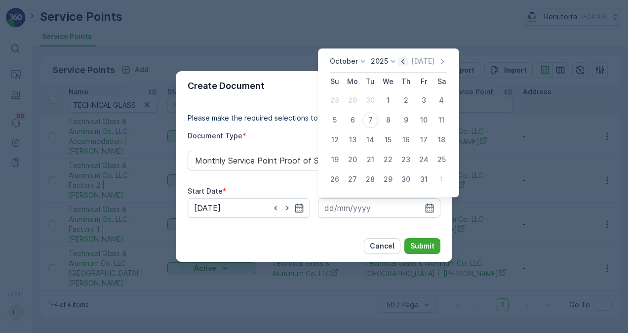
click at [404, 63] on icon "button" at bounding box center [402, 61] width 3 height 5
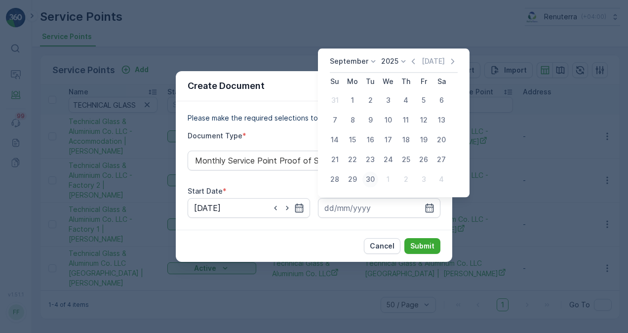
click at [373, 177] on div "30" at bounding box center [370, 179] width 16 height 16
type input "30.09.2025"
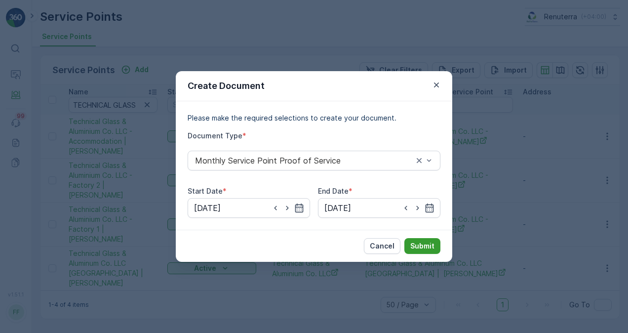
click at [415, 245] on p "Submit" at bounding box center [422, 246] width 24 height 10
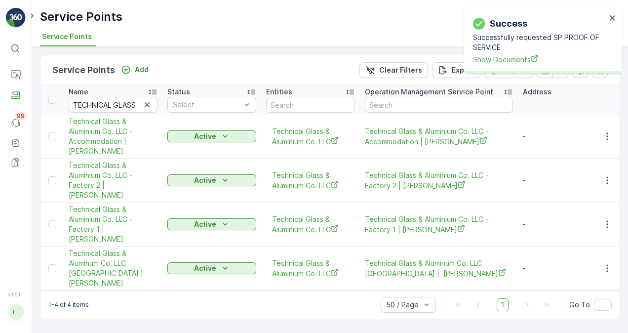
click at [491, 58] on span "Show Documents" at bounding box center [539, 59] width 133 height 10
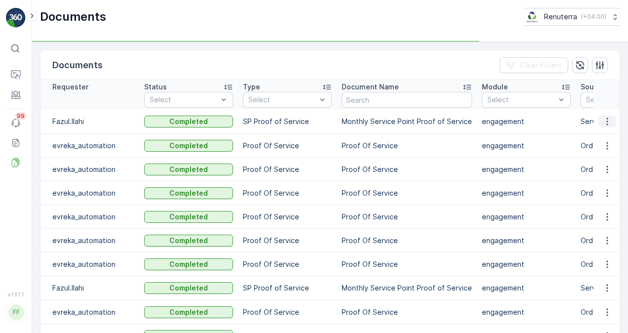
click at [607, 117] on icon "button" at bounding box center [607, 121] width 10 height 10
click at [612, 132] on span "See Details" at bounding box center [604, 136] width 38 height 10
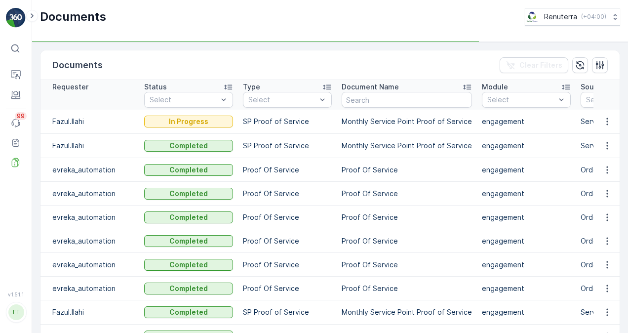
click at [608, 115] on button "button" at bounding box center [607, 121] width 18 height 12
click at [606, 117] on icon "button" at bounding box center [607, 121] width 10 height 10
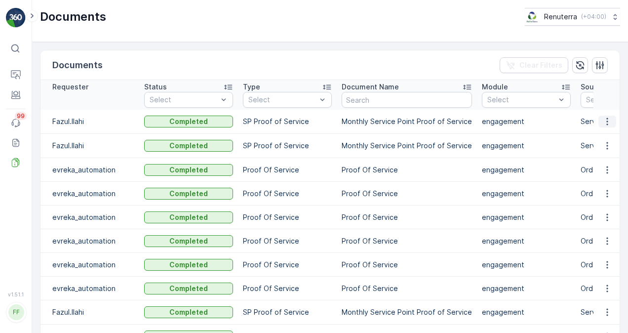
click at [608, 117] on icon "button" at bounding box center [607, 121] width 10 height 10
click at [611, 131] on span "See Details" at bounding box center [604, 136] width 38 height 10
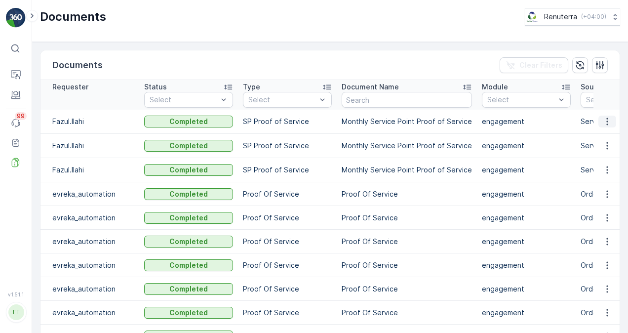
click at [603, 120] on icon "button" at bounding box center [607, 121] width 10 height 10
click at [596, 137] on span "See Details" at bounding box center [604, 136] width 38 height 10
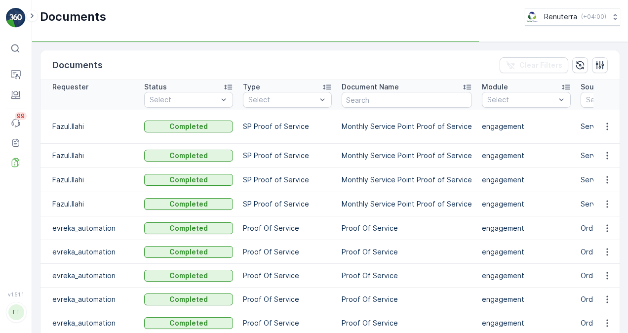
click at [607, 132] on td at bounding box center [606, 127] width 27 height 34
click at [606, 128] on icon "button" at bounding box center [607, 126] width 10 height 10
click at [609, 141] on span "See Details" at bounding box center [604, 141] width 38 height 10
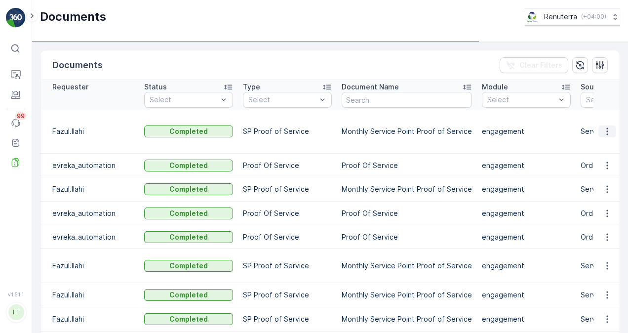
click at [611, 129] on button "button" at bounding box center [607, 131] width 18 height 12
click at [606, 145] on span "See Details" at bounding box center [604, 146] width 38 height 10
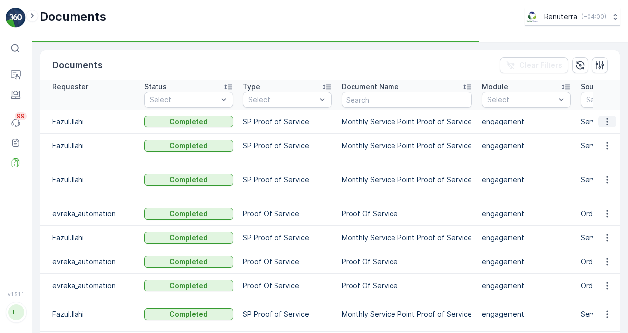
click at [603, 119] on icon "button" at bounding box center [607, 121] width 10 height 10
click at [602, 124] on icon "button" at bounding box center [607, 121] width 10 height 10
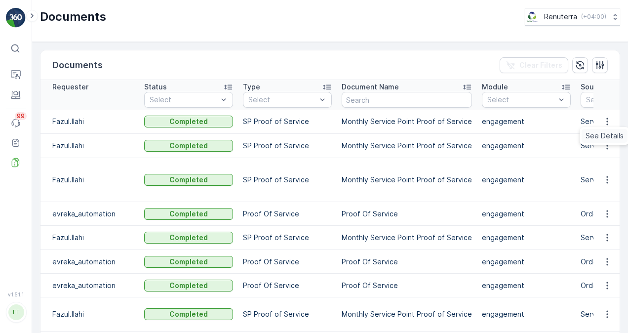
click at [606, 139] on span "See Details" at bounding box center [604, 136] width 38 height 10
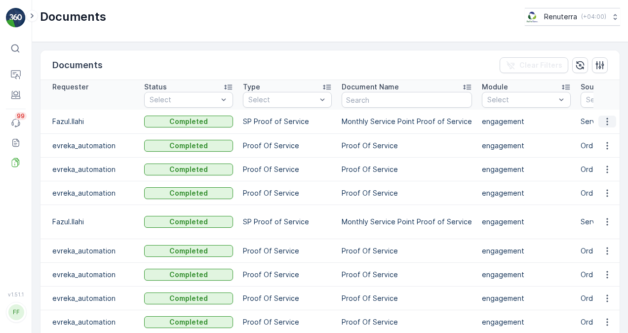
click at [611, 119] on button "button" at bounding box center [607, 121] width 18 height 12
click at [606, 129] on div "See Details" at bounding box center [604, 136] width 46 height 14
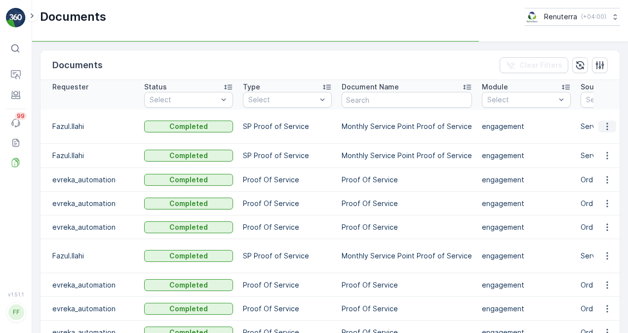
click at [609, 121] on icon "button" at bounding box center [607, 126] width 10 height 10
click at [609, 138] on span "See Details" at bounding box center [604, 136] width 38 height 10
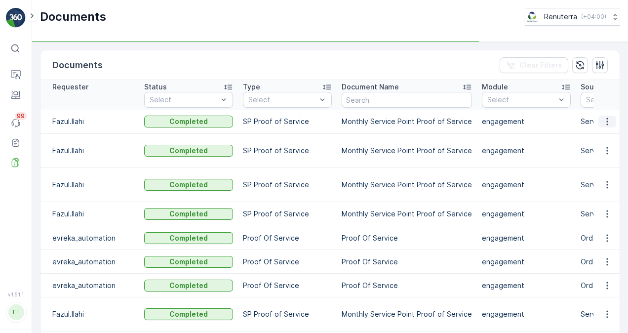
click at [604, 121] on icon "button" at bounding box center [607, 121] width 10 height 10
click at [607, 132] on span "See Details" at bounding box center [604, 136] width 38 height 10
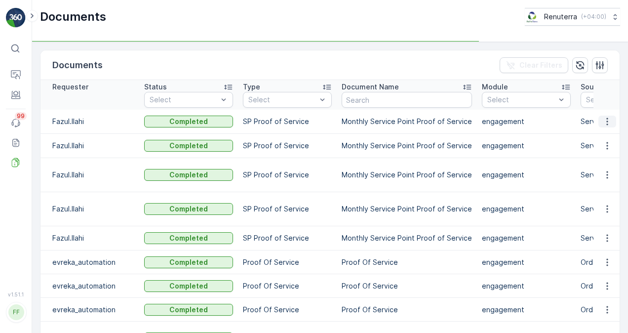
click at [608, 117] on icon "button" at bounding box center [607, 121] width 10 height 10
click at [608, 133] on span "See Details" at bounding box center [604, 136] width 38 height 10
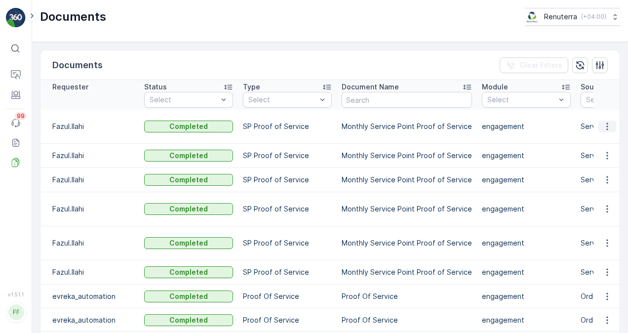
click at [599, 125] on button "button" at bounding box center [607, 126] width 18 height 12
click at [604, 146] on div "See Details" at bounding box center [604, 141] width 46 height 14
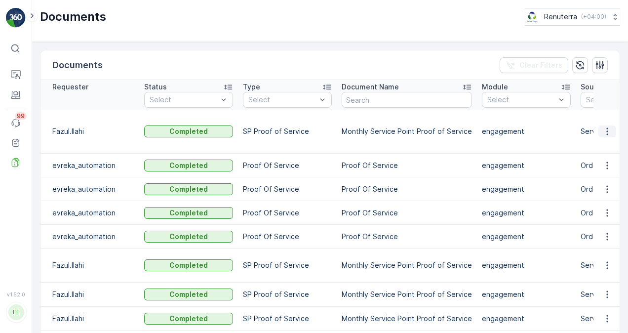
click at [609, 130] on icon "button" at bounding box center [607, 131] width 10 height 10
click at [607, 139] on div "See Details" at bounding box center [604, 146] width 46 height 14
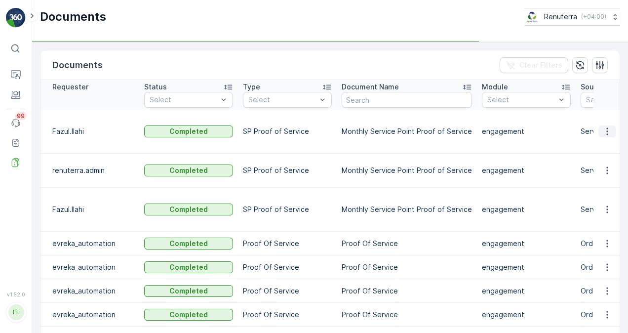
click at [602, 126] on icon "button" at bounding box center [607, 131] width 10 height 10
click at [608, 148] on span "See Details" at bounding box center [604, 146] width 38 height 10
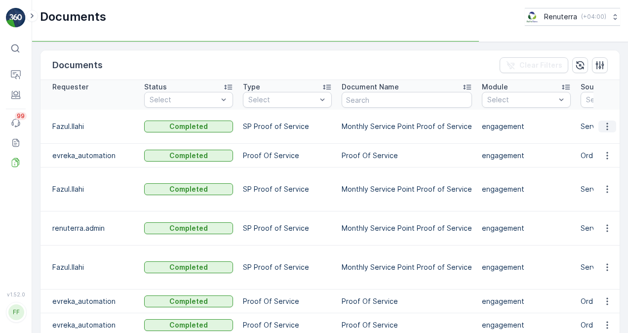
click at [608, 128] on icon "button" at bounding box center [607, 126] width 10 height 10
click at [609, 140] on span "See Details" at bounding box center [604, 141] width 38 height 10
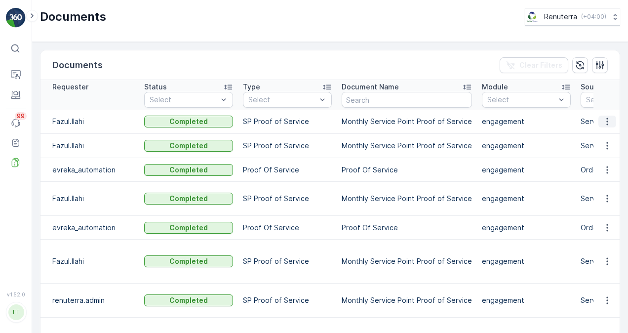
click at [599, 120] on button "button" at bounding box center [607, 121] width 18 height 12
click at [597, 130] on div "See Details" at bounding box center [604, 136] width 46 height 14
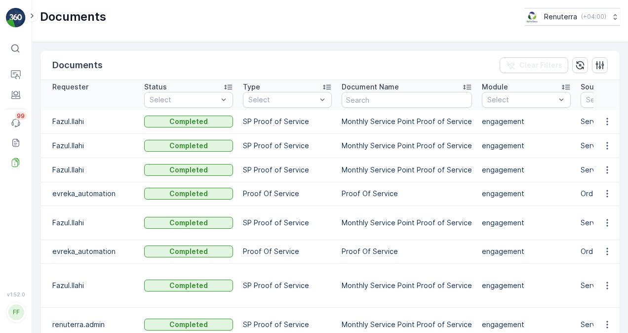
scroll to position [49, 0]
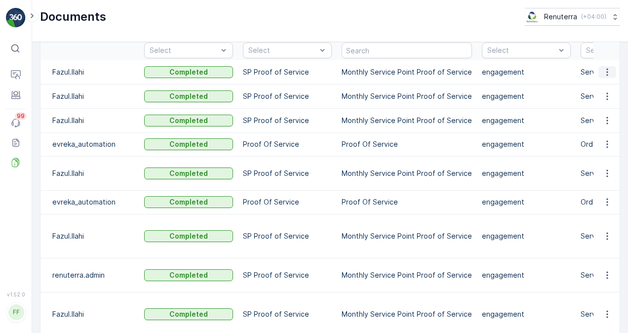
click at [609, 69] on icon "button" at bounding box center [607, 72] width 10 height 10
click at [602, 87] on td at bounding box center [606, 96] width 27 height 24
click at [610, 71] on icon "button" at bounding box center [607, 72] width 10 height 10
click at [613, 84] on span "See Details" at bounding box center [604, 86] width 38 height 10
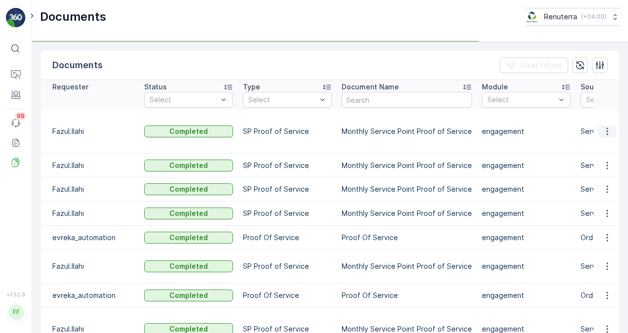
click at [606, 128] on icon "button" at bounding box center [606, 131] width 1 height 7
click at [607, 137] on span "See Details" at bounding box center [604, 141] width 38 height 10
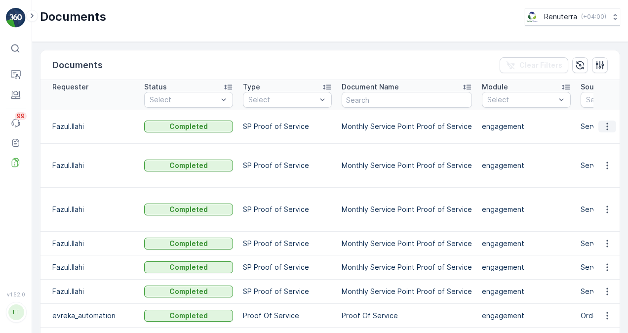
click at [609, 127] on icon "button" at bounding box center [607, 126] width 10 height 10
click at [608, 141] on span "See Details" at bounding box center [604, 141] width 38 height 10
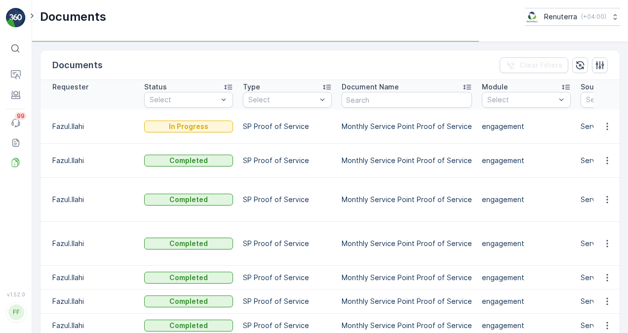
click at [28, 0] on div "⌘B Operations Engagement Events 99 Reports Documents v 1.52.0 FF Fazul.Ilahi [E…" at bounding box center [16, 166] width 32 height 333
click at [603, 116] on td at bounding box center [606, 127] width 27 height 34
click at [605, 127] on icon "button" at bounding box center [607, 126] width 10 height 10
click at [600, 140] on td at bounding box center [606, 127] width 27 height 34
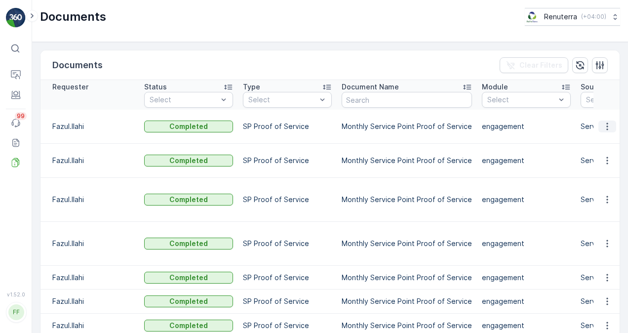
click at [604, 122] on icon "button" at bounding box center [607, 126] width 10 height 10
click at [605, 134] on div "See Details" at bounding box center [604, 141] width 46 height 14
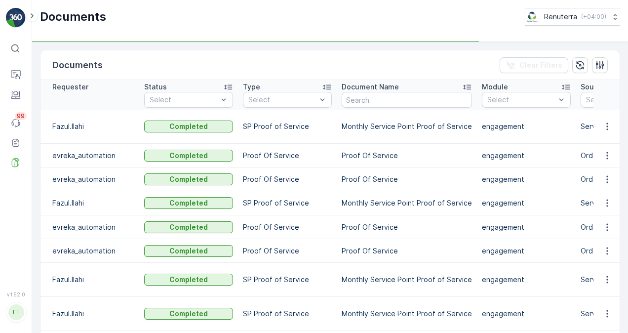
drag, startPoint x: 603, startPoint y: 125, endPoint x: 603, endPoint y: 140, distance: 14.8
click at [603, 125] on icon "button" at bounding box center [607, 126] width 10 height 10
click at [603, 141] on td at bounding box center [606, 127] width 27 height 34
click at [604, 129] on icon "button" at bounding box center [607, 126] width 10 height 10
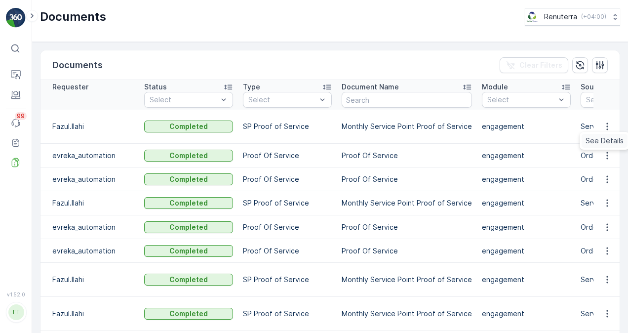
click at [607, 144] on span "See Details" at bounding box center [604, 141] width 38 height 10
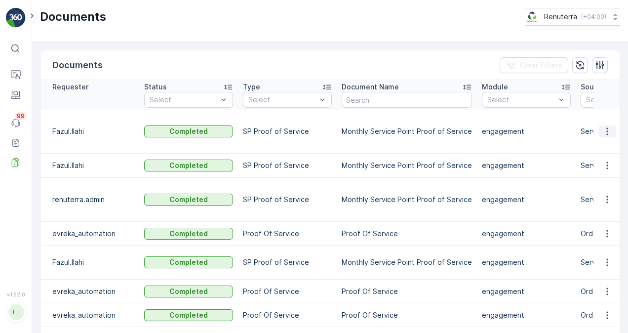
click at [608, 126] on icon "button" at bounding box center [607, 131] width 10 height 10
click at [610, 137] on span "See Details" at bounding box center [604, 141] width 38 height 10
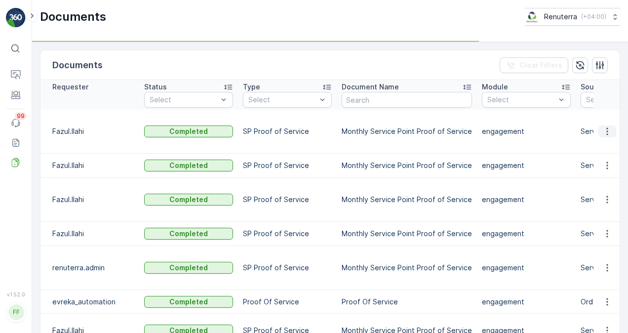
click at [610, 125] on button "button" at bounding box center [607, 131] width 18 height 12
click at [608, 137] on span "See Details" at bounding box center [604, 141] width 38 height 10
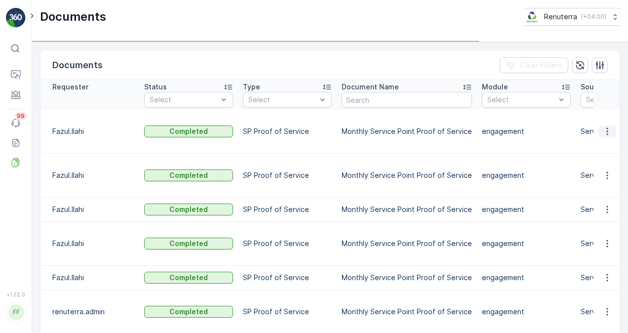
click at [606, 126] on icon "button" at bounding box center [607, 131] width 10 height 10
click at [611, 135] on div "See Details" at bounding box center [604, 141] width 46 height 14
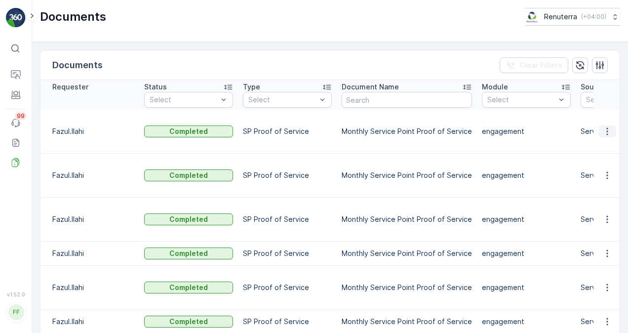
click at [603, 127] on icon "button" at bounding box center [607, 131] width 10 height 10
click at [617, 136] on span "See Details" at bounding box center [604, 141] width 38 height 10
